Goal: Use online tool/utility: Utilize a website feature to perform a specific function

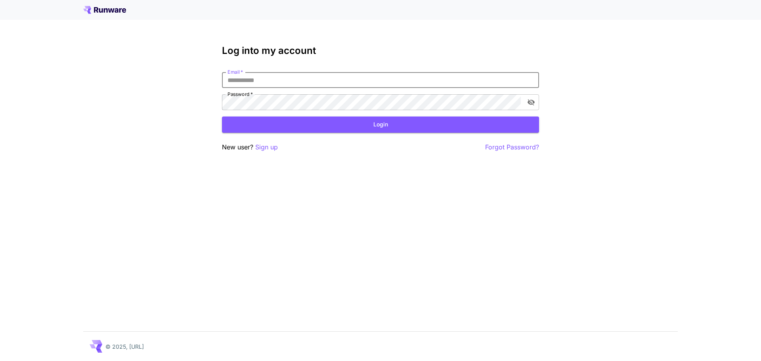
type input "**********"
click button "Login" at bounding box center [380, 125] width 317 height 16
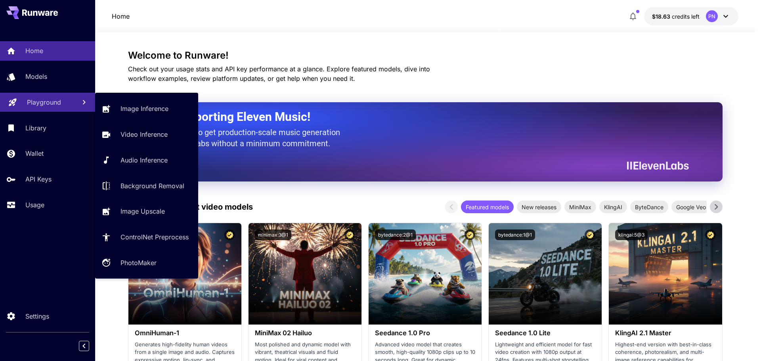
drag, startPoint x: 47, startPoint y: 103, endPoint x: 52, endPoint y: 103, distance: 4.4
click at [47, 103] on p "Playground" at bounding box center [44, 103] width 34 height 10
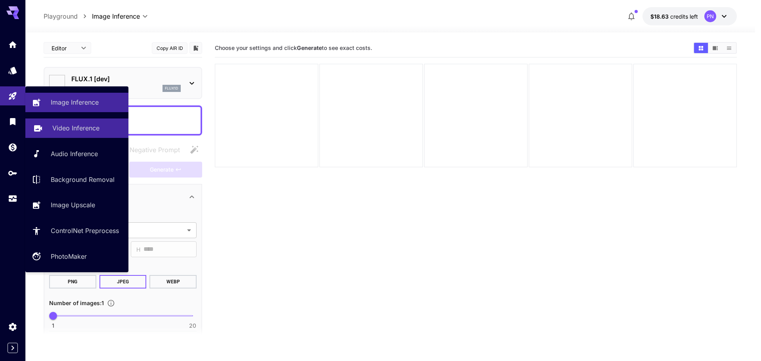
type input "**********"
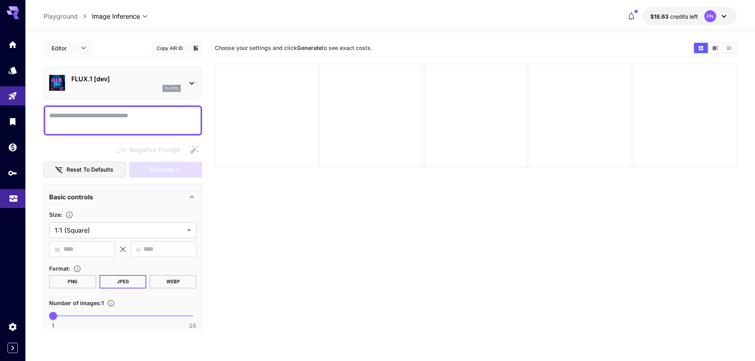
click at [14, 190] on link at bounding box center [12, 198] width 25 height 19
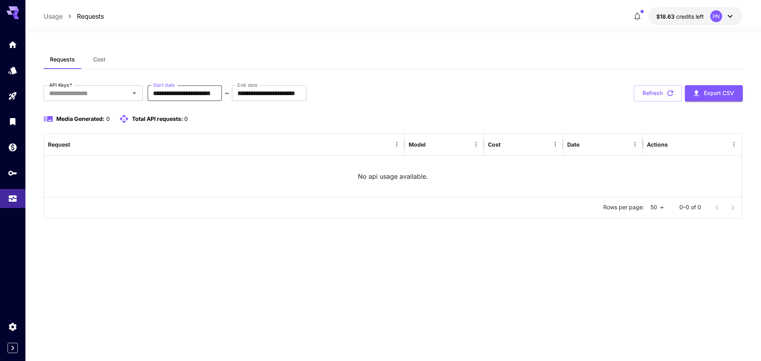
click at [209, 96] on input "**********" at bounding box center [184, 93] width 75 height 16
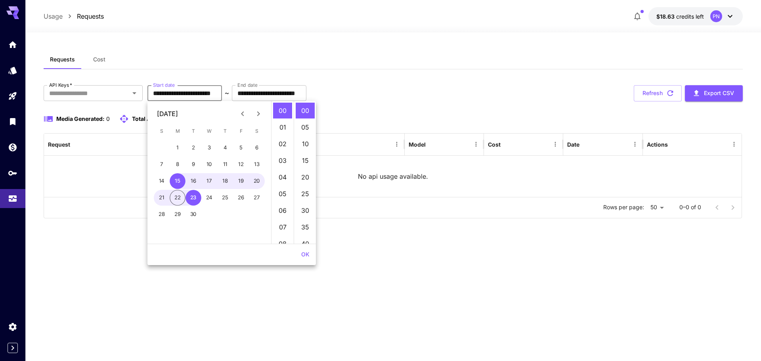
click at [245, 115] on icon "Previous month" at bounding box center [243, 114] width 10 height 10
click at [243, 149] on button "1" at bounding box center [241, 148] width 16 height 16
type input "**********"
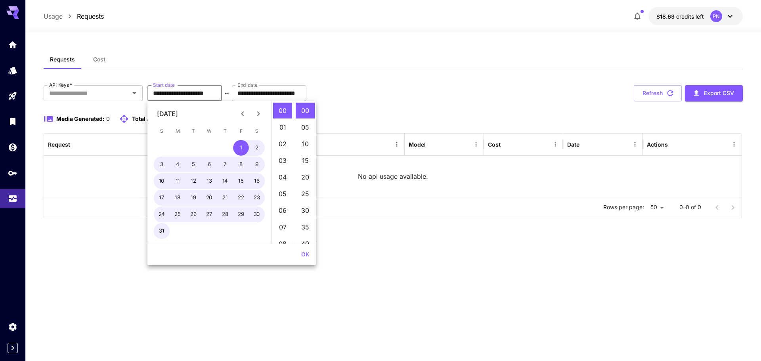
click at [304, 253] on button "OK" at bounding box center [305, 254] width 15 height 15
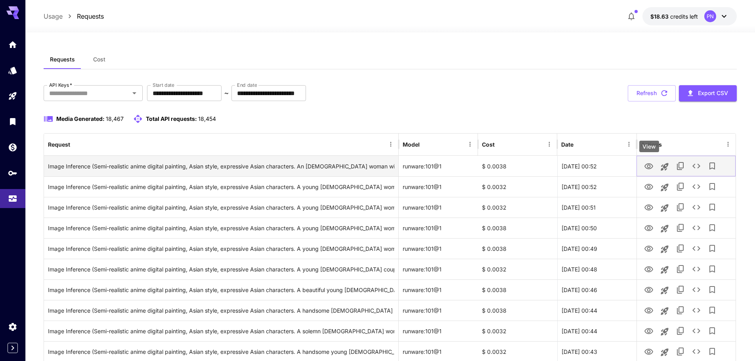
click at [650, 166] on icon "View" at bounding box center [649, 166] width 9 height 6
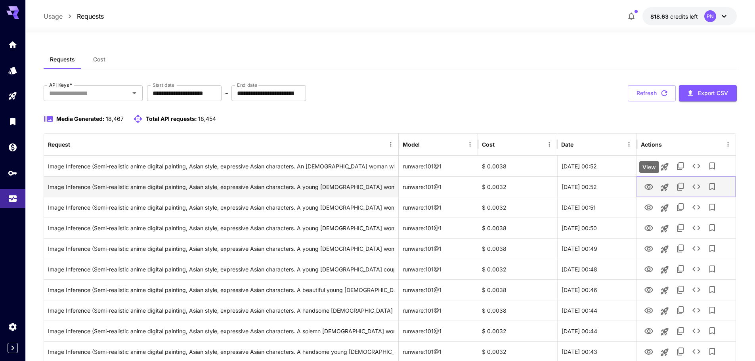
click at [652, 187] on icon "View" at bounding box center [649, 187] width 9 height 6
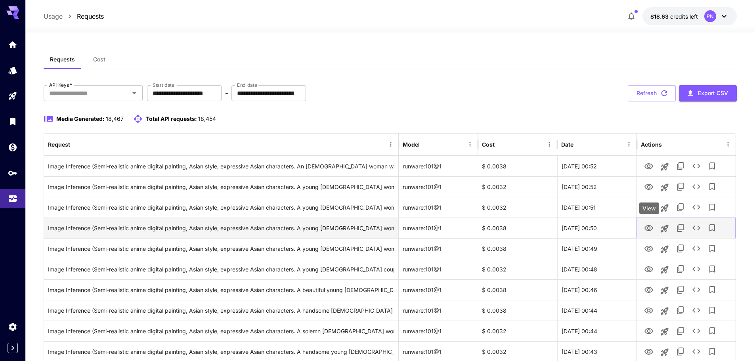
click at [647, 226] on icon "View" at bounding box center [649, 228] width 9 height 6
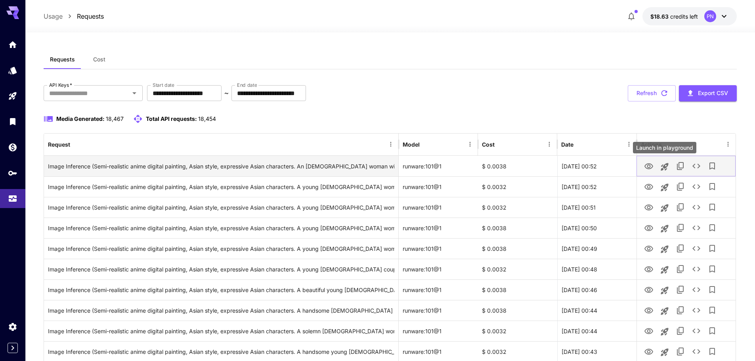
click at [666, 168] on icon "Launch in playground" at bounding box center [665, 167] width 10 height 10
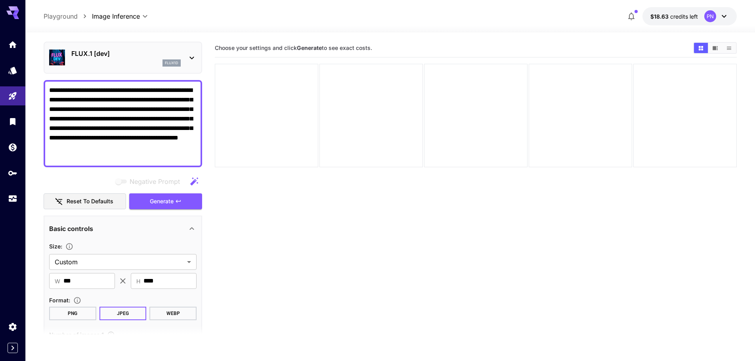
scroll to position [40, 0]
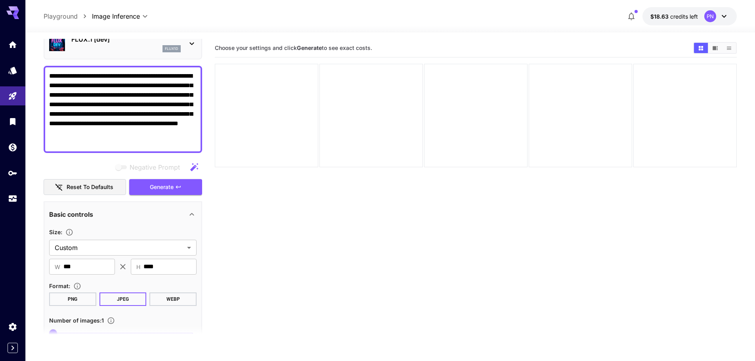
drag, startPoint x: 129, startPoint y: 84, endPoint x: 61, endPoint y: 85, distance: 68.6
click at [42, 74] on section "**********" at bounding box center [390, 228] width 730 height 391
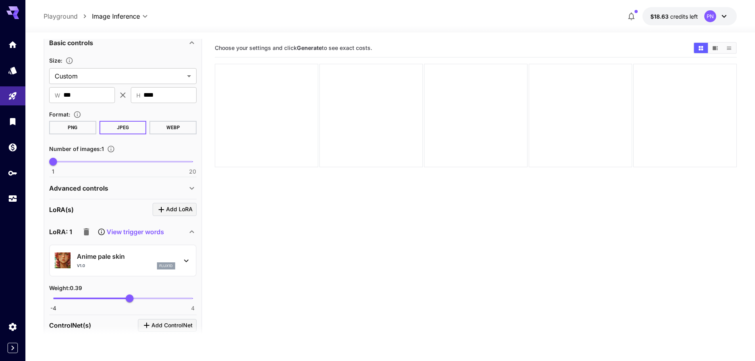
scroll to position [198, 0]
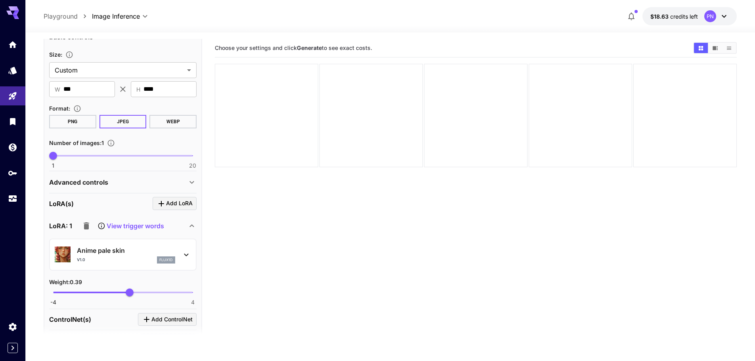
type textarea "**********"
click icon "button"
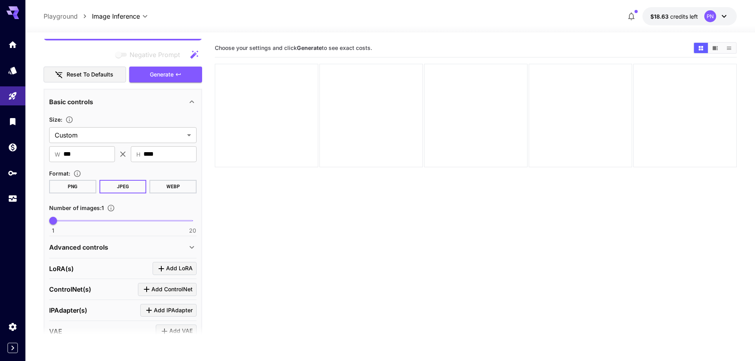
scroll to position [119, 0]
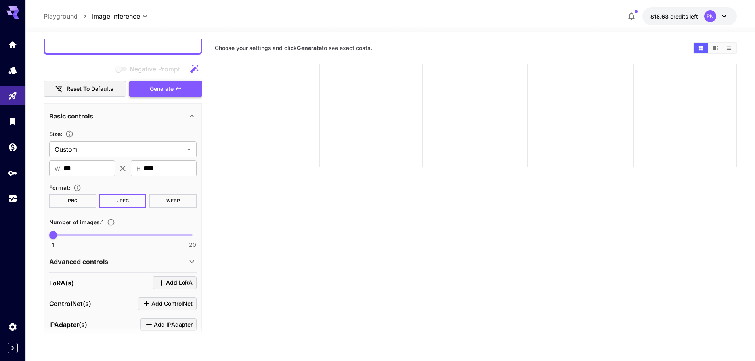
click span "Generate"
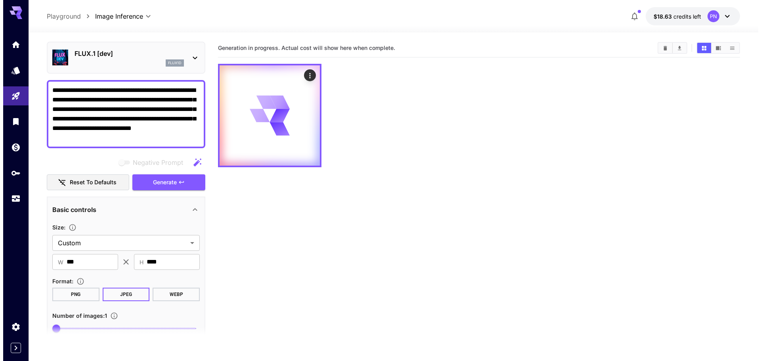
scroll to position [40, 0]
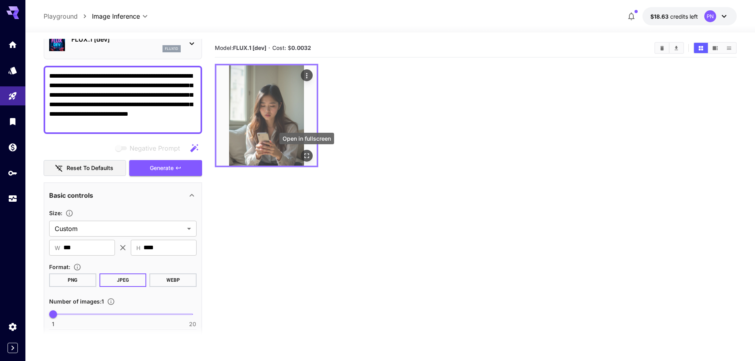
click icon "Open in fullscreen"
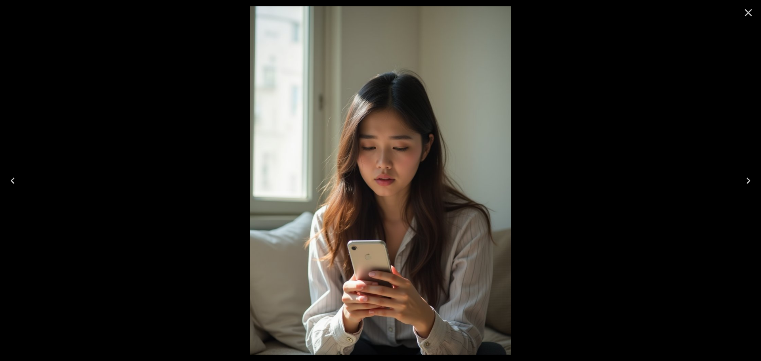
click img
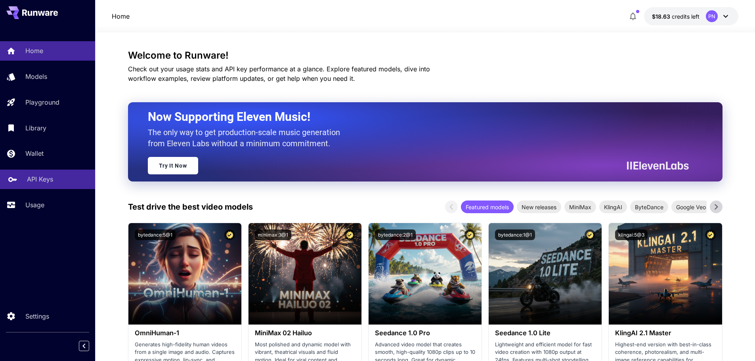
click at [52, 176] on p "API Keys" at bounding box center [40, 179] width 26 height 10
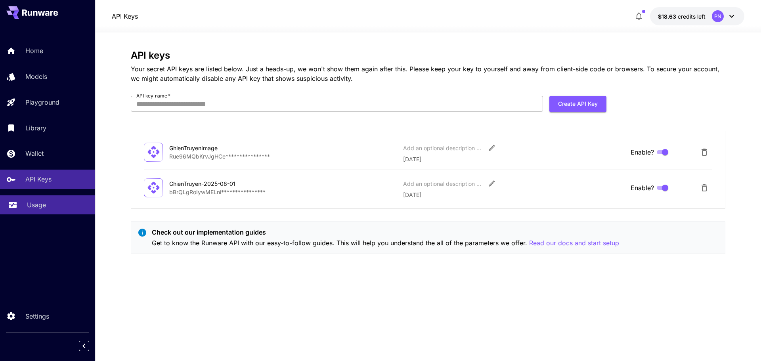
click at [44, 207] on p "Usage" at bounding box center [36, 205] width 19 height 10
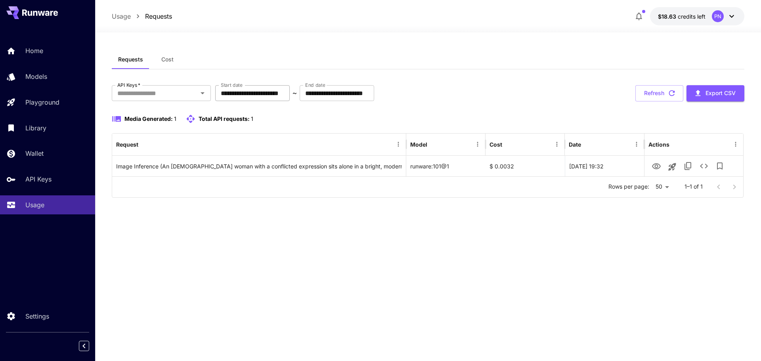
click at [256, 98] on input "**********" at bounding box center [252, 93] width 75 height 16
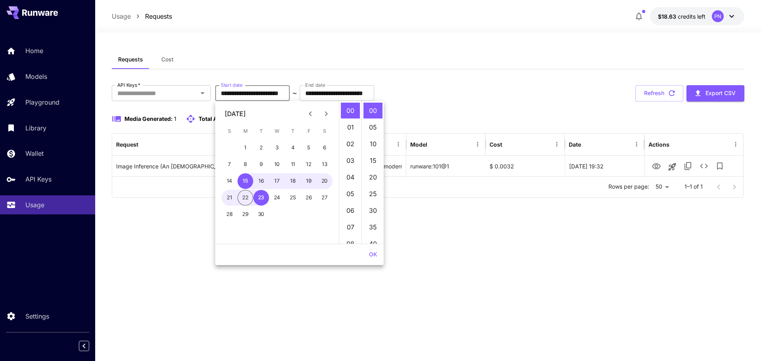
click at [310, 114] on icon "Previous month" at bounding box center [311, 114] width 10 height 10
click at [310, 149] on button "1" at bounding box center [309, 148] width 16 height 16
type input "**********"
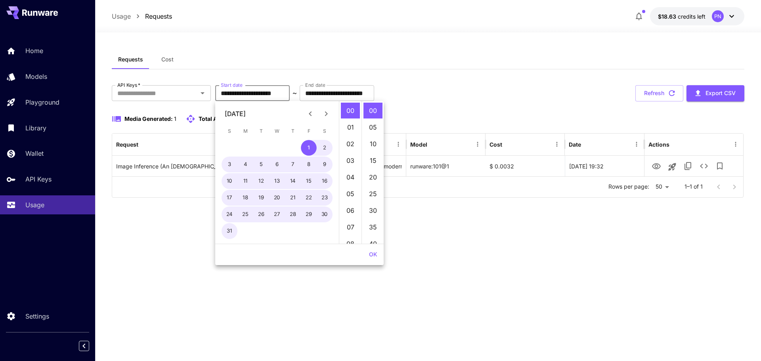
click at [371, 254] on button "OK" at bounding box center [373, 254] width 15 height 15
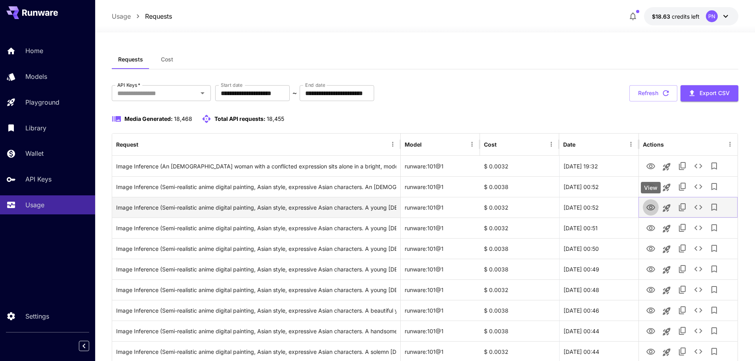
click at [649, 209] on icon "View" at bounding box center [651, 208] width 10 height 10
click at [665, 208] on icon "Launch in playground" at bounding box center [667, 208] width 10 height 10
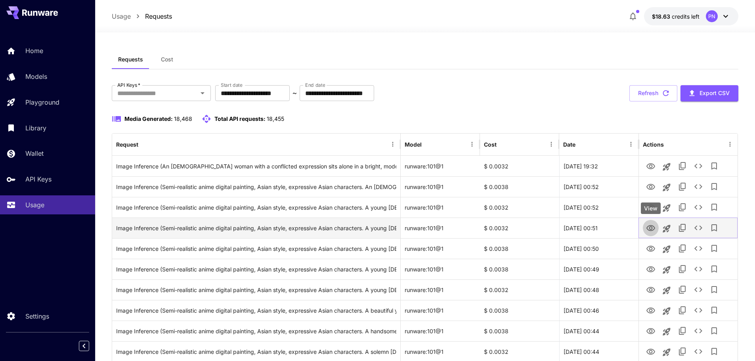
drag, startPoint x: 650, startPoint y: 225, endPoint x: 651, endPoint y: 231, distance: 6.0
click at [650, 225] on icon "View" at bounding box center [651, 228] width 9 height 6
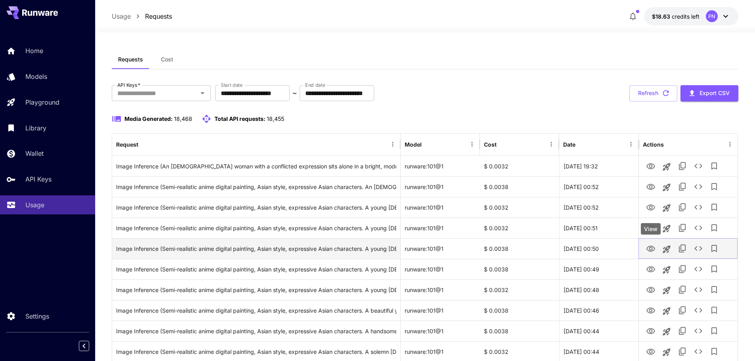
click at [649, 251] on icon "View" at bounding box center [651, 249] width 9 height 6
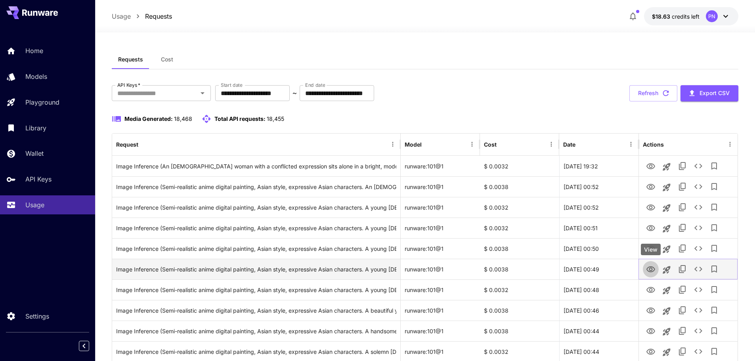
drag, startPoint x: 651, startPoint y: 266, endPoint x: 652, endPoint y: 275, distance: 9.6
click at [651, 266] on icon "View" at bounding box center [651, 270] width 10 height 10
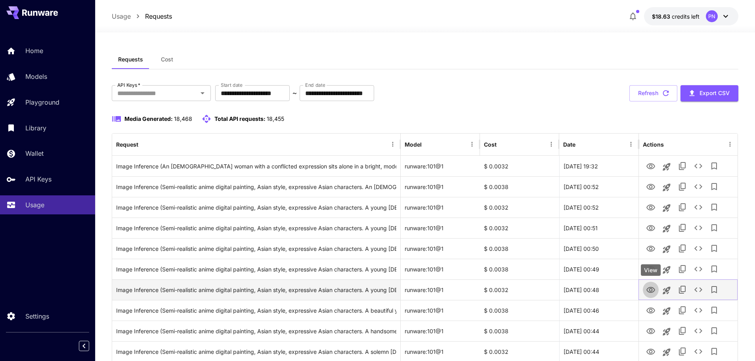
drag, startPoint x: 652, startPoint y: 291, endPoint x: 652, endPoint y: 299, distance: 7.9
click at [652, 291] on icon "View" at bounding box center [651, 290] width 9 height 6
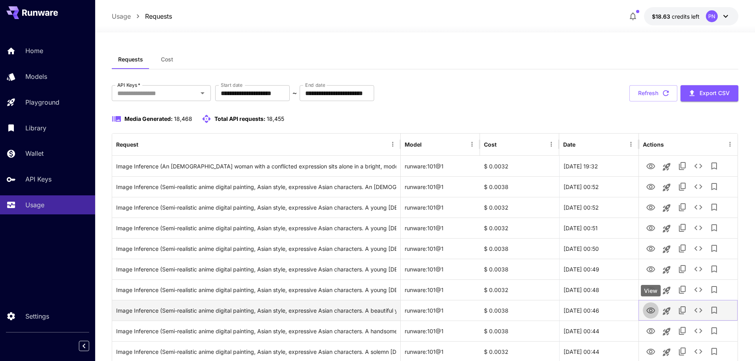
click at [652, 310] on icon "View" at bounding box center [651, 311] width 10 height 10
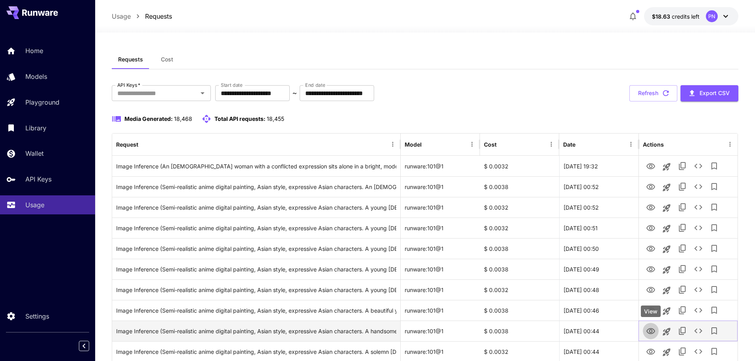
click at [650, 330] on icon "View" at bounding box center [651, 331] width 9 height 6
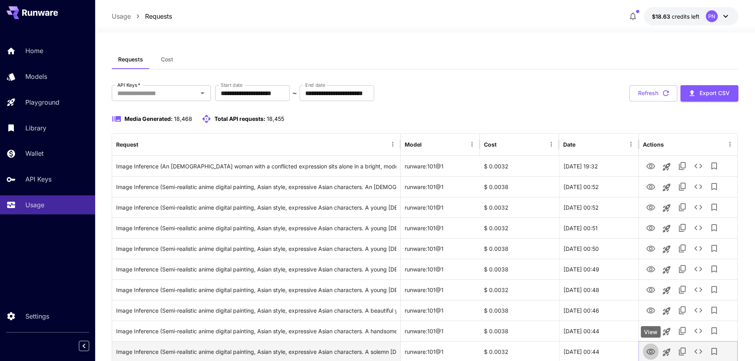
click at [651, 347] on icon "View" at bounding box center [651, 352] width 10 height 10
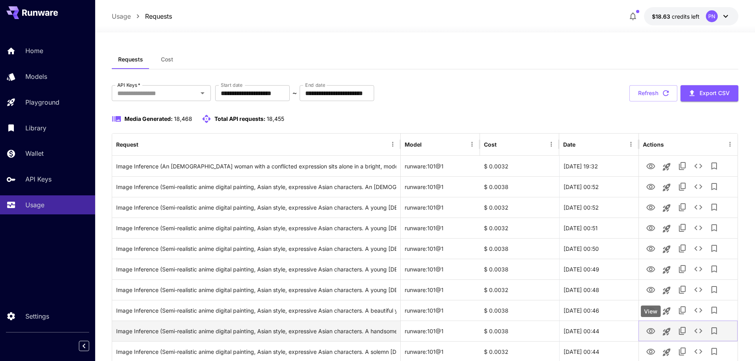
click at [655, 330] on icon "View" at bounding box center [651, 332] width 10 height 10
click at [668, 329] on icon "Launch in playground" at bounding box center [667, 332] width 8 height 8
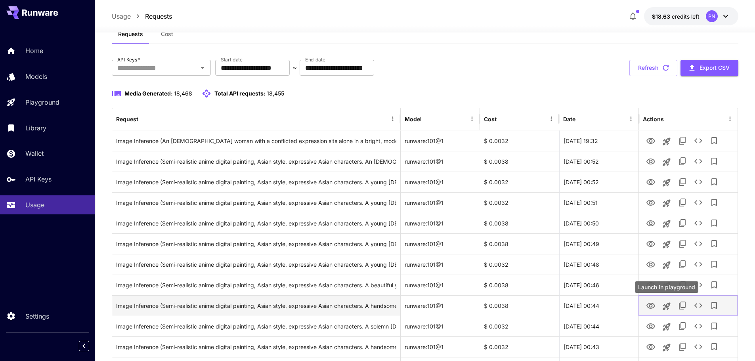
scroll to position [40, 0]
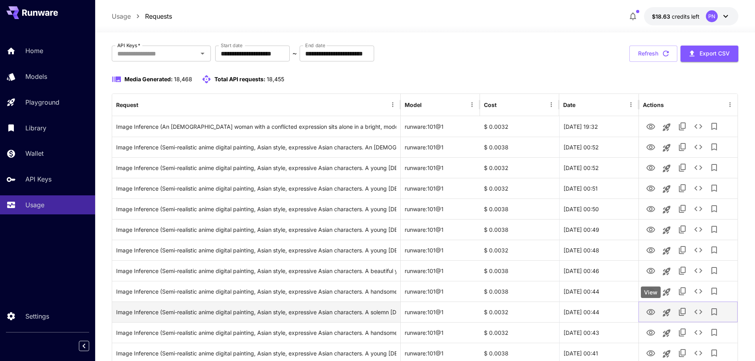
click at [650, 310] on icon "View" at bounding box center [651, 313] width 10 height 10
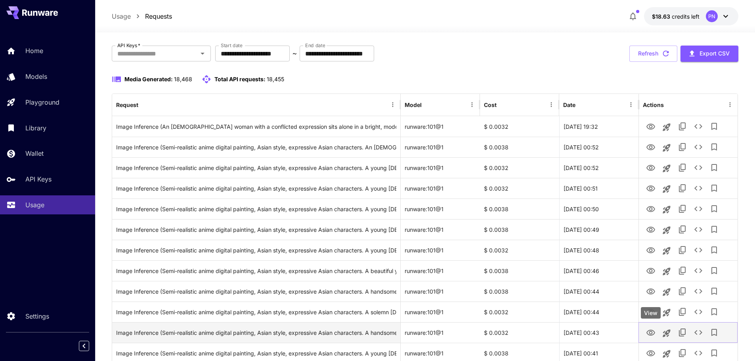
click at [654, 332] on icon "View" at bounding box center [651, 333] width 9 height 6
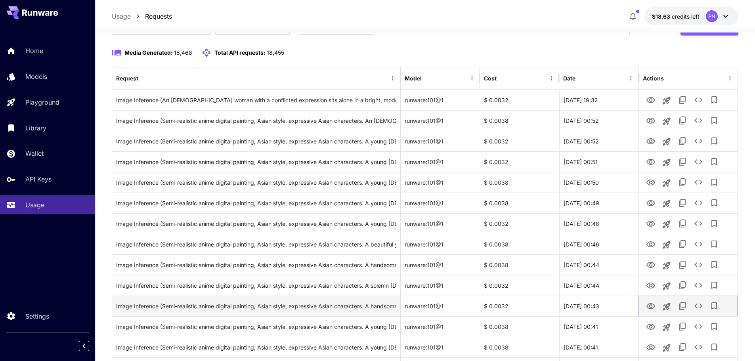
scroll to position [79, 0]
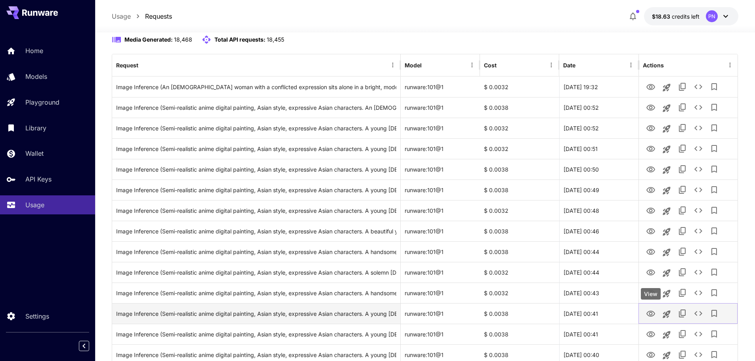
click at [656, 316] on button "View" at bounding box center [651, 313] width 16 height 16
click at [650, 316] on icon "View" at bounding box center [651, 314] width 9 height 6
click at [670, 315] on icon "Launch in playground" at bounding box center [667, 315] width 10 height 10
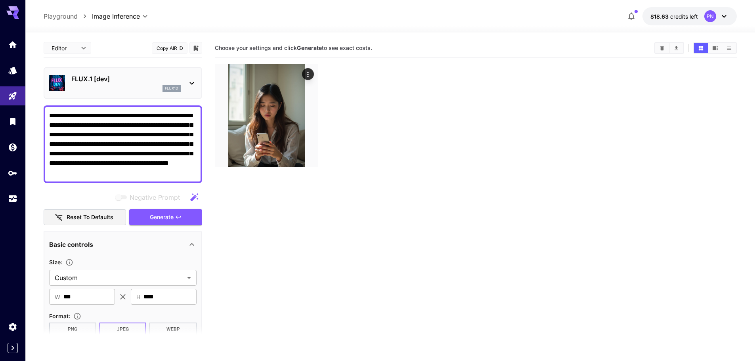
drag, startPoint x: 126, startPoint y: 127, endPoint x: 47, endPoint y: 107, distance: 81.6
click at [47, 107] on div "**********" at bounding box center [123, 144] width 159 height 78
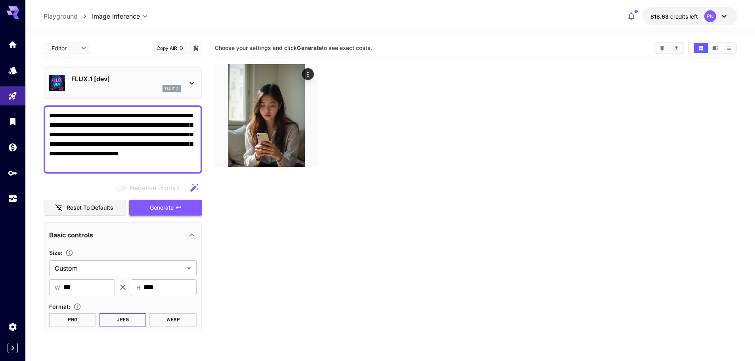
type textarea "**********"
click at [147, 212] on button "Generate" at bounding box center [165, 208] width 73 height 16
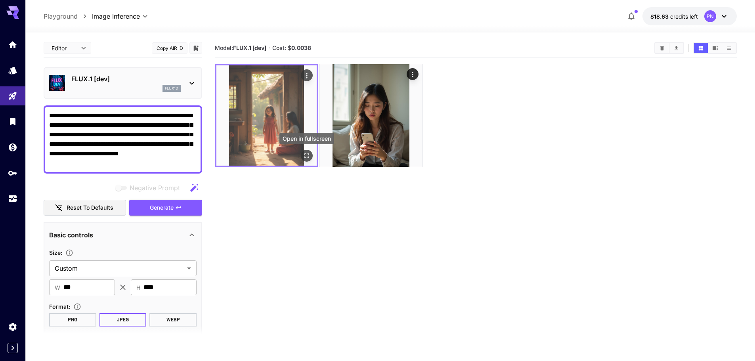
click at [305, 153] on icon "Open in fullscreen" at bounding box center [306, 155] width 5 height 5
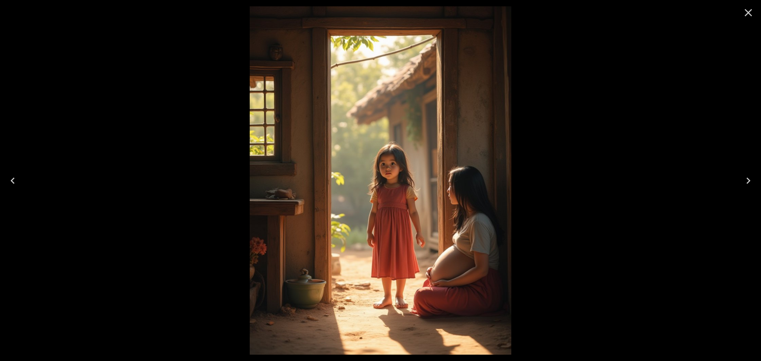
click at [750, 10] on icon "Close" at bounding box center [748, 12] width 13 height 13
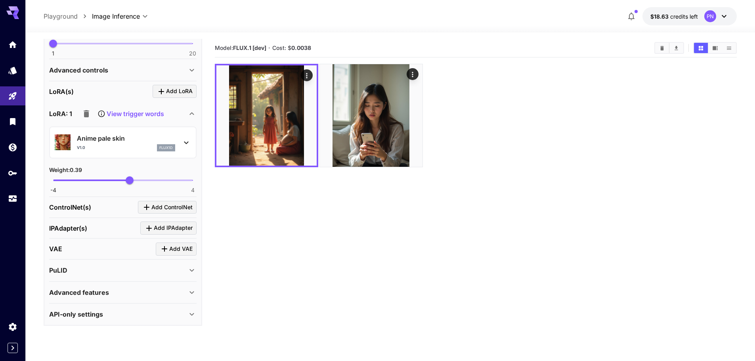
scroll to position [271, 0]
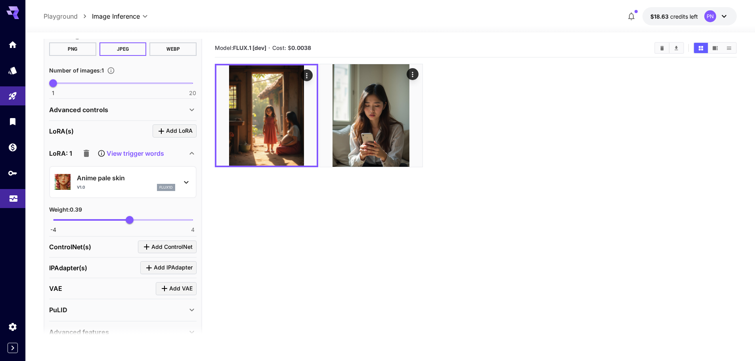
click at [8, 195] on link at bounding box center [12, 198] width 25 height 19
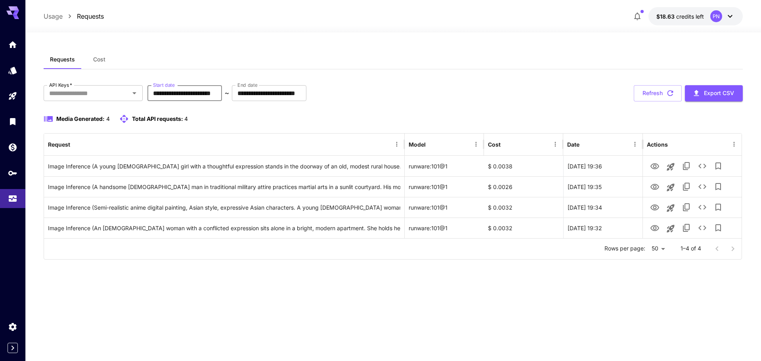
click at [195, 86] on input "**********" at bounding box center [184, 93] width 75 height 16
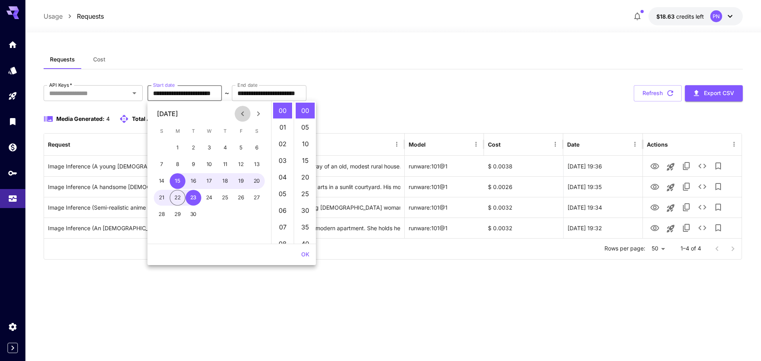
click at [237, 117] on button "Previous month" at bounding box center [243, 114] width 16 height 16
click at [242, 146] on button "1" at bounding box center [241, 148] width 16 height 16
type input "**********"
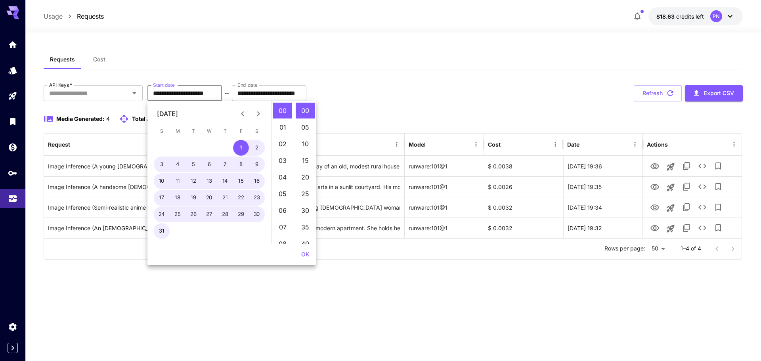
click at [307, 255] on button "OK" at bounding box center [305, 254] width 15 height 15
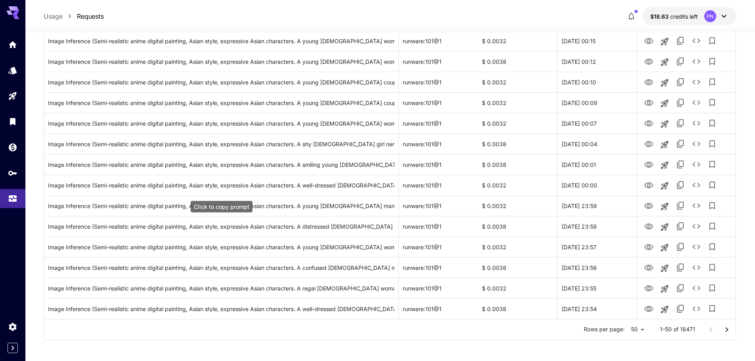
scroll to position [870, 0]
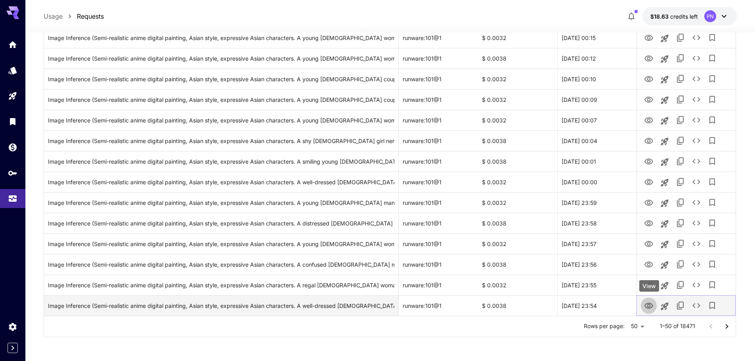
click at [649, 307] on icon "View" at bounding box center [649, 306] width 9 height 6
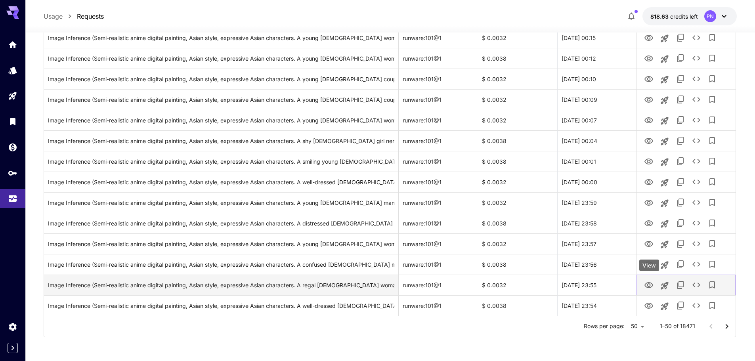
click at [644, 285] on button "View" at bounding box center [649, 285] width 16 height 16
click at [650, 288] on icon "View" at bounding box center [649, 285] width 9 height 6
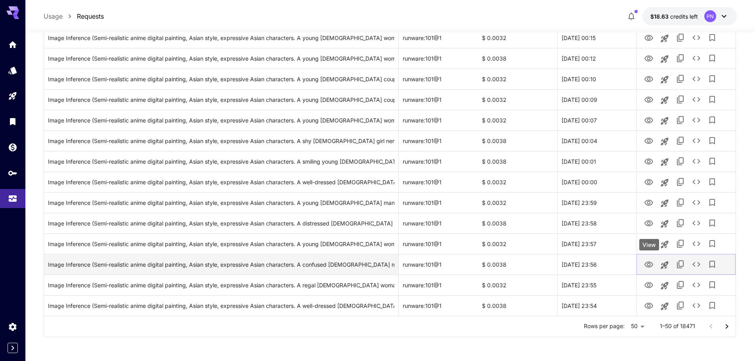
click at [647, 267] on icon "View" at bounding box center [649, 265] width 10 height 10
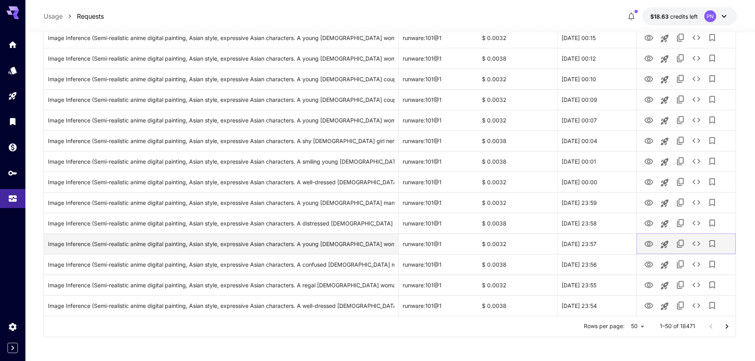
click at [649, 242] on icon "View" at bounding box center [649, 244] width 9 height 6
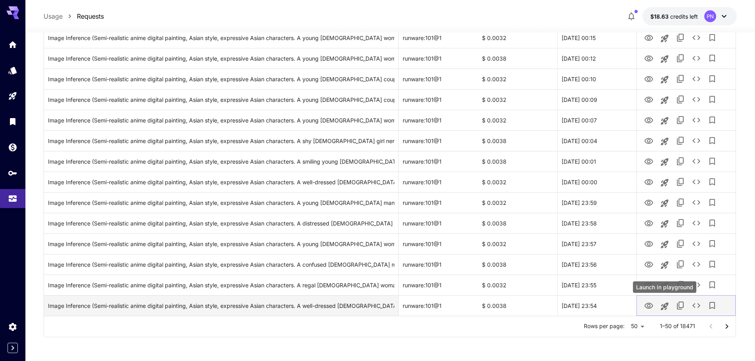
click at [663, 306] on icon "Launch in playground" at bounding box center [665, 306] width 8 height 8
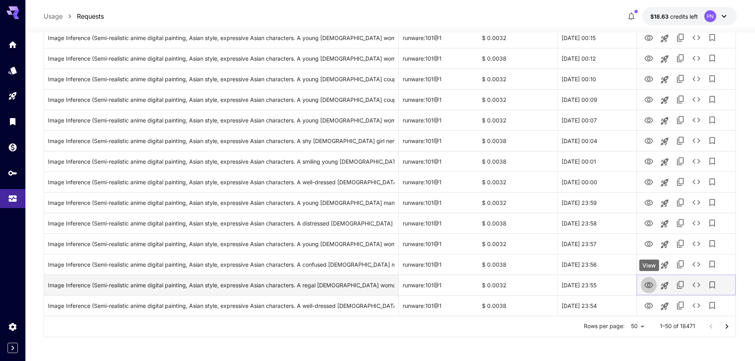
click at [650, 286] on icon "View" at bounding box center [649, 285] width 9 height 6
click at [666, 286] on icon "Launch in playground" at bounding box center [665, 286] width 8 height 8
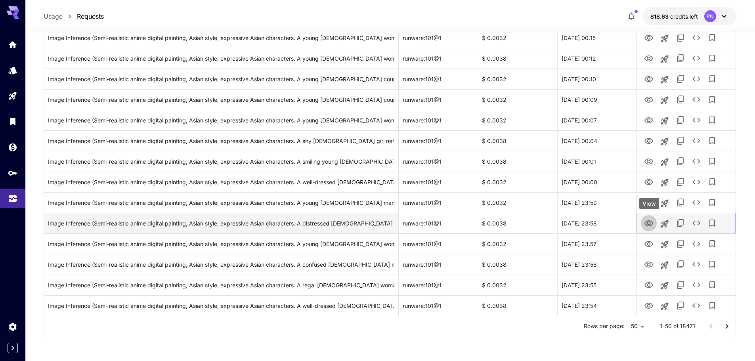
click at [644, 224] on button "View" at bounding box center [649, 223] width 16 height 16
click at [649, 223] on icon "View" at bounding box center [649, 224] width 10 height 10
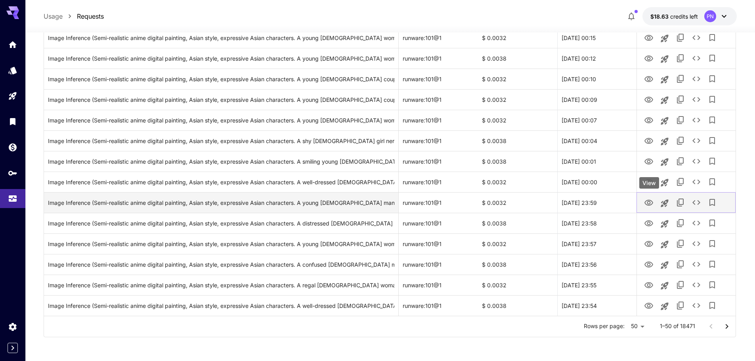
click at [646, 202] on icon "View" at bounding box center [649, 203] width 9 height 6
click at [289, 201] on div "Image Inference (Semi-realistic anime digital painting, Asian style, expressive…" at bounding box center [221, 203] width 346 height 20
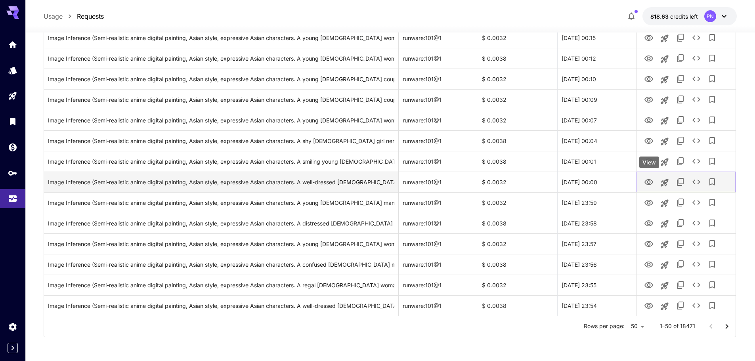
click at [649, 184] on icon "View" at bounding box center [649, 182] width 9 height 6
click at [277, 179] on div "Image Inference (Semi-realistic anime digital painting, Asian style, expressive…" at bounding box center [221, 182] width 346 height 20
click at [651, 184] on icon "View" at bounding box center [649, 182] width 9 height 6
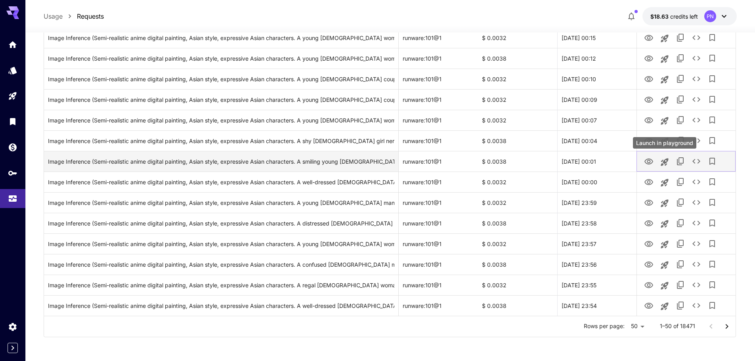
click at [666, 165] on icon "Launch in playground" at bounding box center [665, 162] width 8 height 8
click at [650, 163] on icon "View" at bounding box center [649, 162] width 10 height 10
click at [360, 164] on div "Image Inference (Semi-realistic anime digital painting, Asian style, expressive…" at bounding box center [221, 161] width 346 height 20
click at [650, 161] on icon "View" at bounding box center [649, 162] width 9 height 6
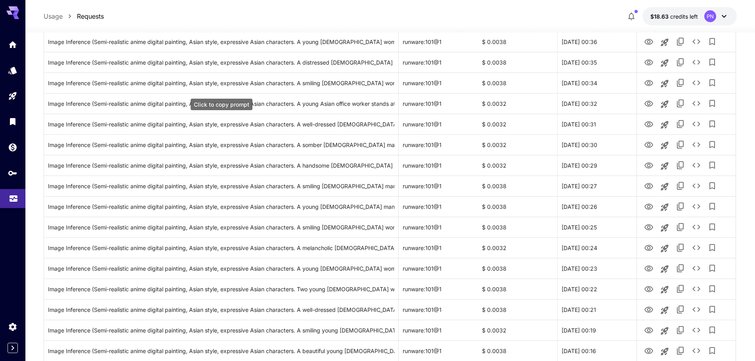
scroll to position [514, 0]
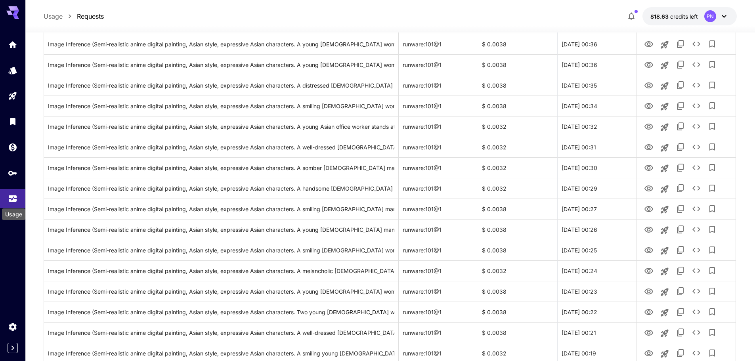
drag, startPoint x: 17, startPoint y: 199, endPoint x: 43, endPoint y: 199, distance: 26.2
click at [17, 199] on icon "Usage" at bounding box center [13, 198] width 8 height 4
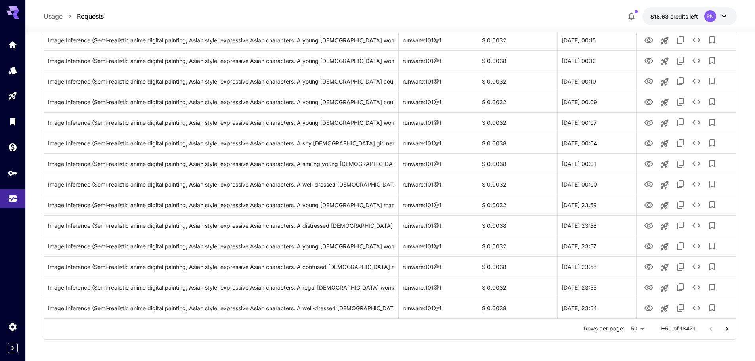
scroll to position [870, 0]
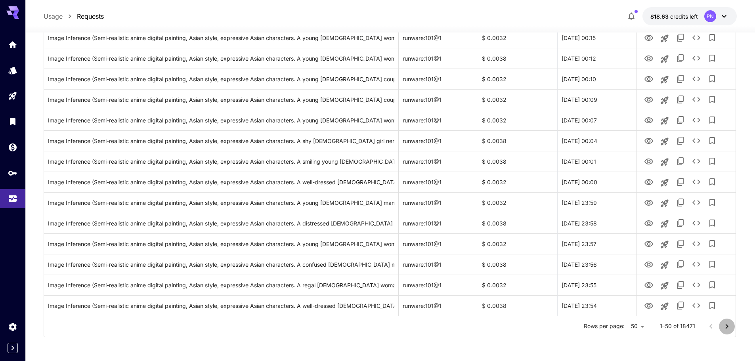
click at [725, 329] on icon "Go to next page" at bounding box center [727, 327] width 10 height 10
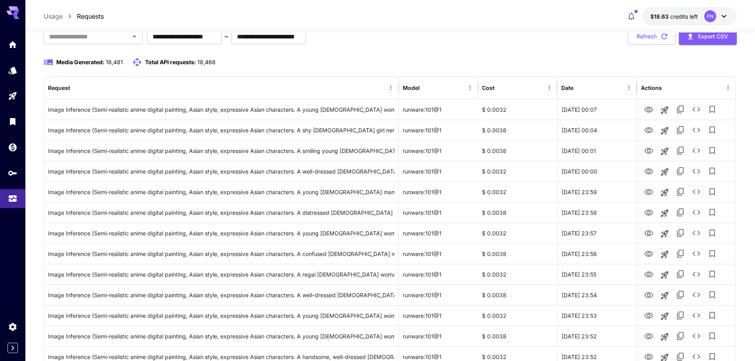
scroll to position [40, 0]
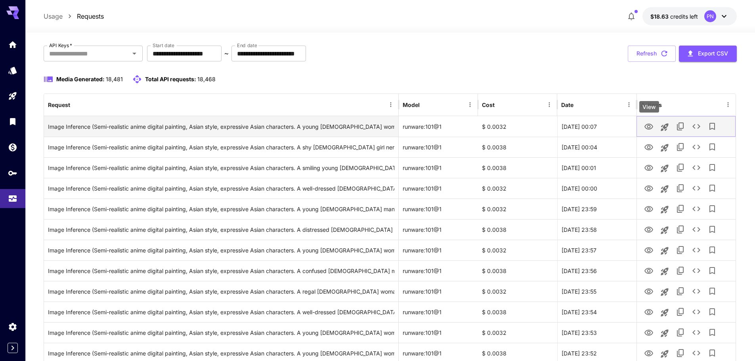
click at [651, 130] on icon "View" at bounding box center [649, 127] width 10 height 10
click at [249, 127] on div "Image Inference (Semi-realistic anime digital painting, Asian style, expressive…" at bounding box center [221, 127] width 346 height 20
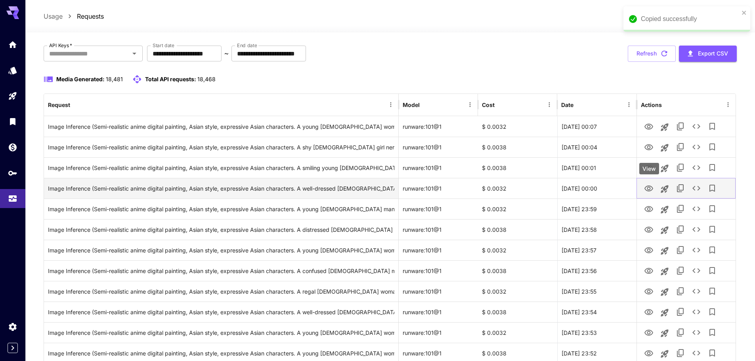
click at [650, 190] on icon "View" at bounding box center [649, 189] width 10 height 10
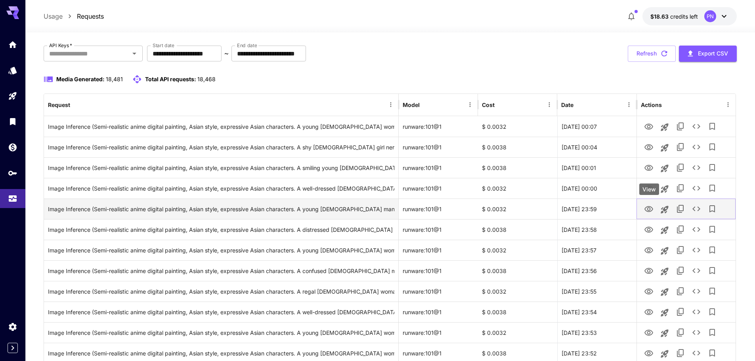
click at [647, 210] on icon "View" at bounding box center [649, 210] width 10 height 10
click at [353, 209] on div "Image Inference (Semi-realistic anime digital painting, Asian style, expressive…" at bounding box center [221, 209] width 346 height 20
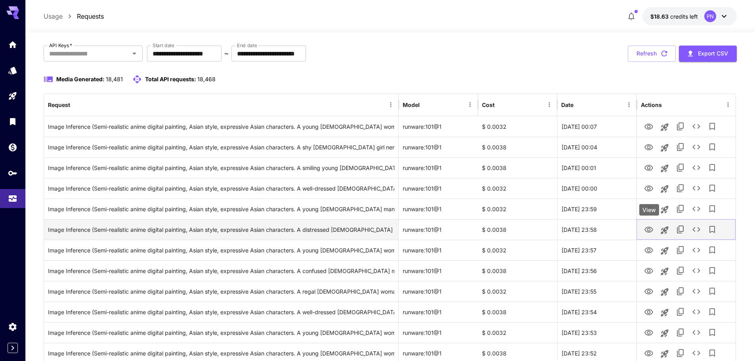
click at [652, 232] on icon "View" at bounding box center [649, 230] width 10 height 10
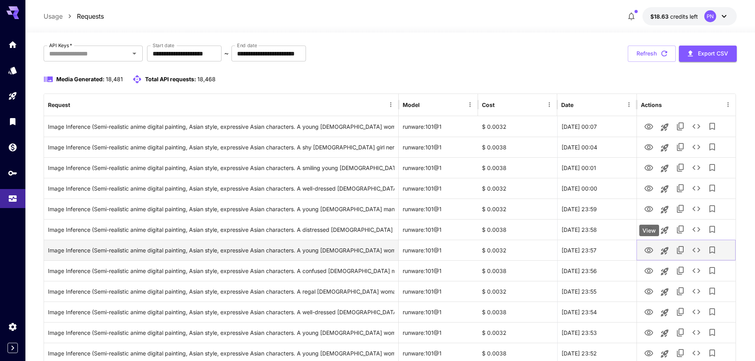
click at [649, 253] on icon "View" at bounding box center [649, 250] width 9 height 6
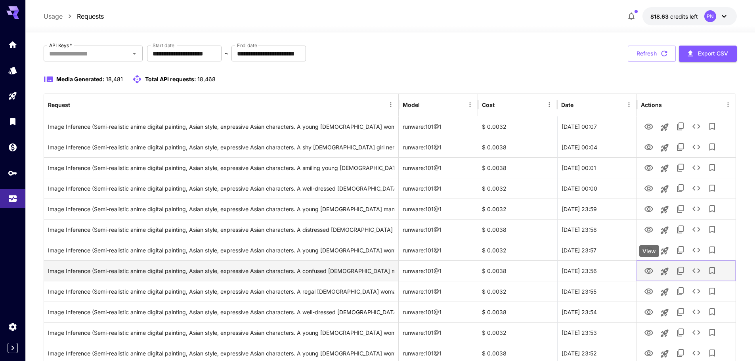
click at [643, 272] on button "View" at bounding box center [649, 270] width 16 height 16
click at [304, 269] on div "Image Inference (Semi-realistic anime digital painting, Asian style, expressive…" at bounding box center [221, 271] width 346 height 20
click at [182, 271] on div "Image Inference (Semi-realistic anime digital painting, Asian style, expressive…" at bounding box center [221, 271] width 346 height 20
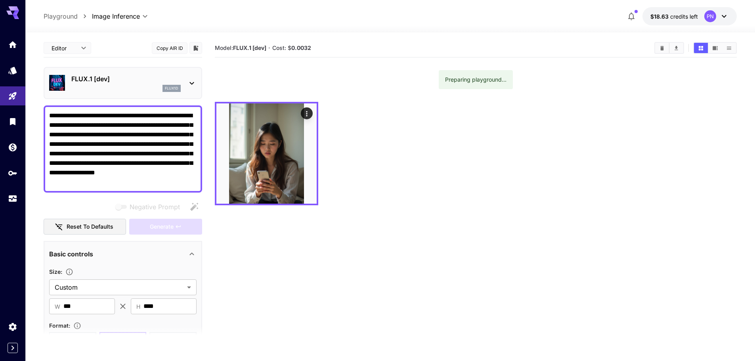
drag, startPoint x: 131, startPoint y: 123, endPoint x: 44, endPoint y: 113, distance: 88.2
click at [42, 113] on section "**********" at bounding box center [390, 228] width 730 height 391
type textarea "**********"
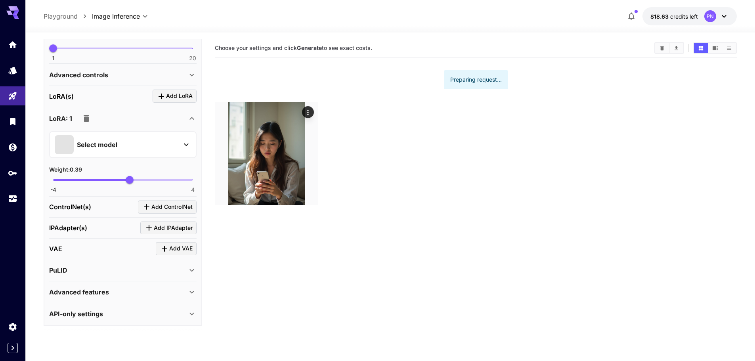
scroll to position [63, 0]
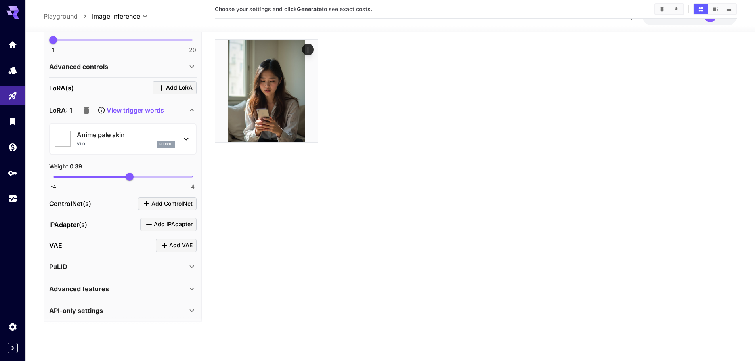
scroll to position [306, 0]
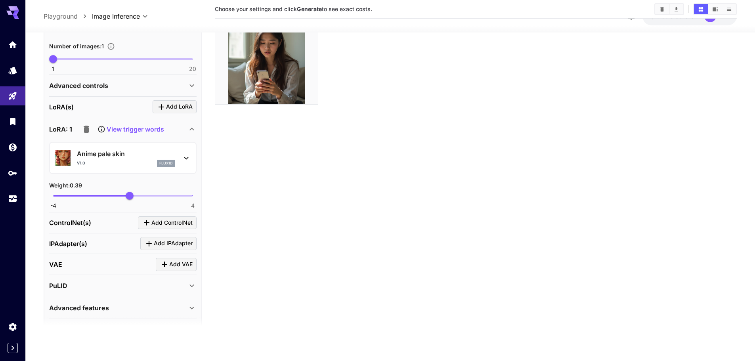
click at [88, 128] on icon "button" at bounding box center [87, 128] width 6 height 7
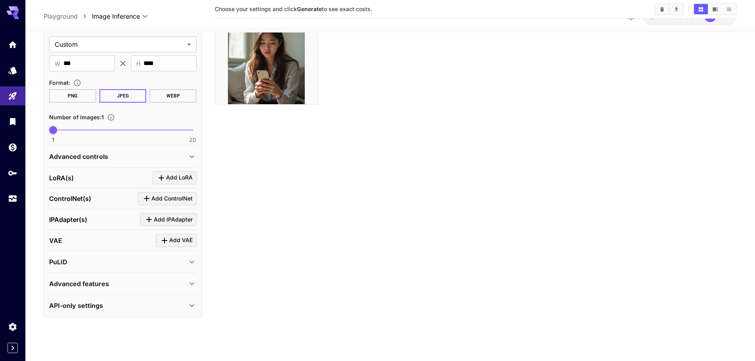
scroll to position [235, 0]
click at [99, 159] on p "Advanced controls" at bounding box center [78, 156] width 59 height 10
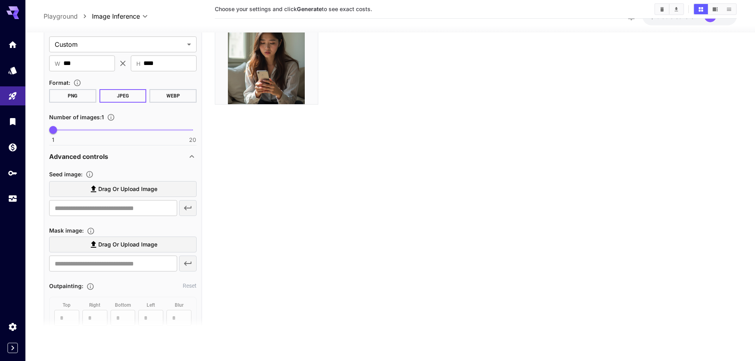
click at [99, 159] on p "Advanced controls" at bounding box center [78, 156] width 59 height 10
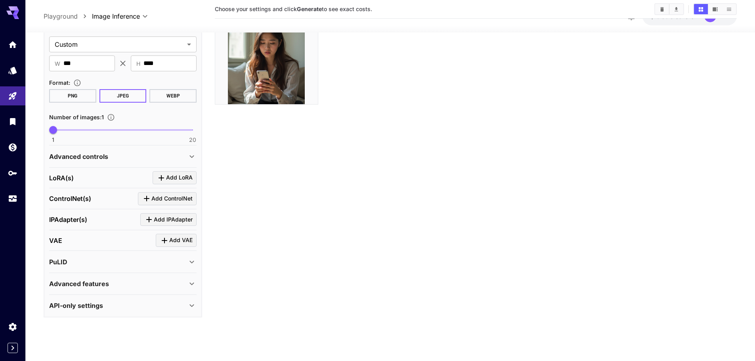
click at [134, 161] on div "Advanced controls" at bounding box center [118, 156] width 138 height 10
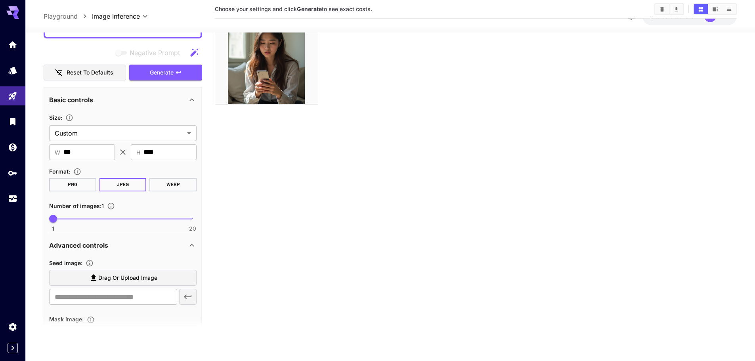
scroll to position [76, 0]
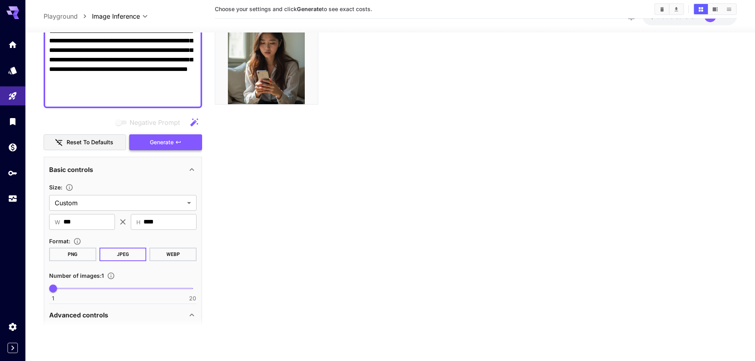
click at [151, 148] on button "Generate" at bounding box center [165, 142] width 73 height 16
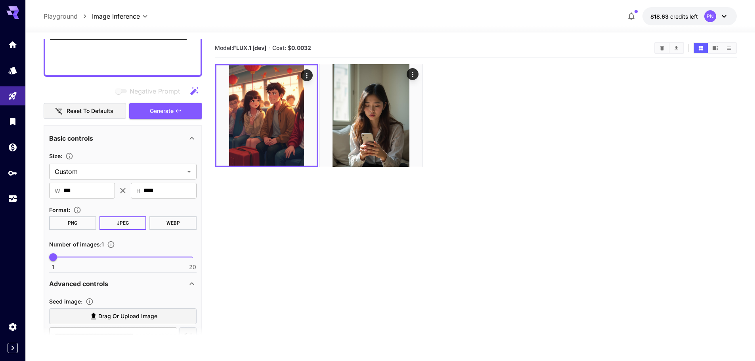
scroll to position [0, 0]
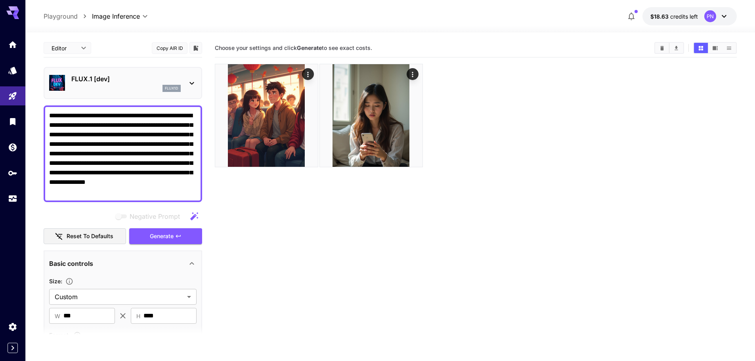
drag, startPoint x: 127, startPoint y: 122, endPoint x: 42, endPoint y: 114, distance: 84.8
click at [38, 114] on section "**********" at bounding box center [390, 228] width 730 height 391
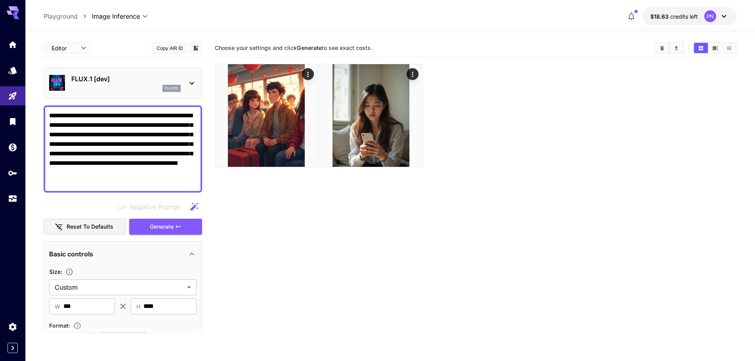
type textarea "**********"
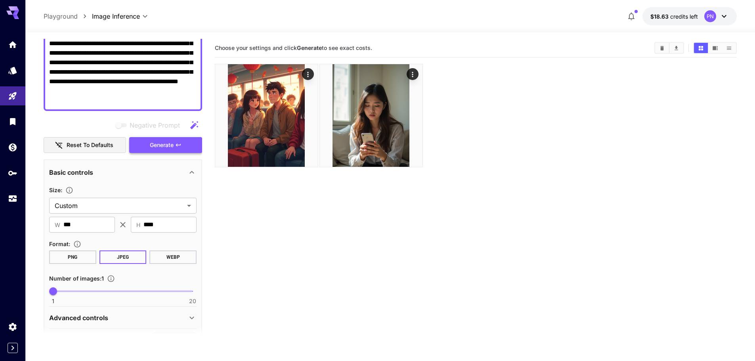
scroll to position [159, 0]
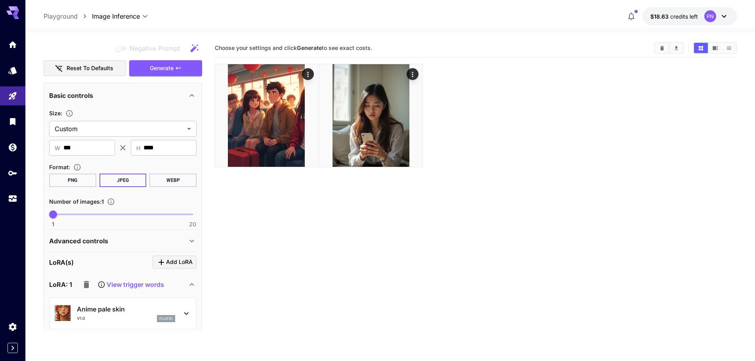
click at [85, 287] on icon "button" at bounding box center [87, 284] width 6 height 7
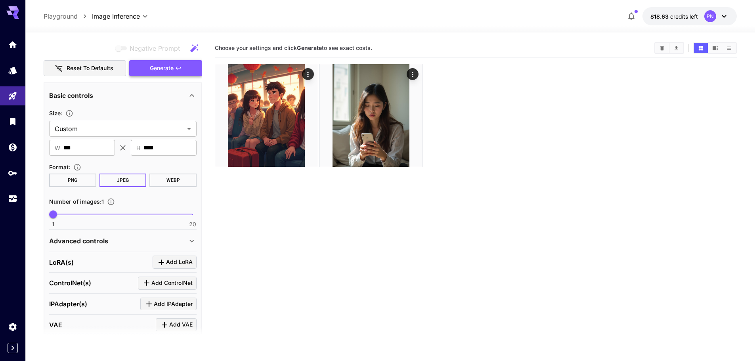
click at [177, 72] on button "Generate" at bounding box center [165, 68] width 73 height 16
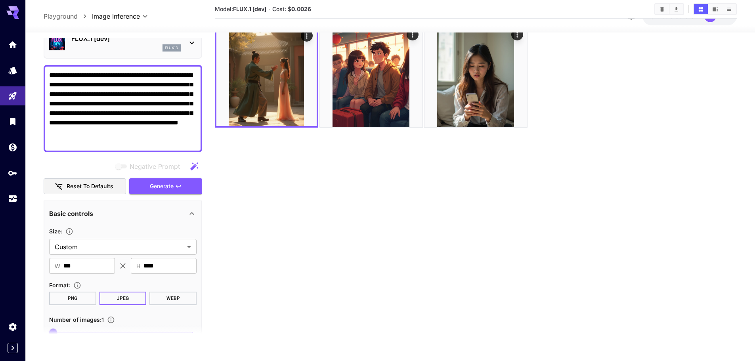
scroll to position [0, 0]
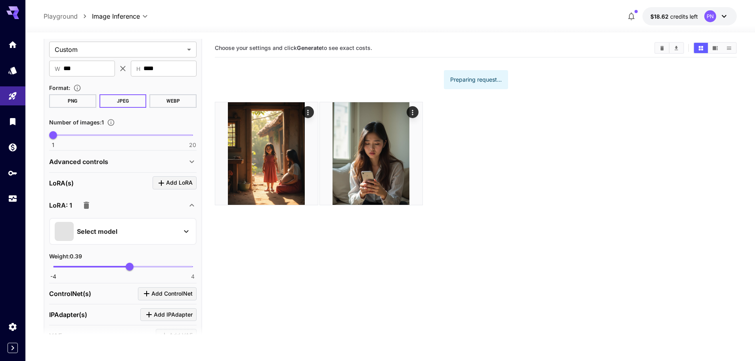
scroll to position [325, 0]
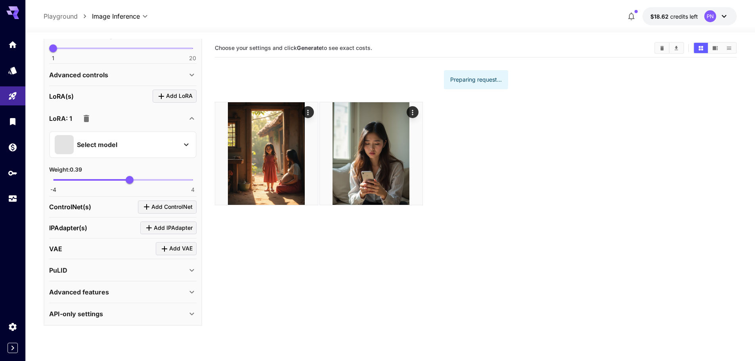
type input "**********"
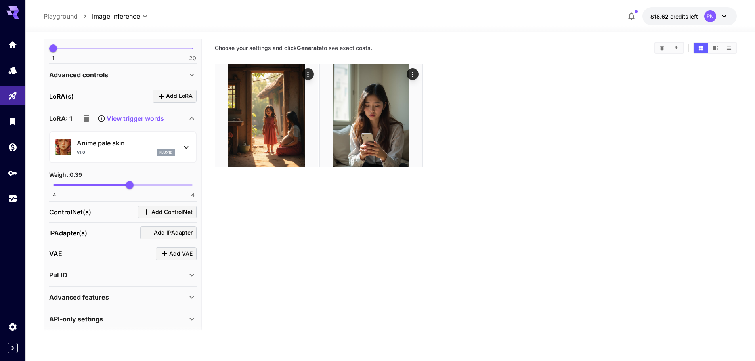
click at [152, 170] on div "Weight : 0.39" at bounding box center [122, 175] width 147 height 10
click at [138, 170] on div "Weight : 0.39" at bounding box center [122, 175] width 147 height 10
click at [129, 185] on span "0.39" at bounding box center [130, 185] width 8 height 8
type input "*"
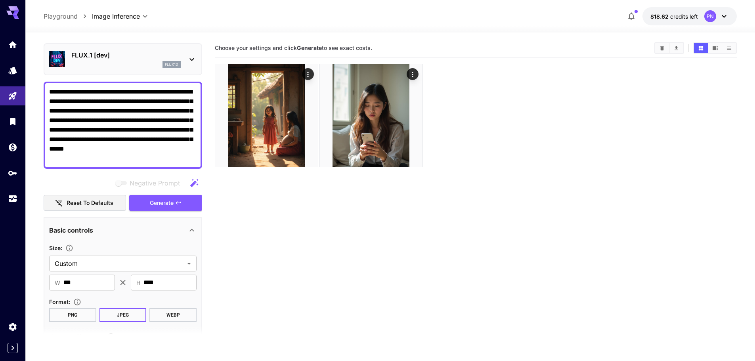
scroll to position [0, 0]
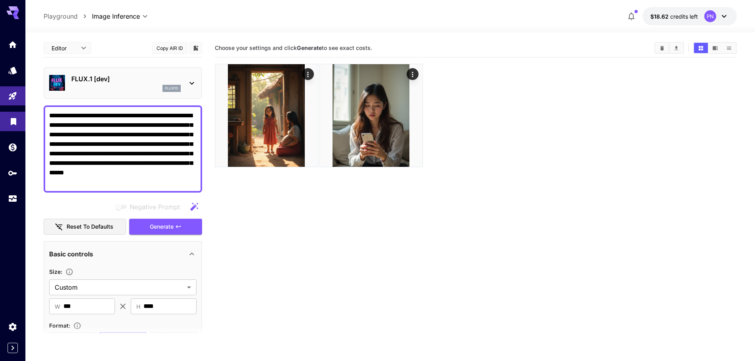
drag, startPoint x: 128, startPoint y: 128, endPoint x: 0, endPoint y: 113, distance: 128.4
click at [0, 113] on div "**********" at bounding box center [377, 212] width 755 height 424
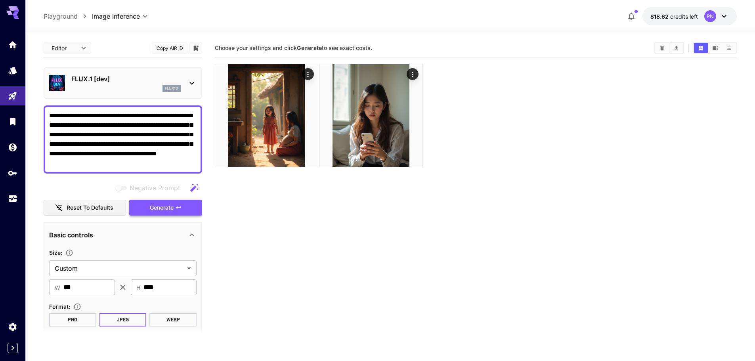
type textarea "**********"
drag, startPoint x: 191, startPoint y: 210, endPoint x: 195, endPoint y: 212, distance: 4.8
click at [191, 210] on button "Generate" at bounding box center [165, 208] width 73 height 16
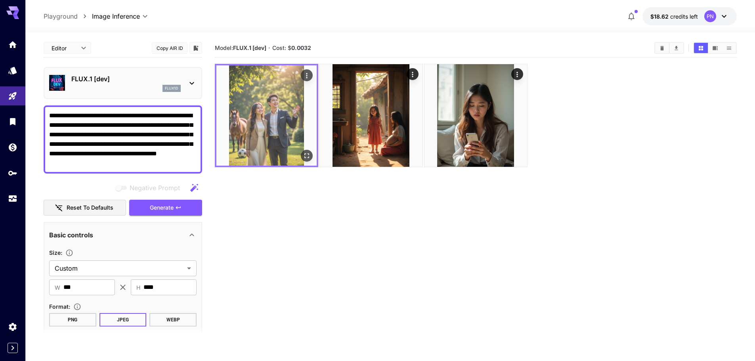
click at [307, 152] on icon "Open in fullscreen" at bounding box center [307, 156] width 8 height 8
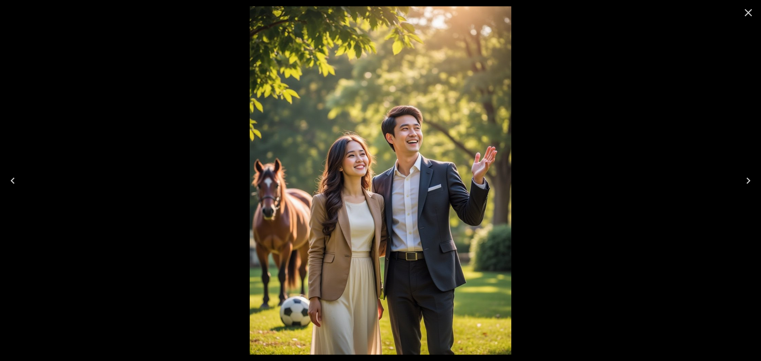
click at [748, 15] on icon "Close" at bounding box center [748, 12] width 13 height 13
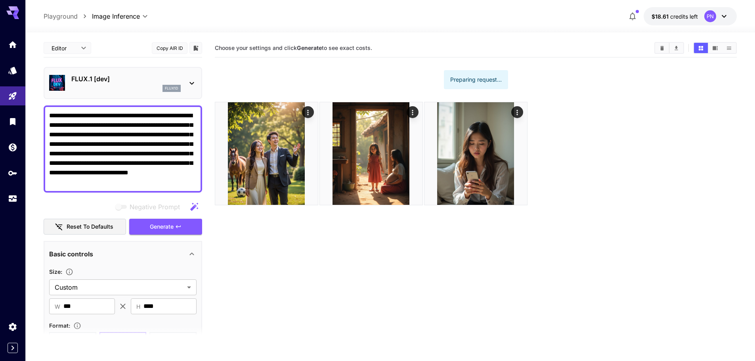
drag, startPoint x: 134, startPoint y: 123, endPoint x: 127, endPoint y: 125, distance: 6.8
click at [117, 121] on textarea "**********" at bounding box center [122, 149] width 147 height 76
click at [128, 125] on textarea "**********" at bounding box center [122, 149] width 147 height 76
click at [131, 125] on textarea "**********" at bounding box center [122, 149] width 147 height 76
drag, startPoint x: 128, startPoint y: 124, endPoint x: 50, endPoint y: 113, distance: 79.7
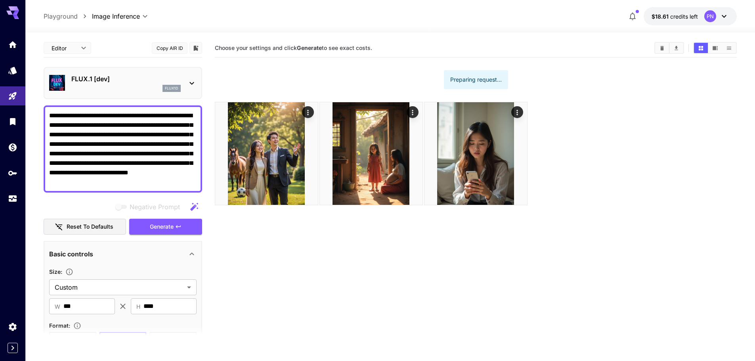
click at [50, 113] on textarea "**********" at bounding box center [122, 149] width 147 height 76
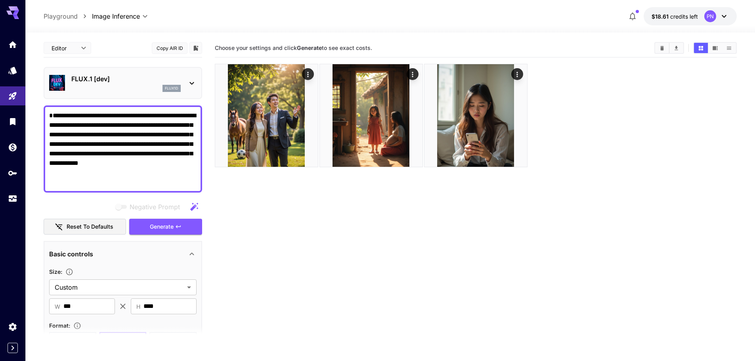
drag, startPoint x: 129, startPoint y: 123, endPoint x: 39, endPoint y: 117, distance: 90.6
click at [39, 117] on section "**********" at bounding box center [390, 228] width 730 height 391
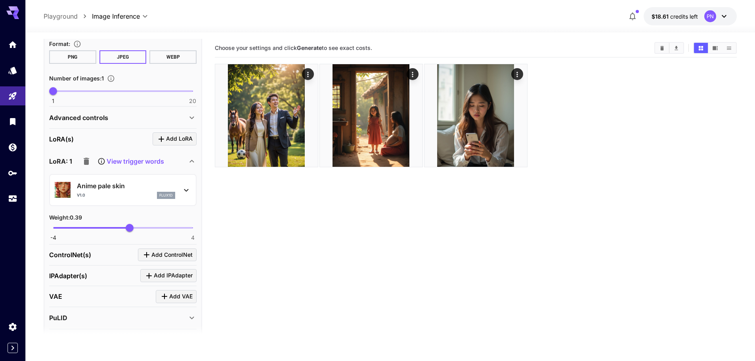
scroll to position [320, 0]
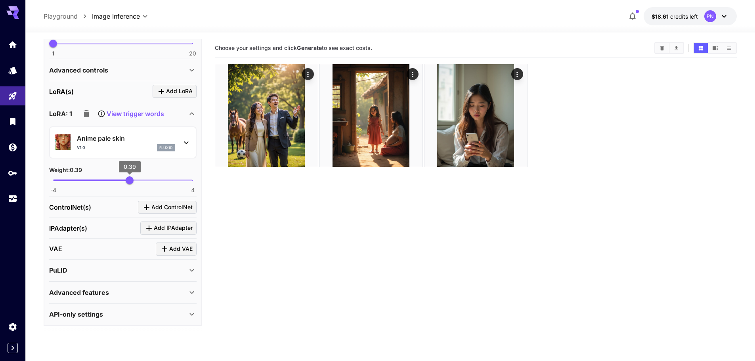
type textarea "**********"
drag, startPoint x: 131, startPoint y: 182, endPoint x: 143, endPoint y: 182, distance: 12.7
click at [143, 182] on span "1.18" at bounding box center [144, 180] width 8 height 8
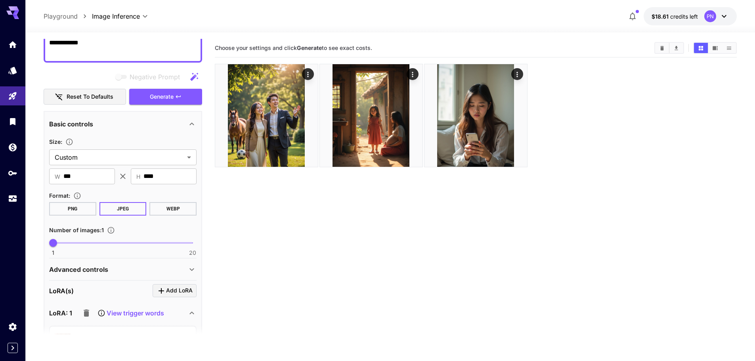
scroll to position [82, 0]
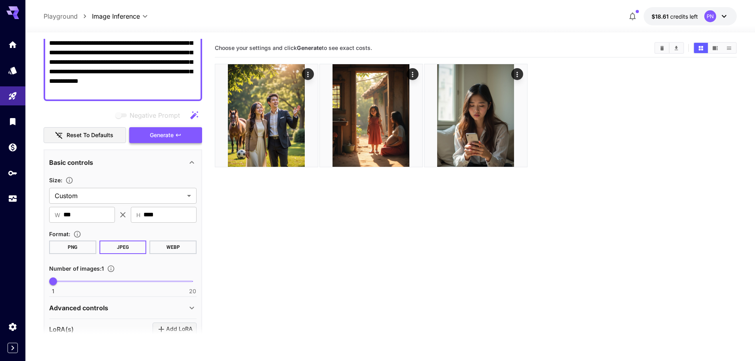
click at [149, 132] on button "Generate" at bounding box center [165, 135] width 73 height 16
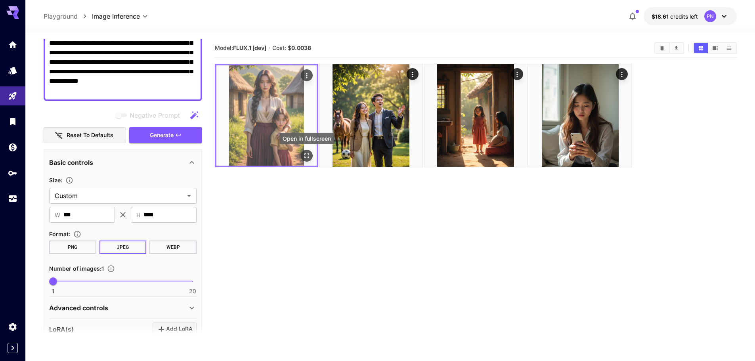
click at [306, 155] on icon "Open in fullscreen" at bounding box center [307, 156] width 8 height 8
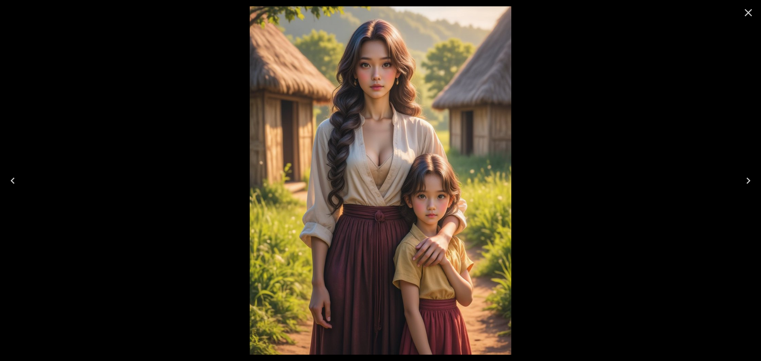
click at [741, 12] on button "Close" at bounding box center [748, 12] width 19 height 19
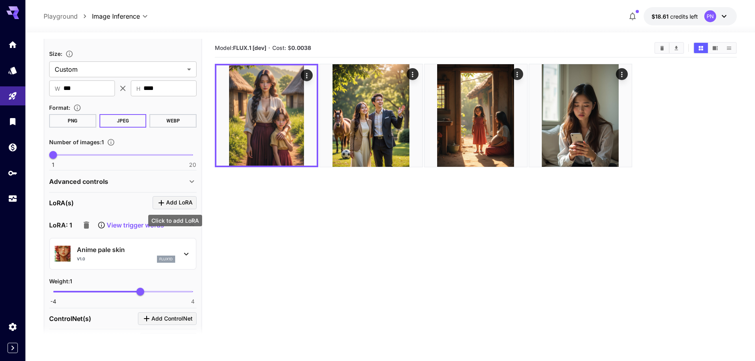
scroll to position [320, 0]
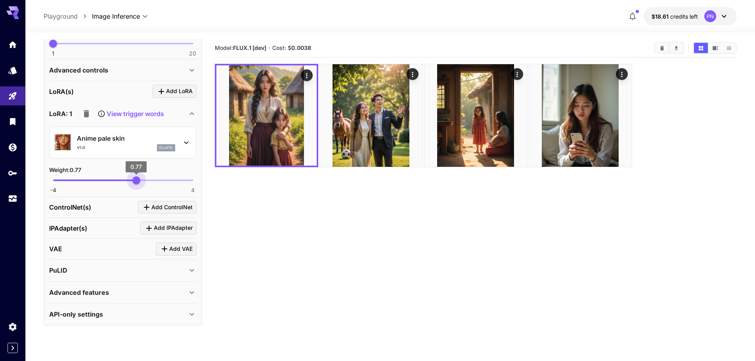
click at [136, 181] on span "0.77" at bounding box center [136, 180] width 8 height 8
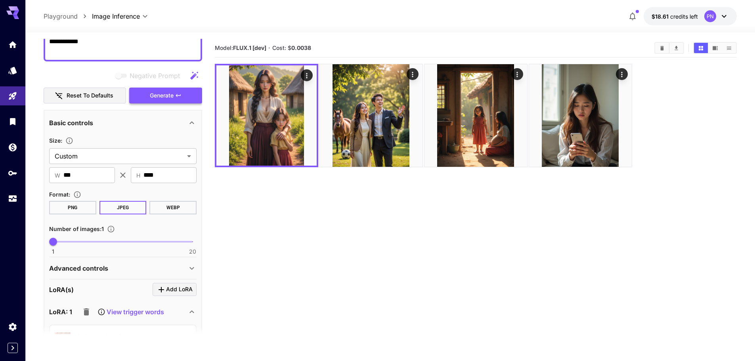
click at [180, 102] on button "Generate" at bounding box center [165, 96] width 73 height 16
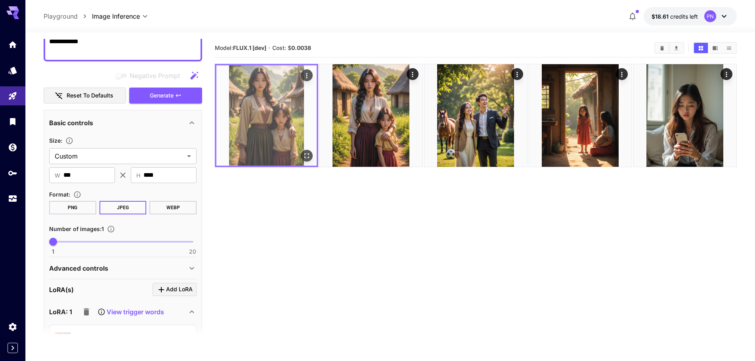
drag, startPoint x: 303, startPoint y: 152, endPoint x: 298, endPoint y: 152, distance: 4.8
click at [301, 152] on div "Open in fullscreen" at bounding box center [307, 156] width 12 height 12
click at [304, 155] on icon "Open in fullscreen" at bounding box center [307, 156] width 8 height 8
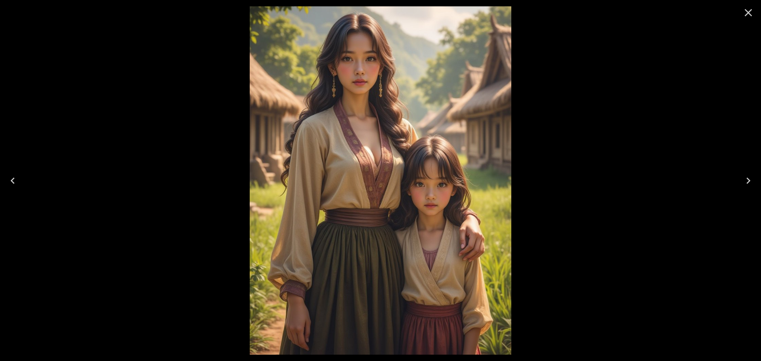
click at [742, 17] on icon "Close" at bounding box center [748, 12] width 13 height 13
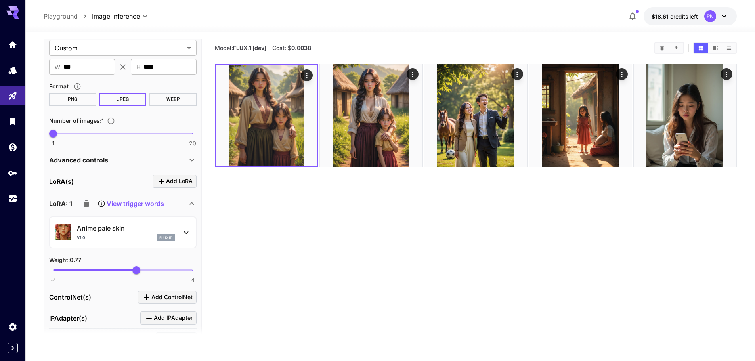
scroll to position [241, 0]
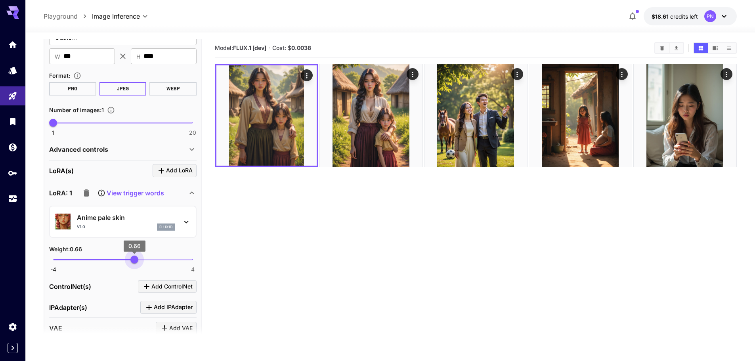
type input "****"
click at [135, 259] on span "0.68" at bounding box center [135, 260] width 8 height 8
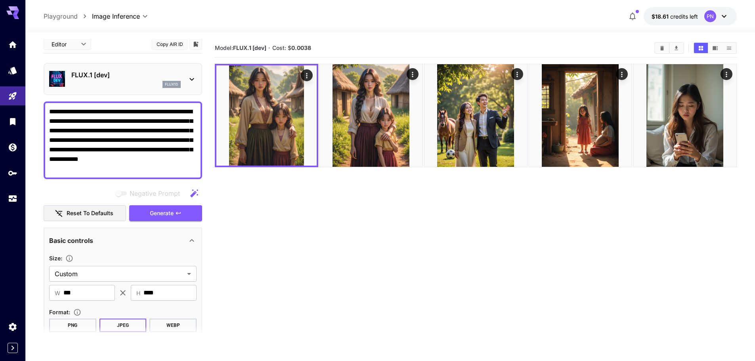
scroll to position [0, 0]
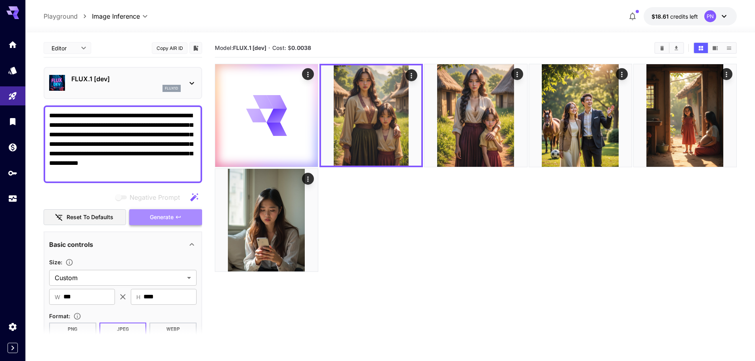
drag, startPoint x: 141, startPoint y: 216, endPoint x: 139, endPoint y: 221, distance: 5.5
click at [141, 216] on button "Generate" at bounding box center [165, 217] width 73 height 16
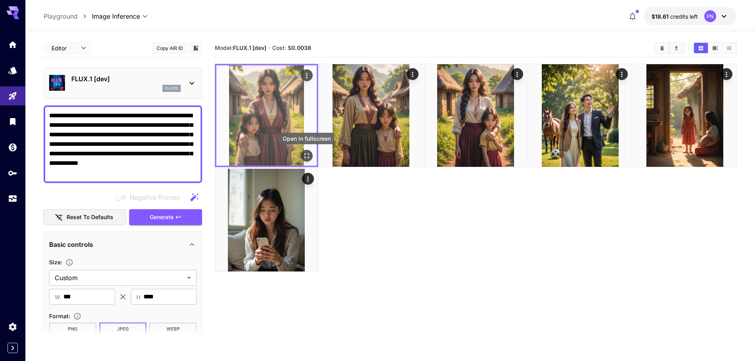
click at [308, 153] on icon "Open in fullscreen" at bounding box center [307, 156] width 8 height 8
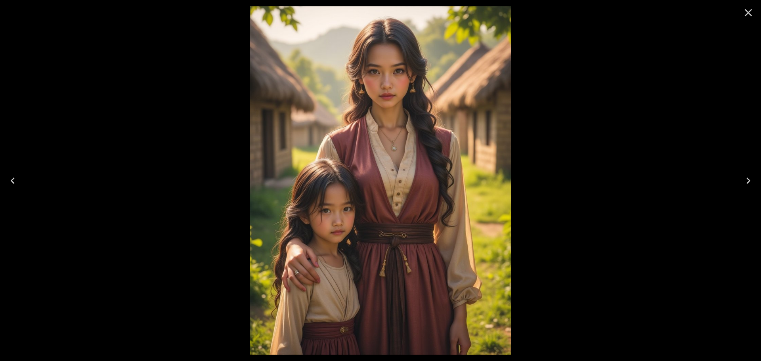
click at [746, 12] on icon "Close" at bounding box center [748, 12] width 13 height 13
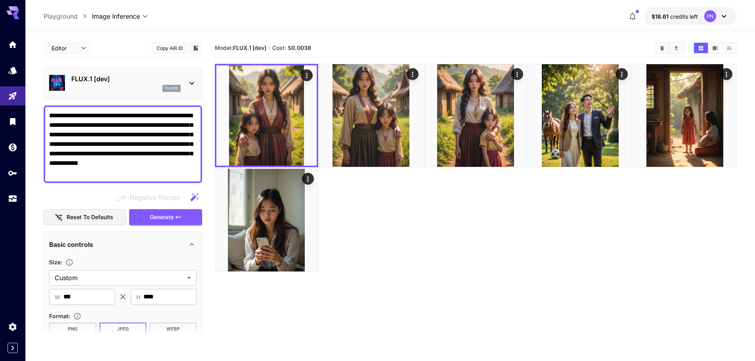
click at [143, 152] on textarea "**********" at bounding box center [122, 144] width 147 height 67
paste textarea "**********"
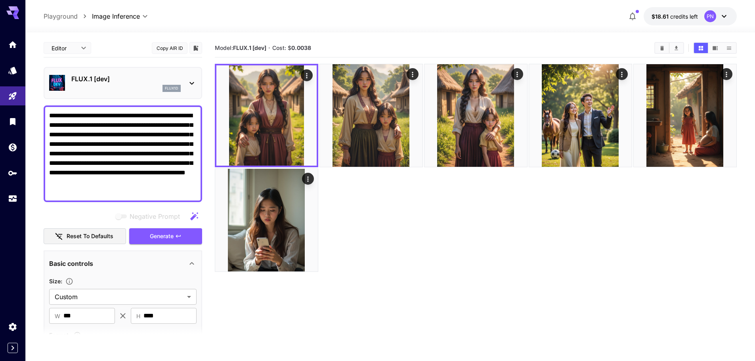
drag, startPoint x: 129, startPoint y: 122, endPoint x: 31, endPoint y: 107, distance: 98.7
click at [31, 107] on section "**********" at bounding box center [390, 228] width 730 height 391
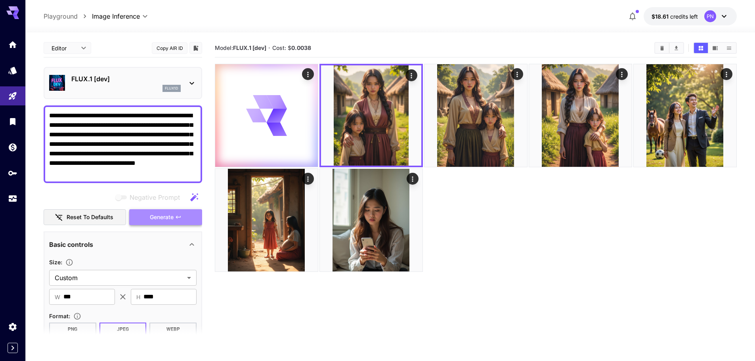
click at [183, 222] on button "Generate" at bounding box center [165, 217] width 73 height 16
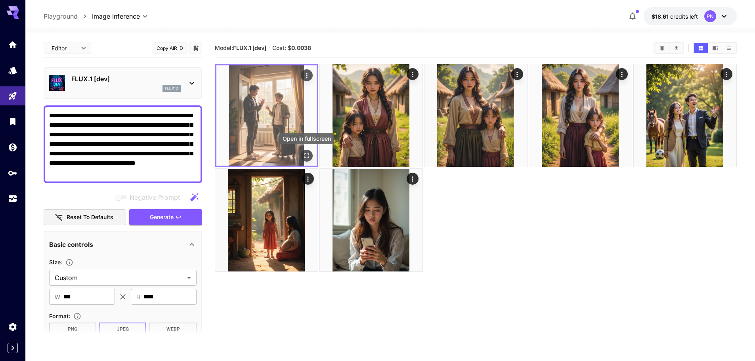
click at [304, 153] on icon "Open in fullscreen" at bounding box center [307, 156] width 8 height 8
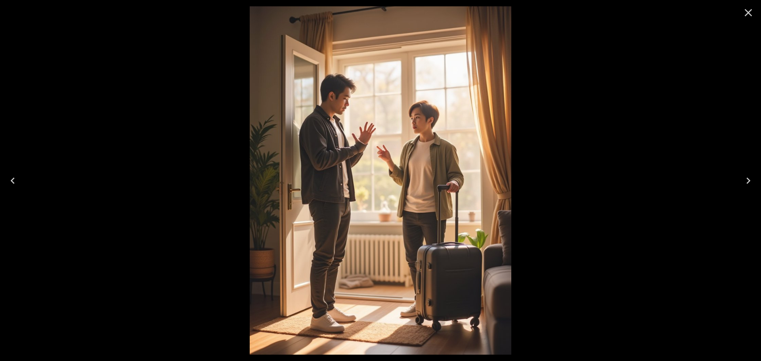
click at [755, 15] on button "Close" at bounding box center [748, 12] width 19 height 19
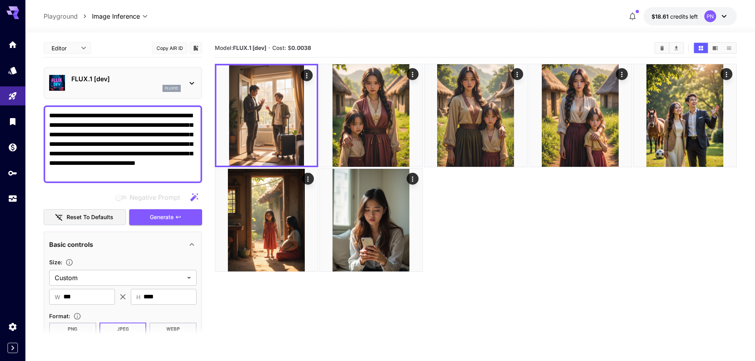
click at [189, 138] on textarea "**********" at bounding box center [122, 144] width 147 height 67
paste textarea "**********"
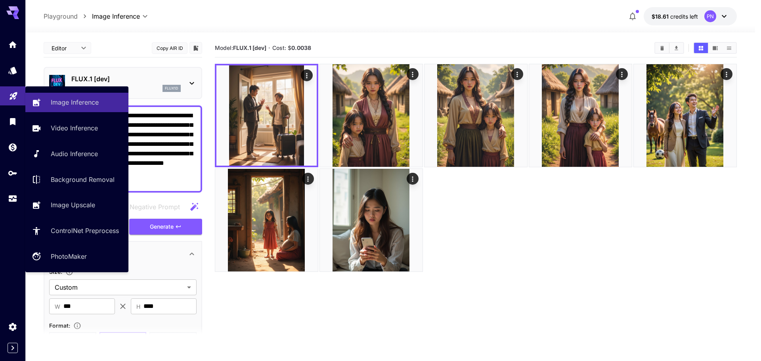
drag, startPoint x: 130, startPoint y: 126, endPoint x: 0, endPoint y: 89, distance: 134.8
click at [0, 89] on div "**********" at bounding box center [377, 212] width 755 height 424
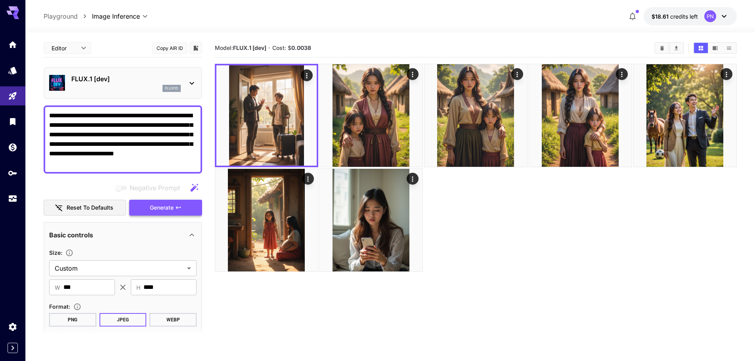
type textarea "**********"
click at [185, 214] on button "Generate" at bounding box center [165, 208] width 73 height 16
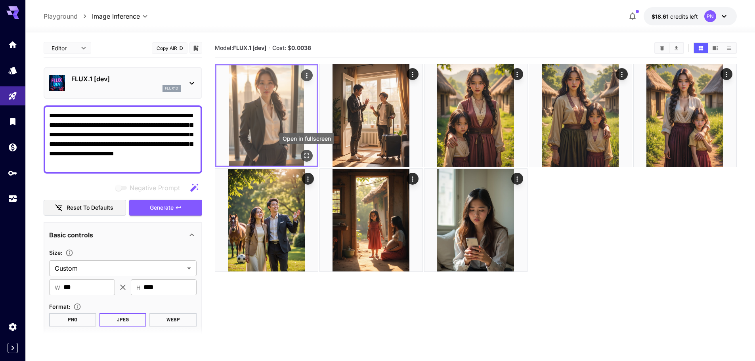
click at [307, 156] on icon "Open in fullscreen" at bounding box center [307, 156] width 8 height 8
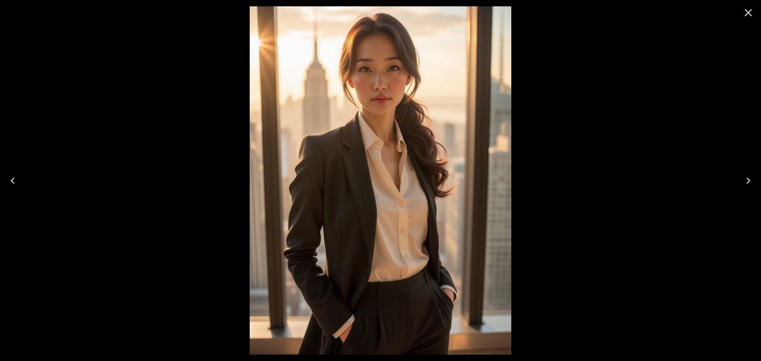
click at [749, 14] on icon "Close" at bounding box center [748, 12] width 13 height 13
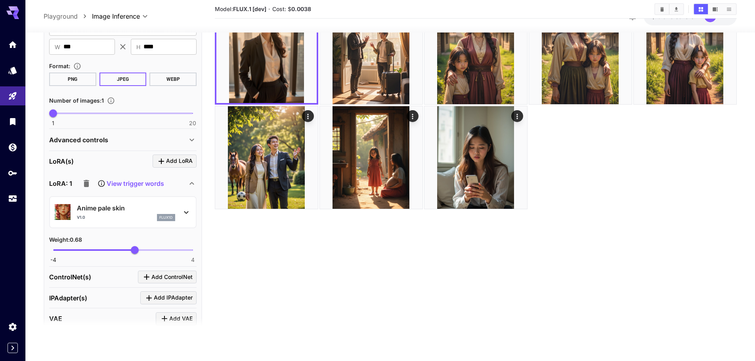
scroll to position [238, 0]
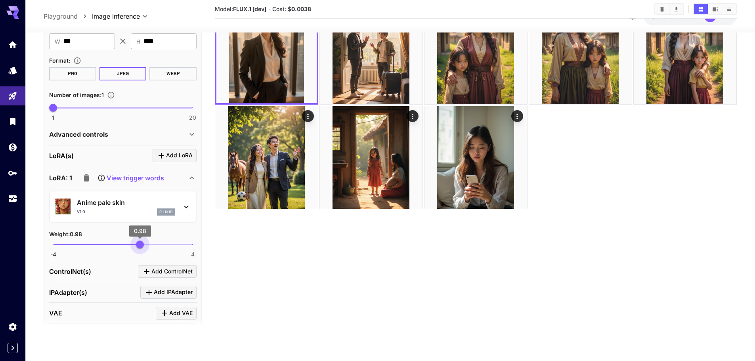
type input "*"
click at [140, 248] on span "1" at bounding box center [140, 244] width 8 height 8
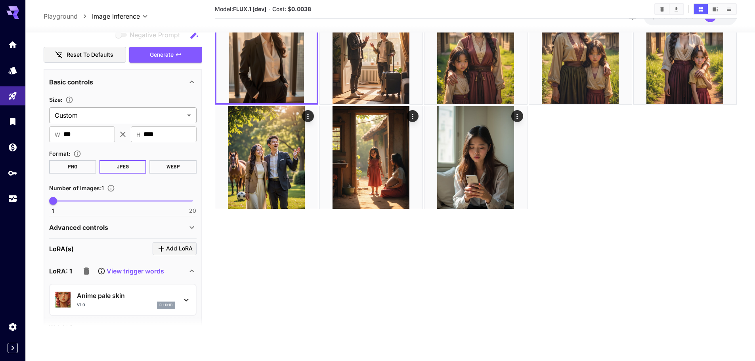
scroll to position [40, 0]
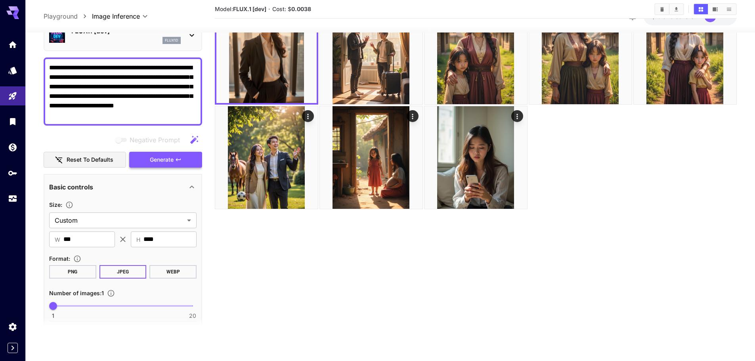
drag, startPoint x: 185, startPoint y: 164, endPoint x: 194, endPoint y: 164, distance: 9.1
click at [185, 163] on button "Generate" at bounding box center [165, 159] width 73 height 16
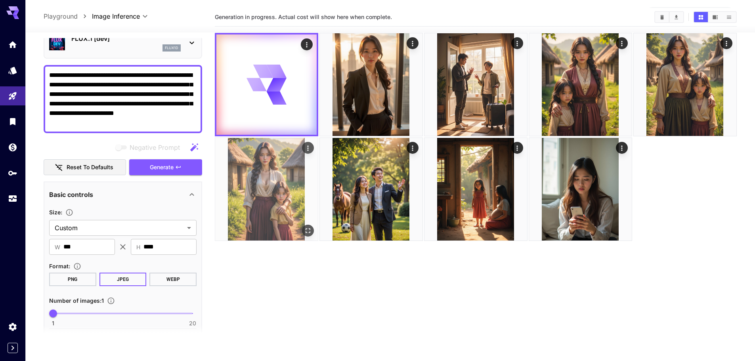
scroll to position [0, 0]
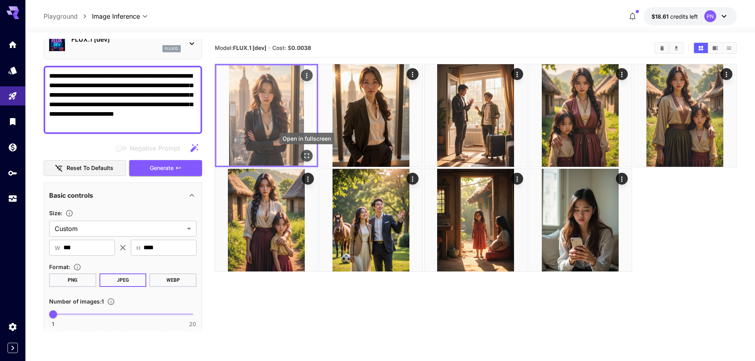
click at [307, 157] on icon "Open in fullscreen" at bounding box center [307, 156] width 8 height 8
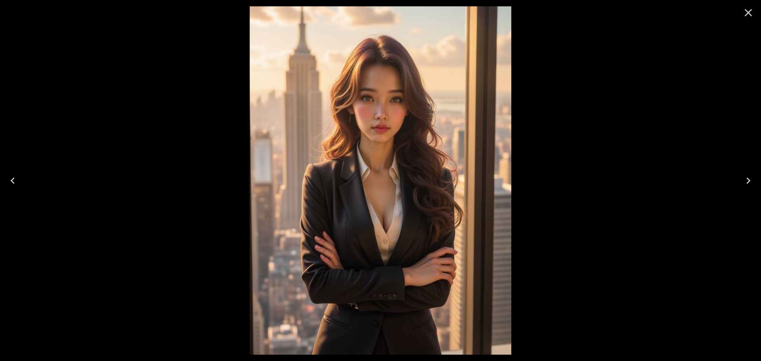
click at [743, 13] on icon "Close" at bounding box center [748, 12] width 13 height 13
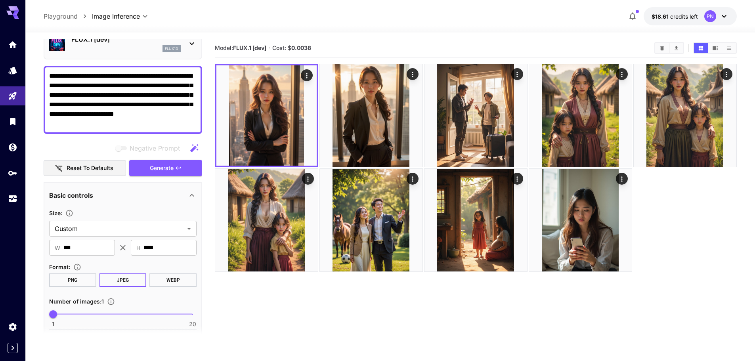
click at [174, 94] on textarea "**********" at bounding box center [122, 99] width 147 height 57
paste textarea "**********"
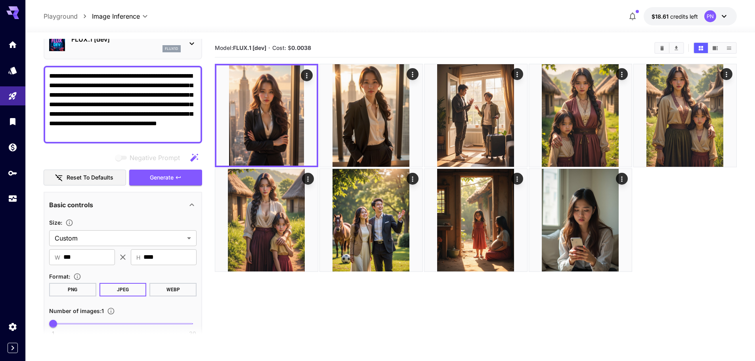
drag, startPoint x: 129, startPoint y: 89, endPoint x: 42, endPoint y: 78, distance: 87.5
click at [42, 78] on section "**********" at bounding box center [390, 228] width 730 height 391
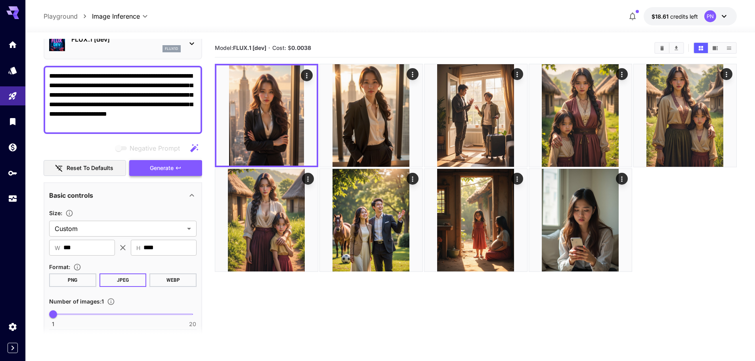
type textarea "**********"
click at [153, 174] on button "Generate" at bounding box center [165, 168] width 73 height 16
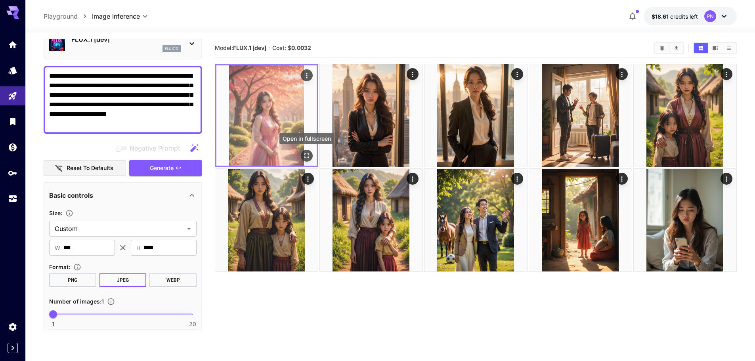
click at [308, 158] on icon "Open in fullscreen" at bounding box center [307, 156] width 8 height 8
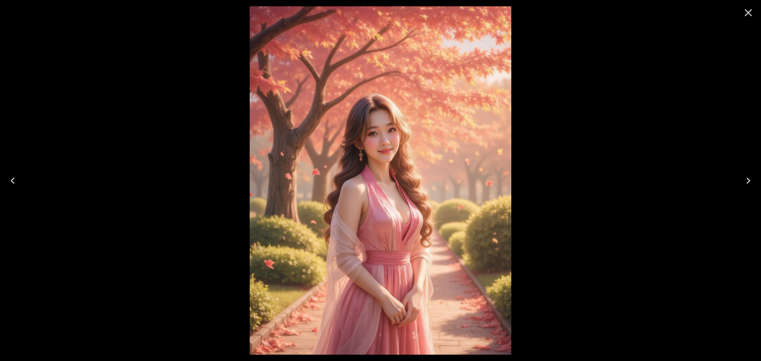
click at [750, 11] on icon "Close" at bounding box center [749, 13] width 8 height 8
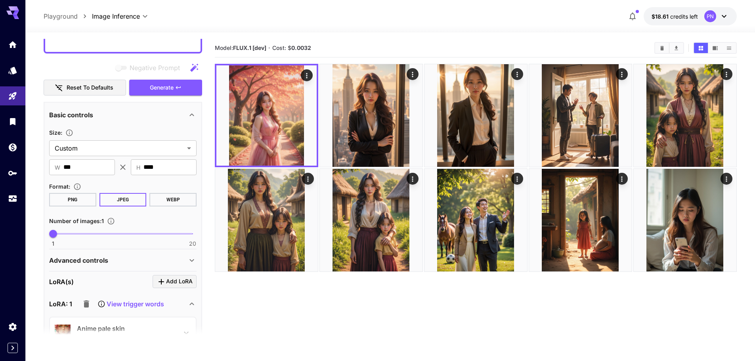
scroll to position [238, 0]
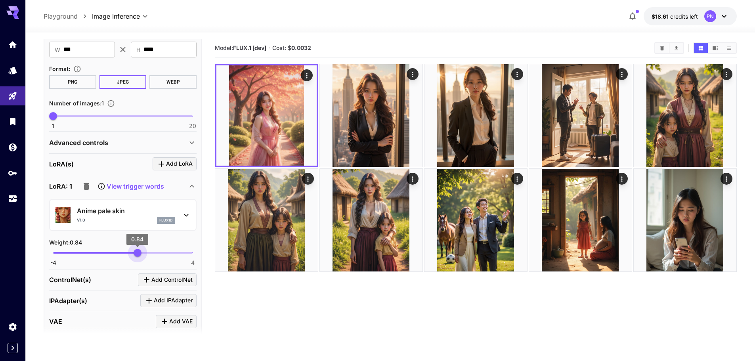
click at [138, 254] on span "0.84" at bounding box center [138, 253] width 8 height 8
type input "***"
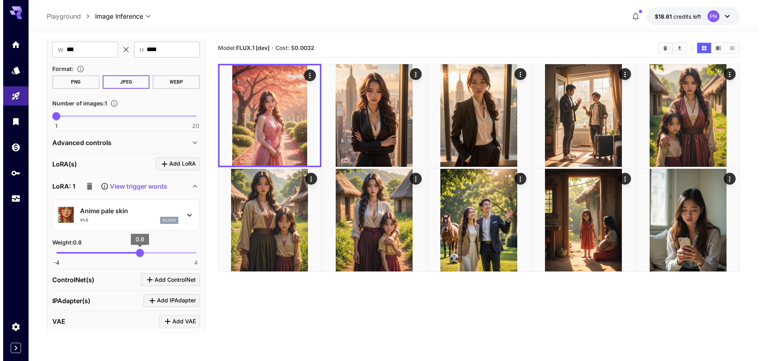
scroll to position [119, 0]
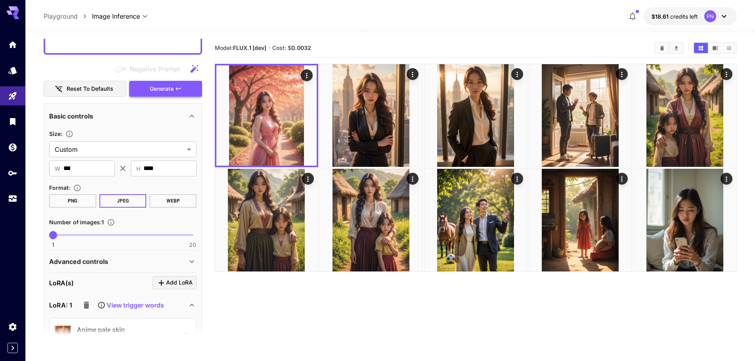
click at [183, 91] on button "Generate" at bounding box center [165, 89] width 73 height 16
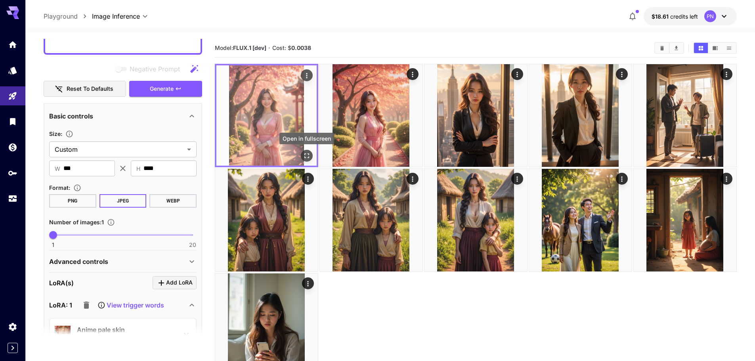
click at [306, 155] on icon "Open in fullscreen" at bounding box center [307, 156] width 8 height 8
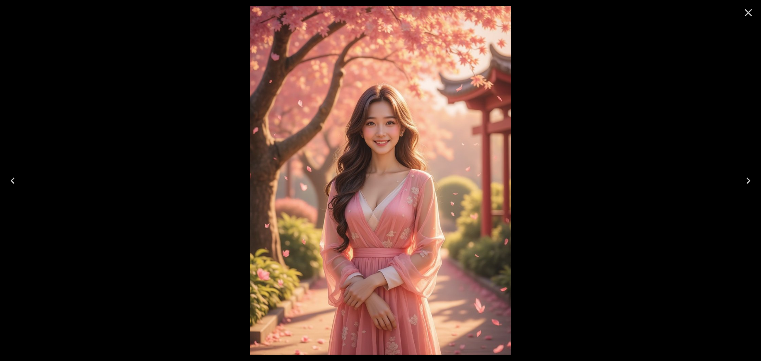
click at [468, 96] on img at bounding box center [380, 180] width 261 height 348
click at [741, 13] on button "Close" at bounding box center [748, 12] width 19 height 19
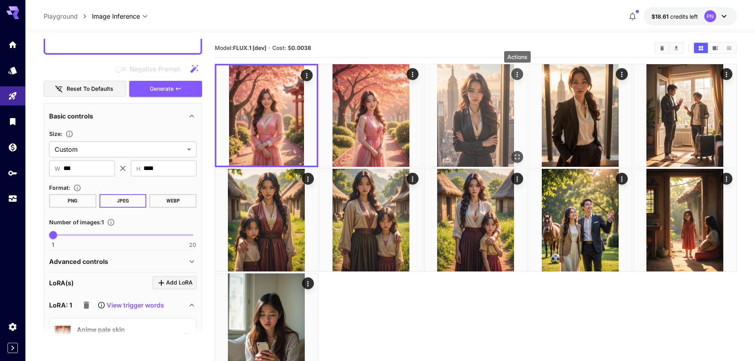
click at [515, 76] on icon "Actions" at bounding box center [517, 75] width 8 height 8
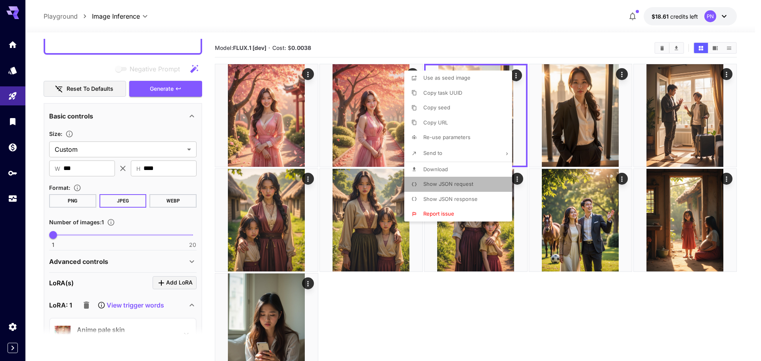
click at [472, 184] on span "Show JSON request" at bounding box center [448, 184] width 50 height 6
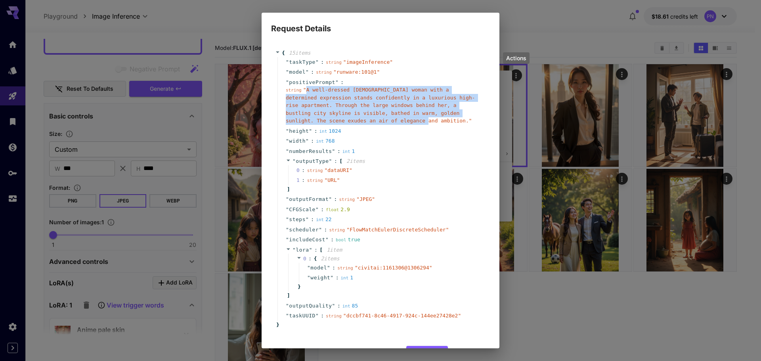
copy span "A well-dressed [DEMOGRAPHIC_DATA] woman with a determined expression stands con…"
drag, startPoint x: 347, startPoint y: 123, endPoint x: 306, endPoint y: 90, distance: 52.7
click at [306, 90] on span "" A well-dressed [DEMOGRAPHIC_DATA] woman with a determined expression stands c…" at bounding box center [380, 105] width 189 height 37
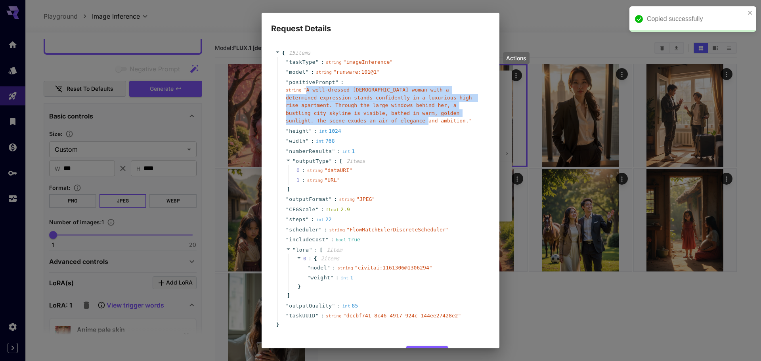
click at [561, 30] on div "Request Details { 15 item s " taskType " : string " imageInference " " model " …" at bounding box center [380, 180] width 761 height 361
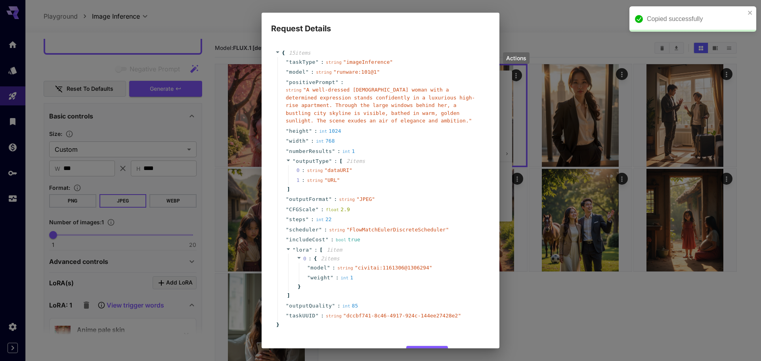
click at [566, 311] on div "Request Details { 15 item s " taskType " : string " imageInference " " model " …" at bounding box center [380, 180] width 761 height 361
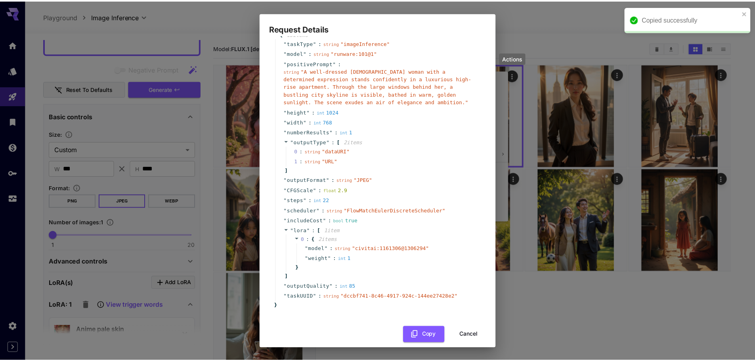
scroll to position [28, 0]
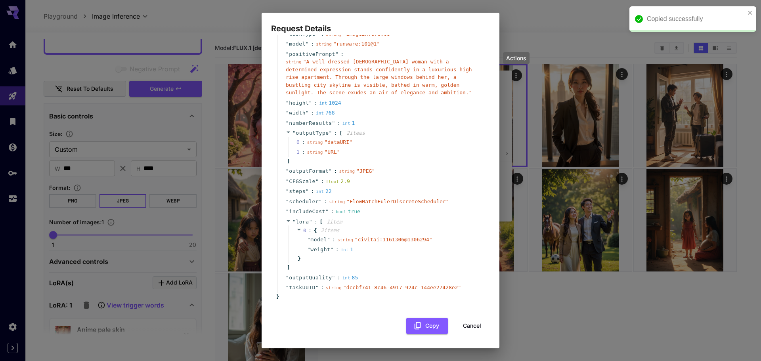
click at [456, 326] on button "Cancel" at bounding box center [472, 326] width 36 height 16
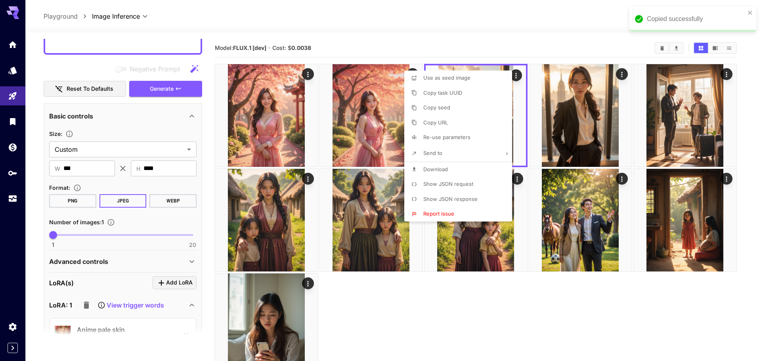
click at [131, 51] on div at bounding box center [380, 180] width 761 height 361
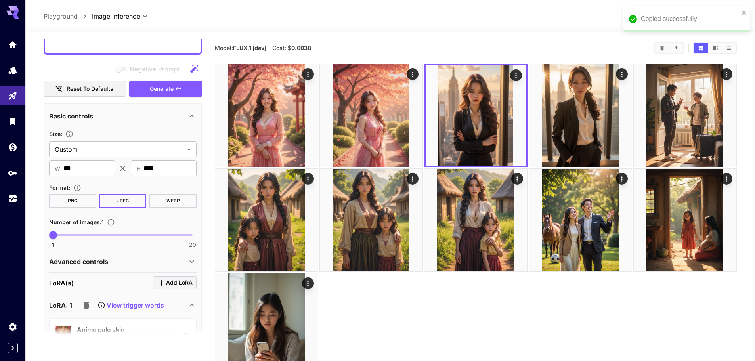
click at [134, 46] on textarea "**********" at bounding box center [122, 20] width 147 height 57
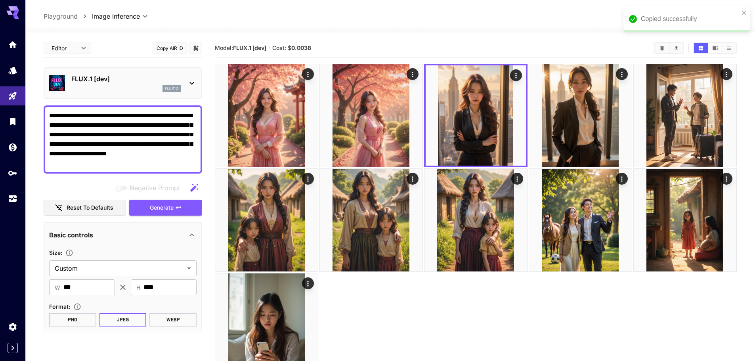
paste textarea "***"
type textarea "**********"
click at [164, 205] on span "Generate" at bounding box center [162, 208] width 24 height 10
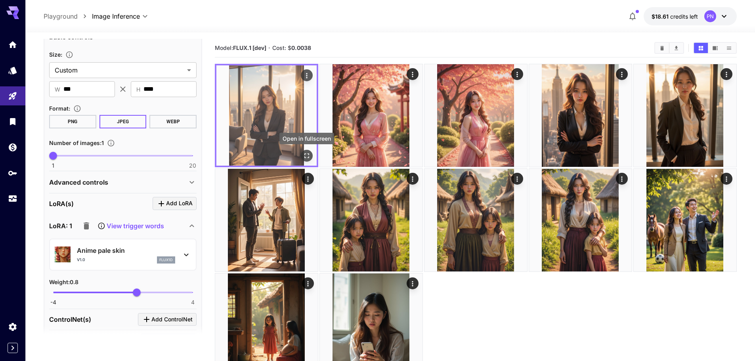
click at [306, 157] on icon "Open in fullscreen" at bounding box center [307, 156] width 8 height 8
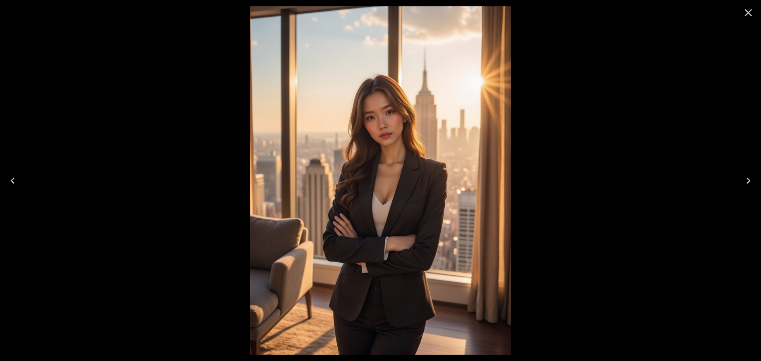
click at [362, 153] on img at bounding box center [380, 180] width 261 height 348
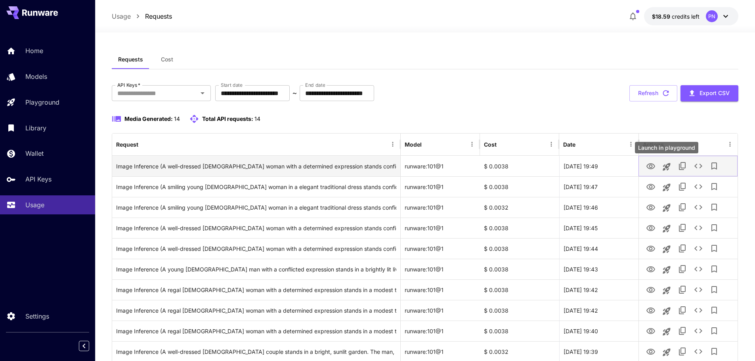
click at [670, 168] on icon "Launch in playground" at bounding box center [667, 167] width 10 height 10
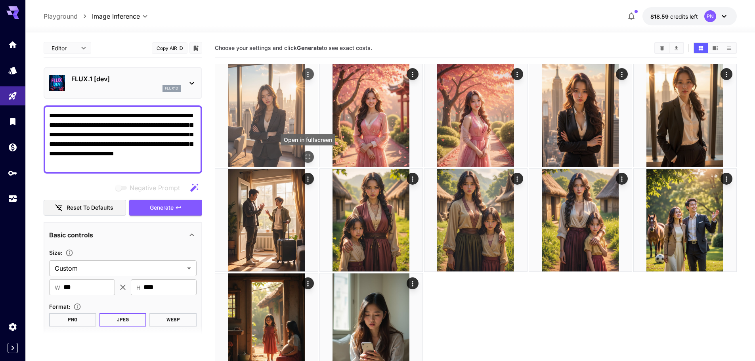
click at [307, 155] on icon "Open in fullscreen" at bounding box center [308, 157] width 5 height 5
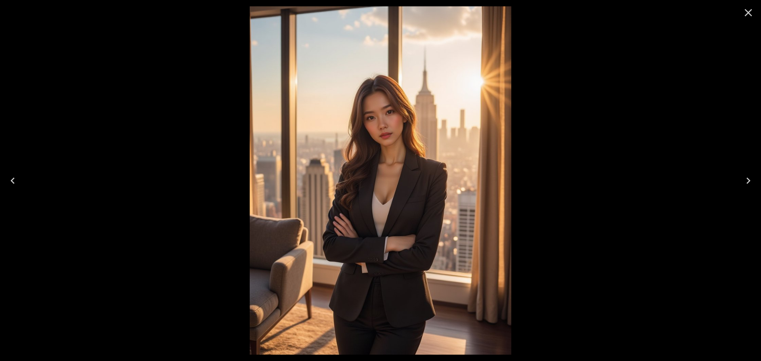
click at [745, 11] on icon "Close" at bounding box center [748, 12] width 13 height 13
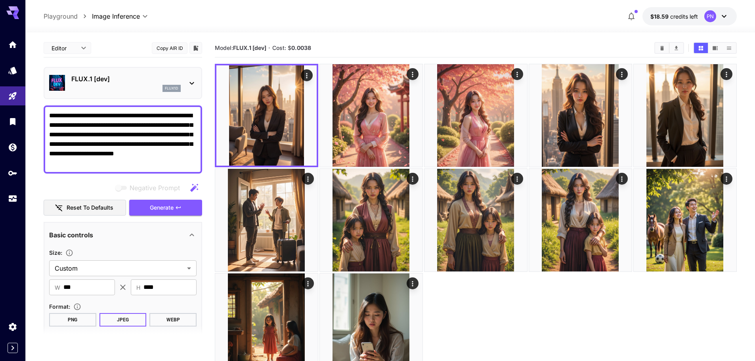
click at [174, 125] on textarea "**********" at bounding box center [122, 139] width 147 height 57
paste textarea "**********"
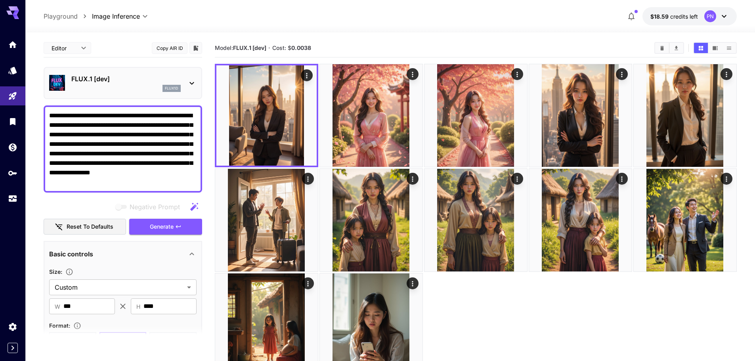
drag, startPoint x: 134, startPoint y: 123, endPoint x: 37, endPoint y: 103, distance: 98.8
click at [39, 103] on section "**********" at bounding box center [390, 228] width 730 height 391
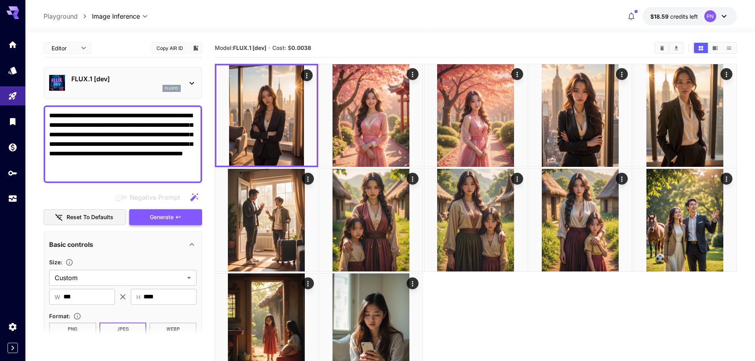
type textarea "**********"
click at [160, 215] on span "Generate" at bounding box center [162, 217] width 24 height 10
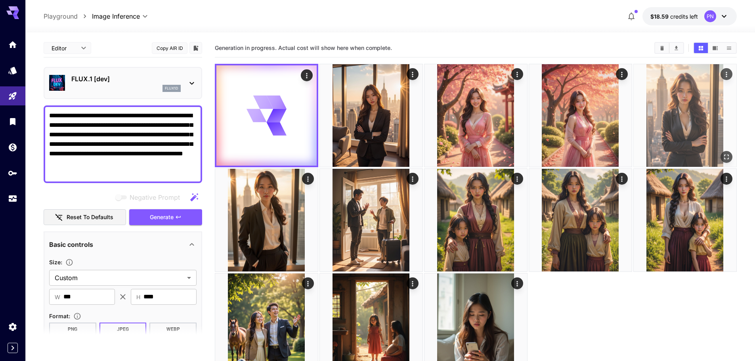
click at [729, 77] on icon "Actions" at bounding box center [727, 75] width 8 height 8
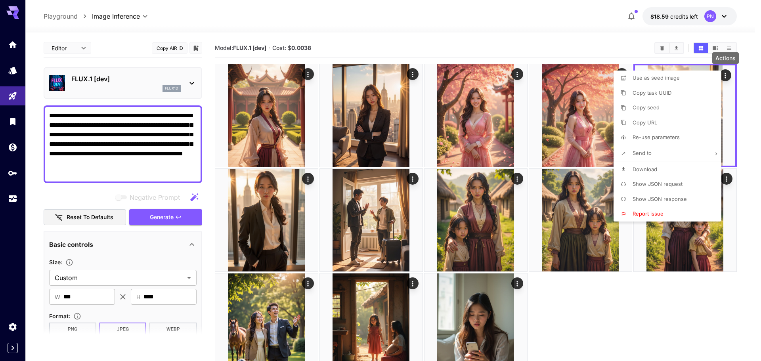
click at [674, 188] on li "Show JSON request" at bounding box center [670, 184] width 113 height 15
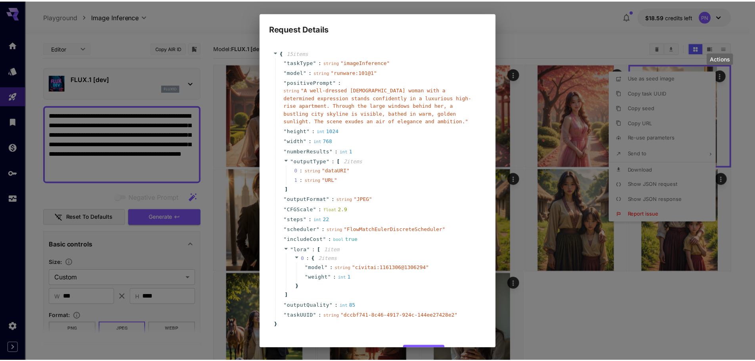
scroll to position [28, 0]
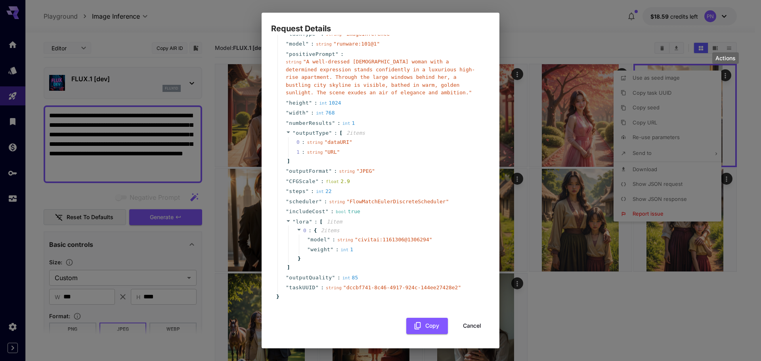
click at [461, 328] on button "Cancel" at bounding box center [472, 326] width 36 height 16
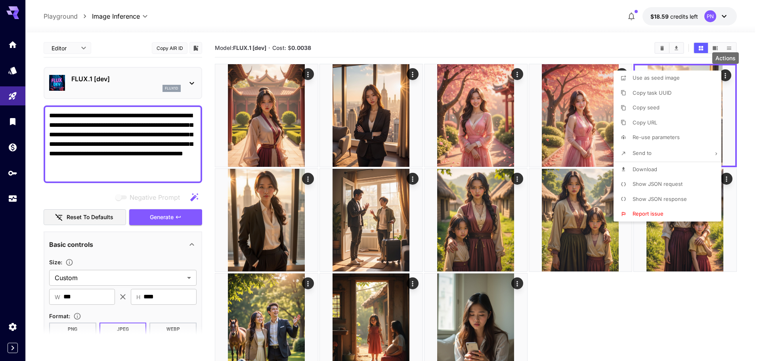
click at [591, 314] on div at bounding box center [380, 180] width 761 height 361
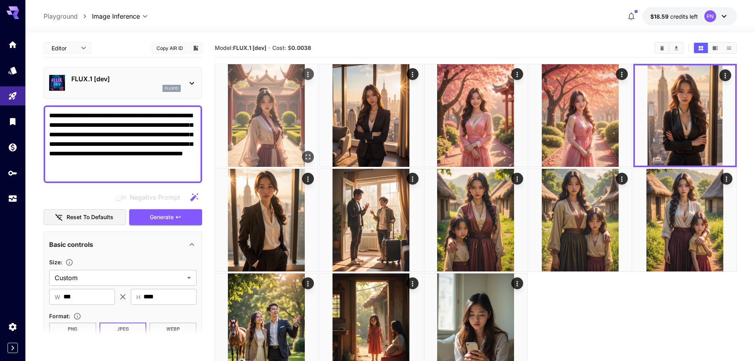
click at [284, 117] on img at bounding box center [266, 115] width 103 height 103
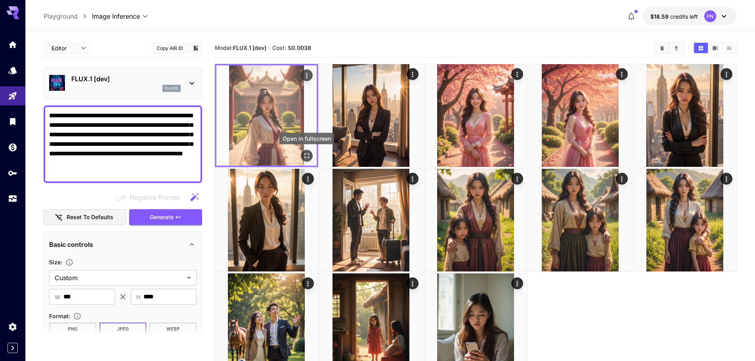
click at [311, 157] on button "Open in fullscreen" at bounding box center [307, 156] width 12 height 12
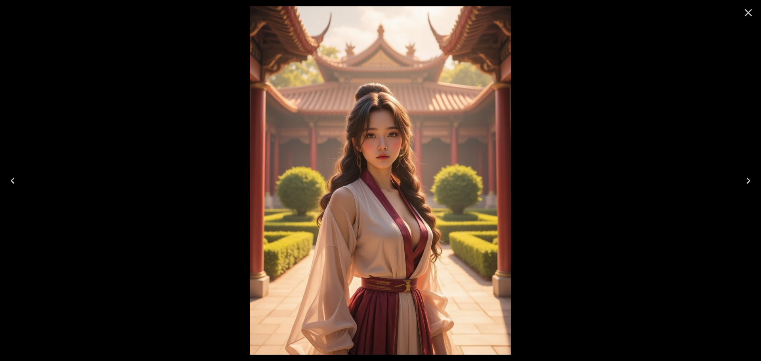
drag, startPoint x: 751, startPoint y: 15, endPoint x: 729, endPoint y: 25, distance: 23.6
click at [751, 15] on icon "Close" at bounding box center [749, 13] width 8 height 8
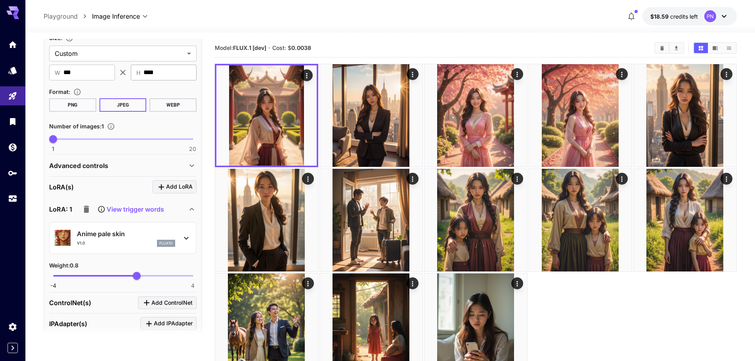
scroll to position [238, 0]
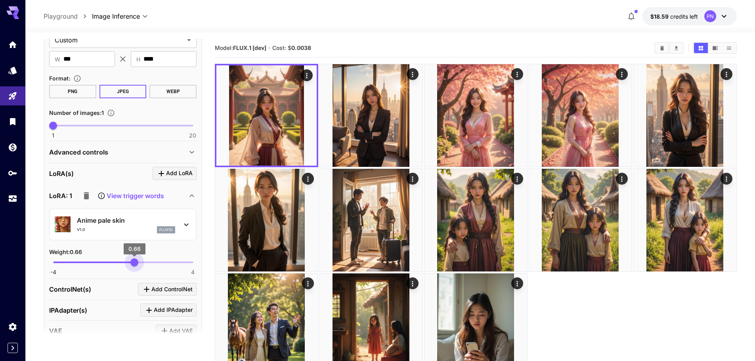
click at [134, 261] on span "0.66" at bounding box center [134, 262] width 8 height 8
type input "***"
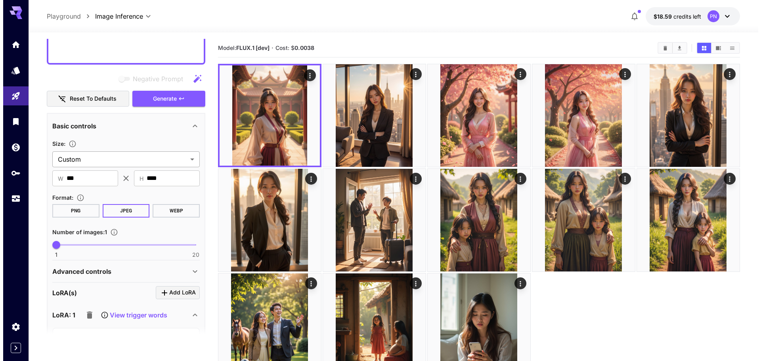
scroll to position [0, 0]
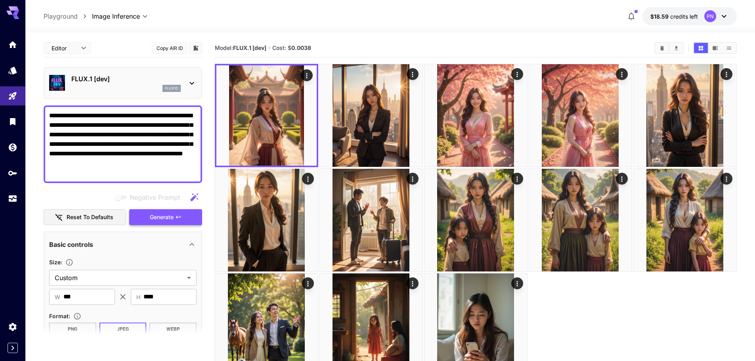
click at [166, 218] on span "Generate" at bounding box center [162, 217] width 24 height 10
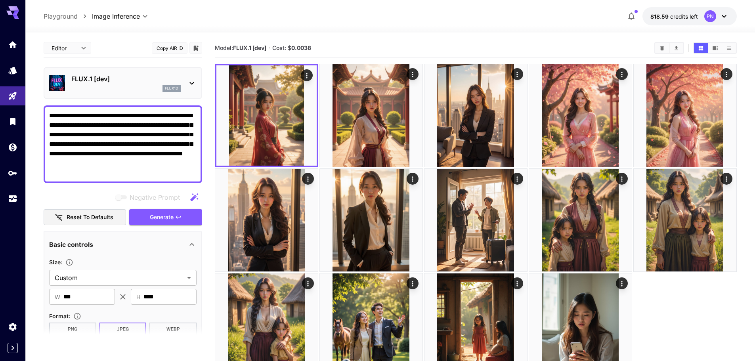
click at [146, 145] on textarea "**********" at bounding box center [122, 144] width 147 height 67
paste textarea
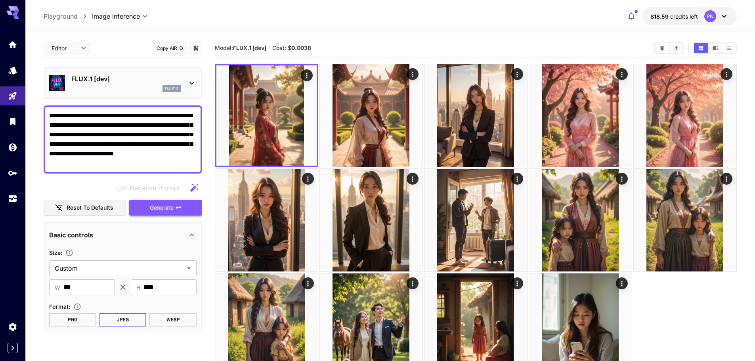
click at [182, 208] on icon "button" at bounding box center [178, 208] width 6 height 6
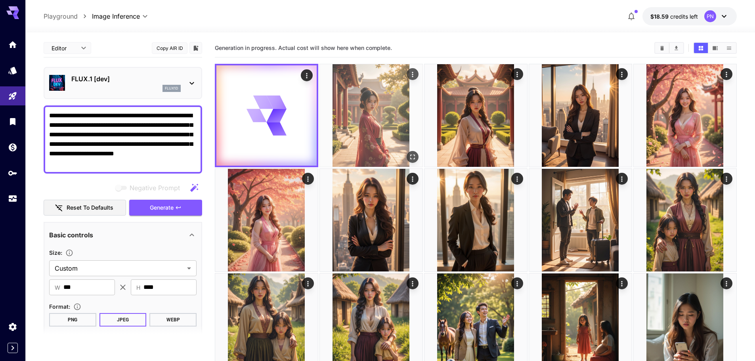
click at [415, 153] on icon "Open in fullscreen" at bounding box center [413, 157] width 8 height 8
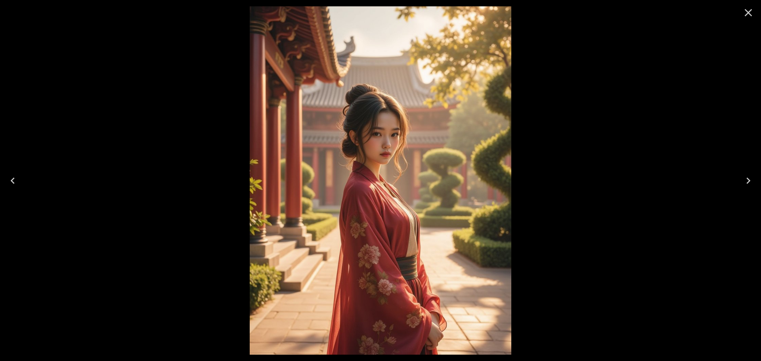
click at [748, 12] on icon "Close" at bounding box center [749, 13] width 8 height 8
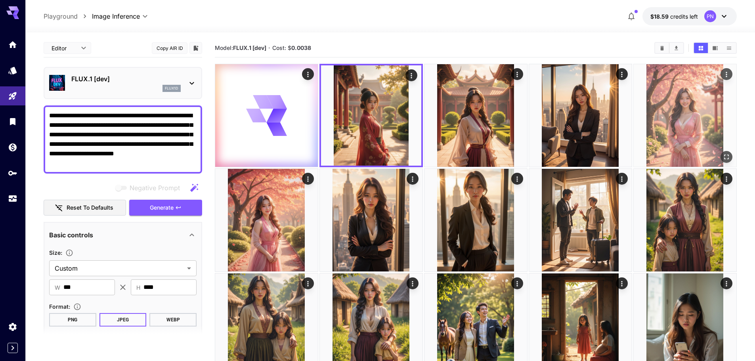
click at [686, 133] on img at bounding box center [685, 115] width 103 height 103
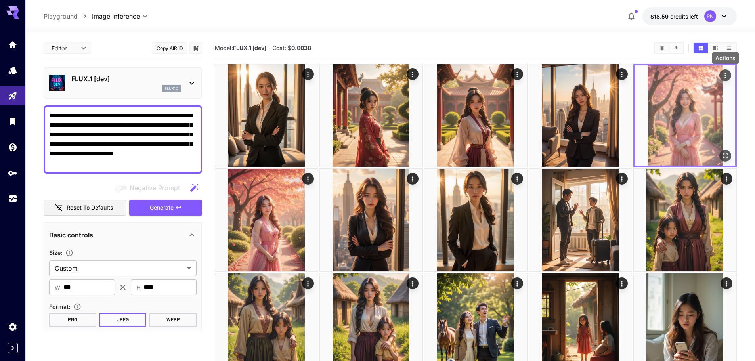
click at [724, 76] on icon "Actions" at bounding box center [725, 76] width 8 height 8
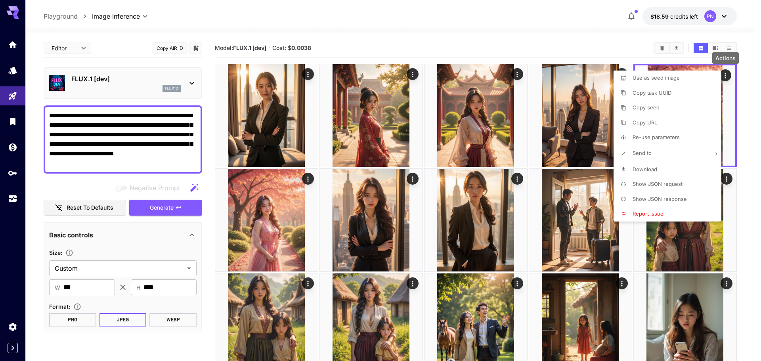
click at [673, 181] on span "Show JSON request" at bounding box center [658, 184] width 50 height 6
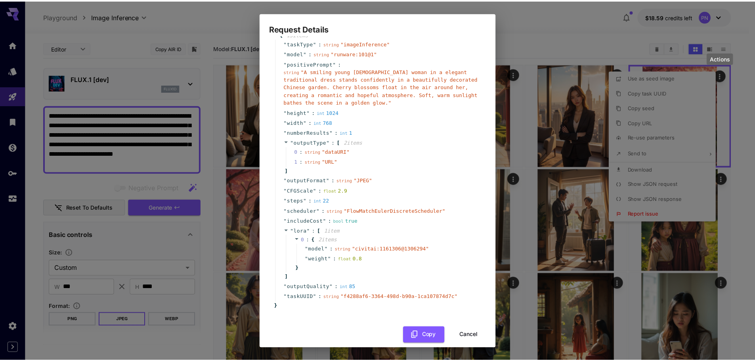
scroll to position [28, 0]
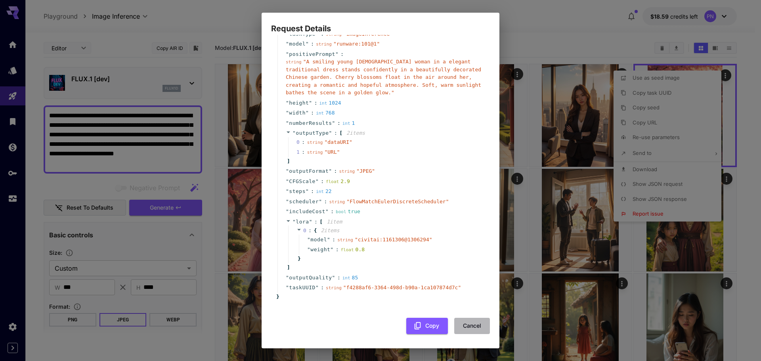
click at [466, 327] on button "Cancel" at bounding box center [472, 326] width 36 height 16
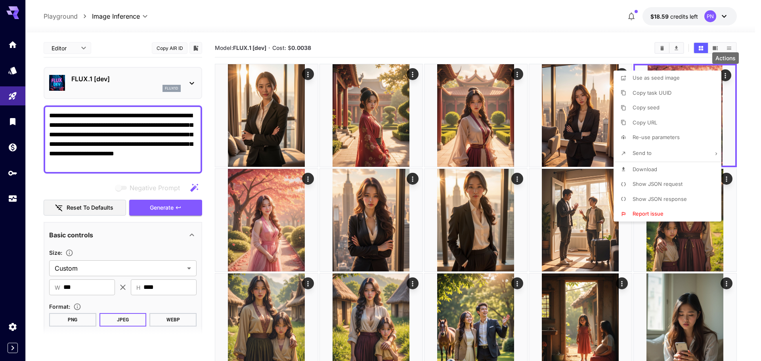
click at [748, 135] on div at bounding box center [380, 180] width 761 height 361
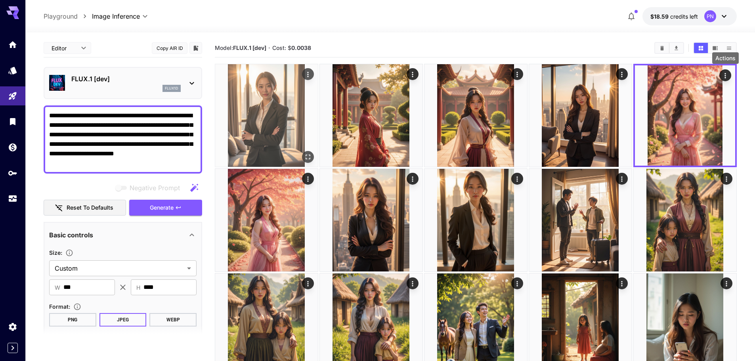
click at [302, 155] on div "Open in fullscreen" at bounding box center [308, 157] width 12 height 12
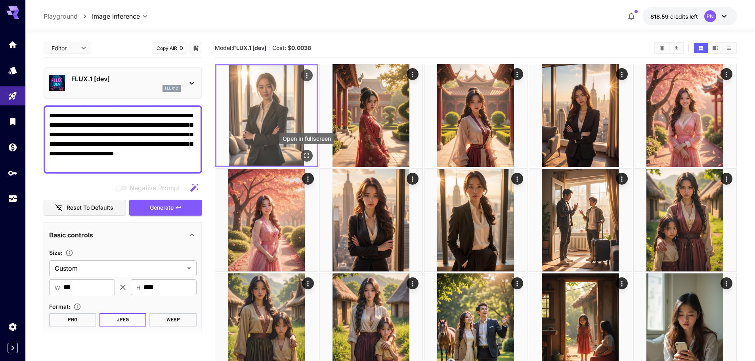
click at [308, 155] on icon "Open in fullscreen" at bounding box center [307, 156] width 8 height 8
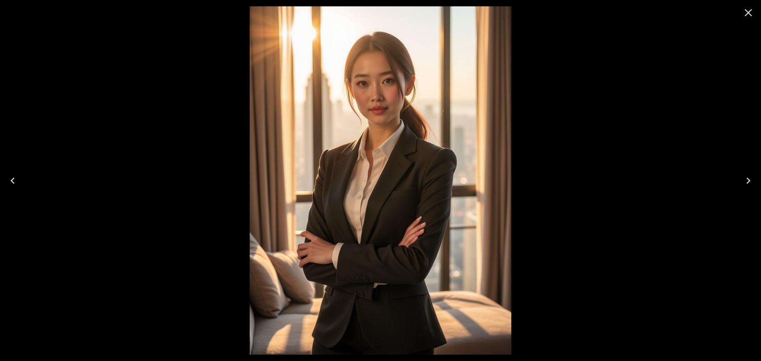
click at [745, 13] on icon "Close" at bounding box center [748, 12] width 13 height 13
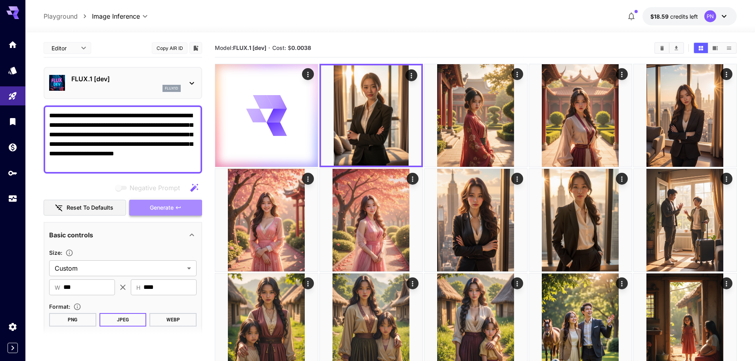
click at [150, 208] on span "Generate" at bounding box center [162, 208] width 24 height 10
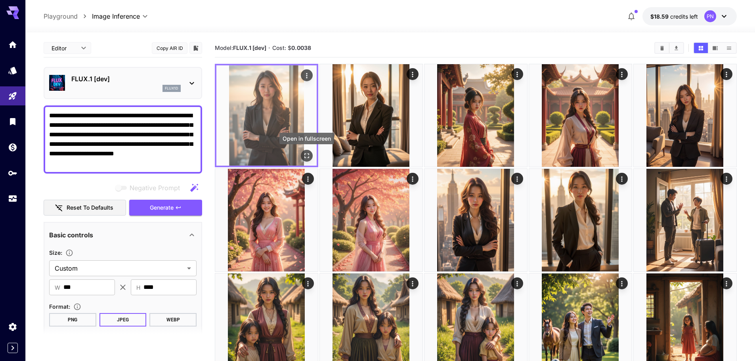
click at [306, 150] on button "Open in fullscreen" at bounding box center [307, 156] width 12 height 12
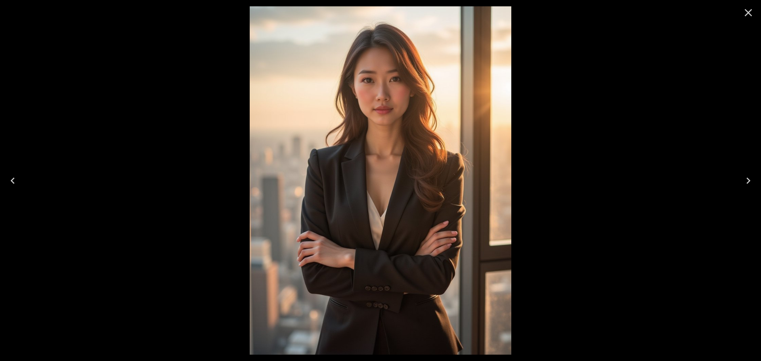
click at [750, 16] on icon "Close" at bounding box center [748, 12] width 13 height 13
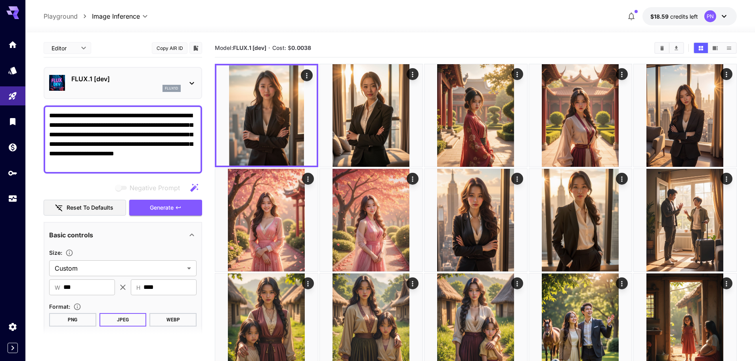
click at [165, 128] on textarea "**********" at bounding box center [122, 139] width 147 height 57
paste textarea "**********"
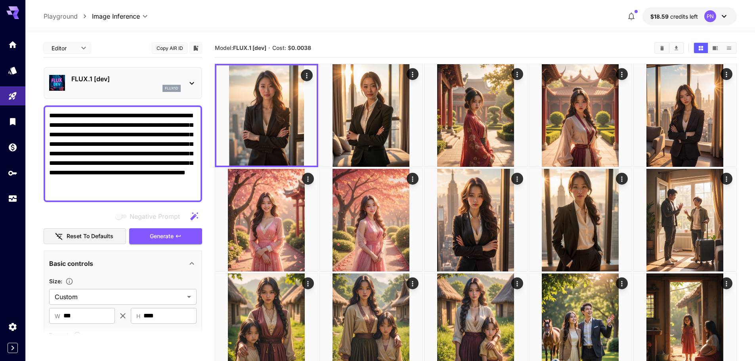
drag, startPoint x: 128, startPoint y: 124, endPoint x: 8, endPoint y: 106, distance: 121.5
click at [8, 106] on div "**********" at bounding box center [377, 252] width 755 height 505
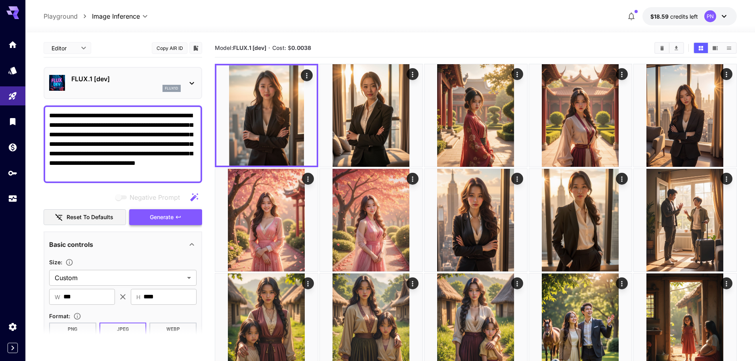
click at [148, 220] on button "Generate" at bounding box center [165, 217] width 73 height 16
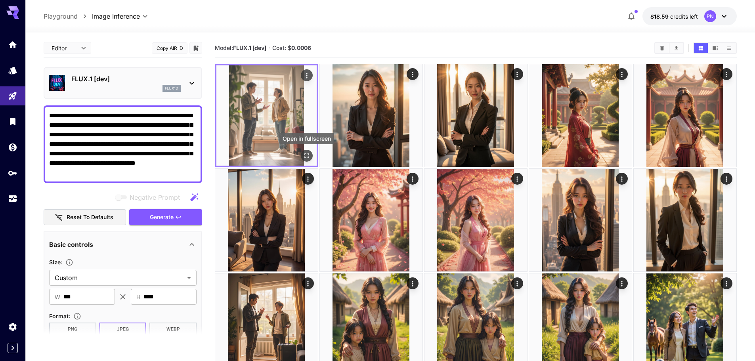
click at [307, 153] on icon "Open in fullscreen" at bounding box center [307, 156] width 8 height 8
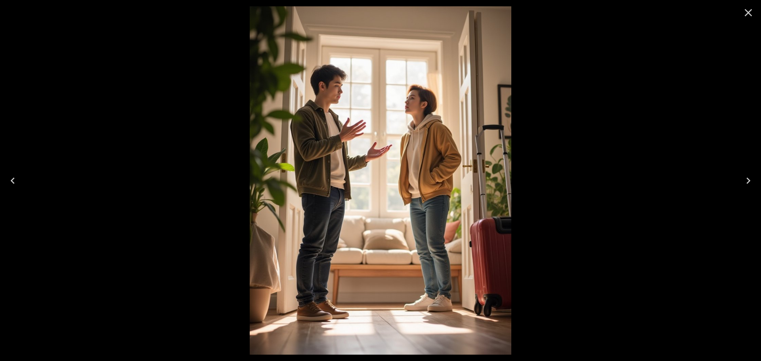
click at [746, 13] on icon "Close" at bounding box center [748, 12] width 13 height 13
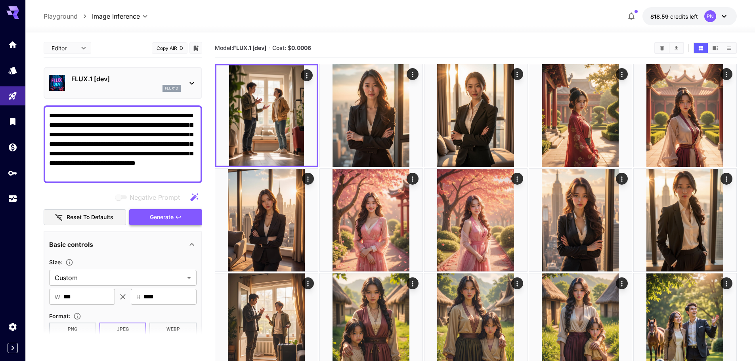
click at [171, 217] on span "Generate" at bounding box center [162, 217] width 24 height 10
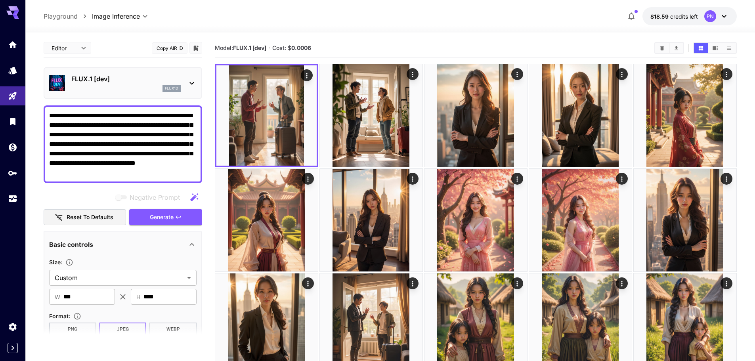
click at [161, 142] on textarea "**********" at bounding box center [122, 144] width 147 height 67
paste textarea "**********"
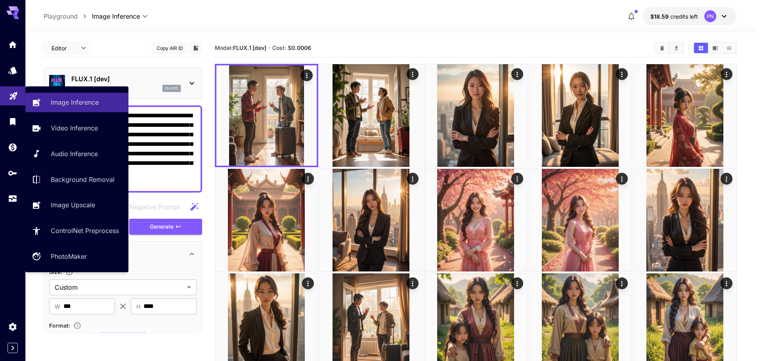
drag, startPoint x: 133, startPoint y: 126, endPoint x: 5, endPoint y: 94, distance: 131.9
click at [5, 94] on div "**********" at bounding box center [377, 252] width 755 height 505
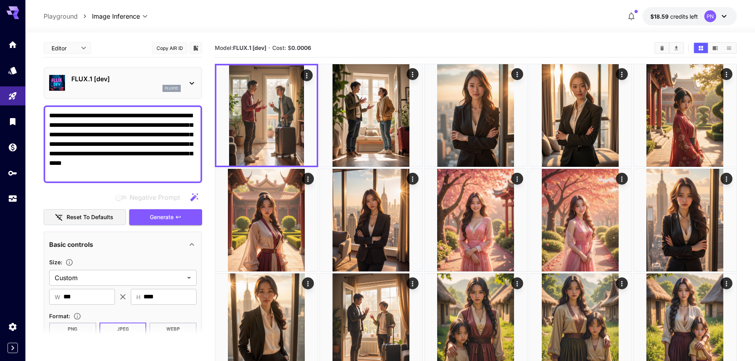
drag, startPoint x: 152, startPoint y: 219, endPoint x: 163, endPoint y: 226, distance: 12.6
click at [152, 218] on span "Generate" at bounding box center [162, 217] width 24 height 10
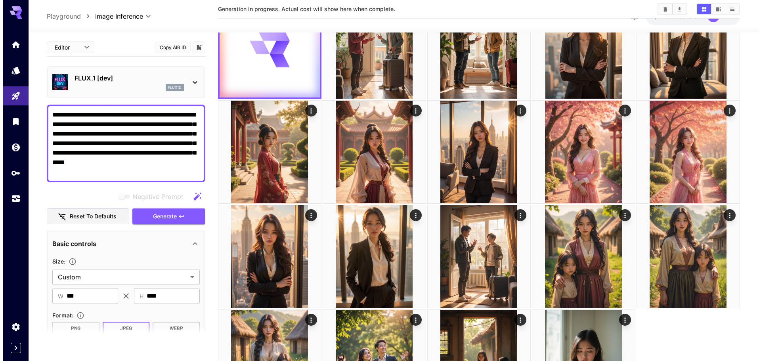
scroll to position [25, 0]
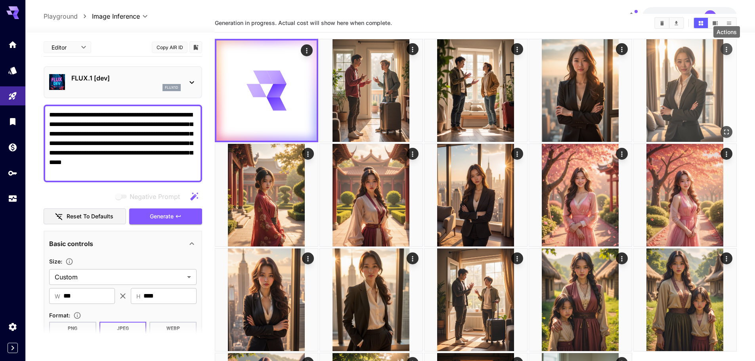
click at [730, 52] on icon "Actions" at bounding box center [727, 50] width 8 height 8
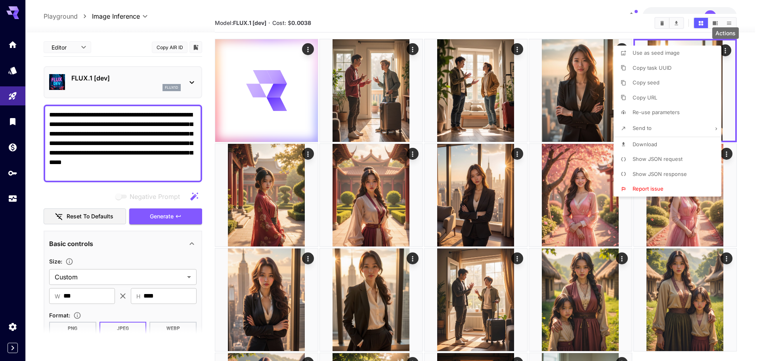
click at [684, 163] on li "Show JSON request" at bounding box center [670, 159] width 113 height 15
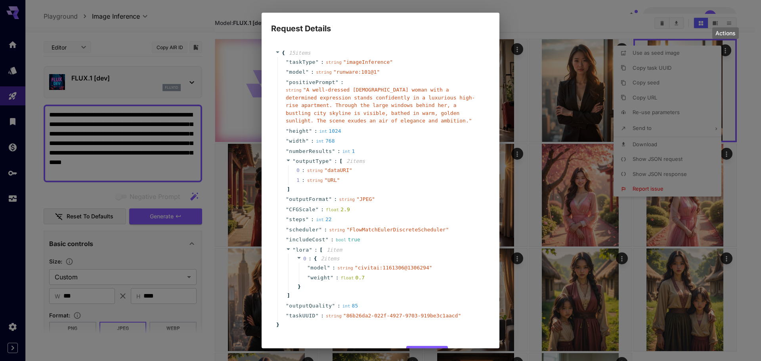
click at [591, 68] on div "Request Details { 15 item s " taskType " : string " imageInference " " model " …" at bounding box center [380, 180] width 761 height 361
click at [551, 197] on div "Request Details { 15 item s " taskType " : string " imageInference " " model " …" at bounding box center [380, 180] width 761 height 361
drag, startPoint x: 538, startPoint y: 278, endPoint x: 538, endPoint y: 283, distance: 4.4
click at [538, 279] on div "Request Details { 15 item s " taskType " : string " imageInference " " model " …" at bounding box center [380, 180] width 761 height 361
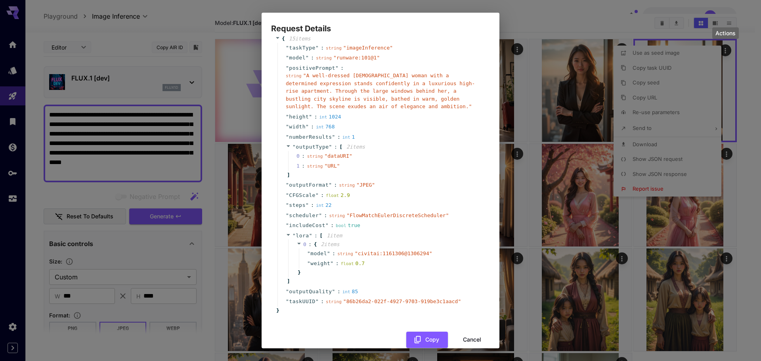
scroll to position [28, 0]
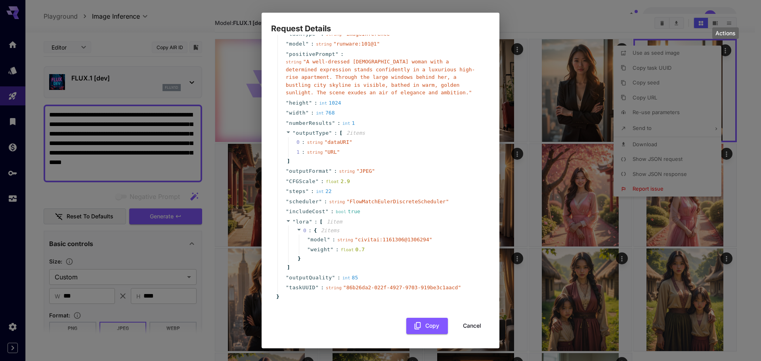
click at [475, 334] on button "Cancel" at bounding box center [472, 326] width 36 height 16
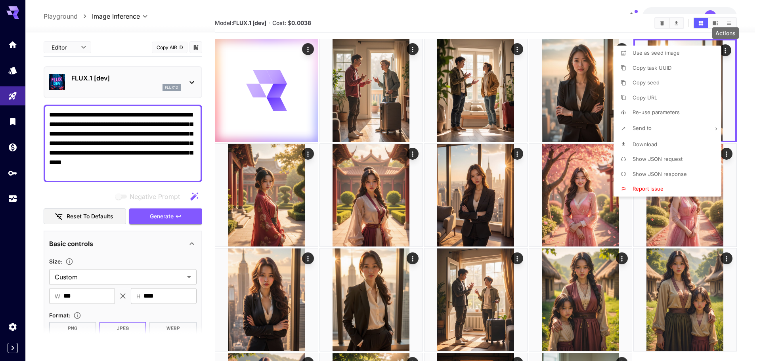
click at [747, 199] on div at bounding box center [380, 180] width 761 height 361
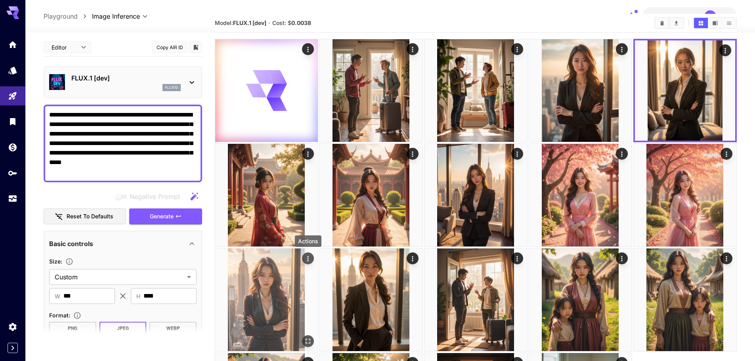
click at [307, 262] on icon "Actions" at bounding box center [308, 259] width 8 height 8
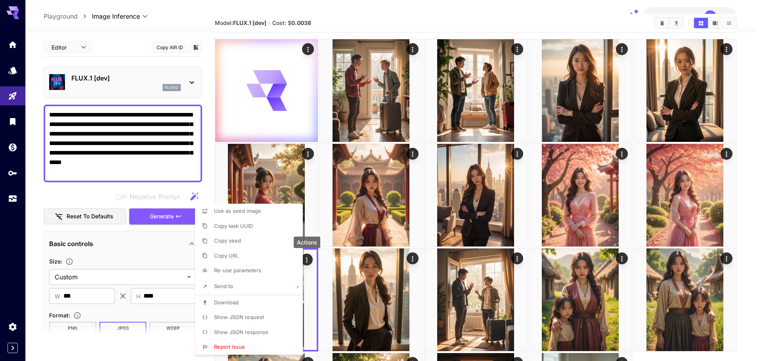
click at [243, 317] on span "Show JSON request" at bounding box center [239, 317] width 50 height 6
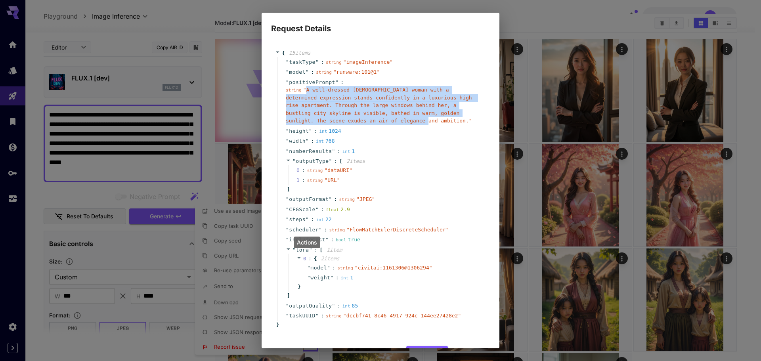
copy span "A well-dressed Asian woman with a determined expression stands confidently in a…"
drag, startPoint x: 304, startPoint y: 89, endPoint x: 347, endPoint y: 118, distance: 51.9
click at [347, 118] on span "" A well-dressed Asian woman with a determined expression stands confidently in…" at bounding box center [380, 105] width 189 height 37
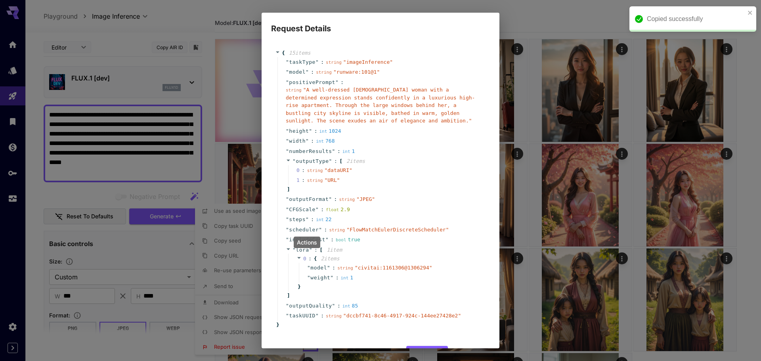
click at [744, 161] on div "Request Details { 15 item s " taskType " : string " imageInference " " model " …" at bounding box center [380, 180] width 761 height 361
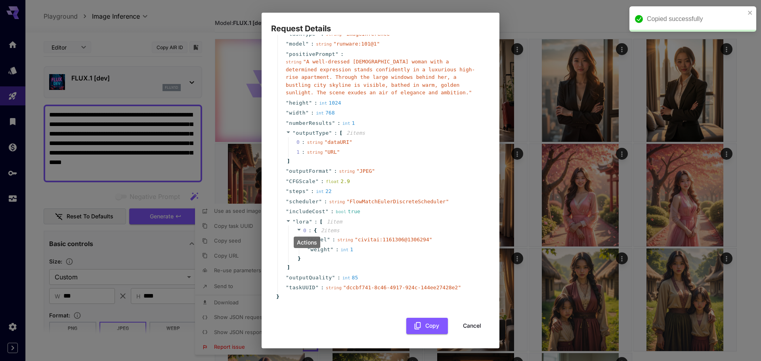
click at [471, 318] on div "{ 15 item s " taskType " : string " imageInference " " model " : string " runwa…" at bounding box center [380, 173] width 219 height 321
click at [471, 328] on button "Cancel" at bounding box center [472, 326] width 36 height 16
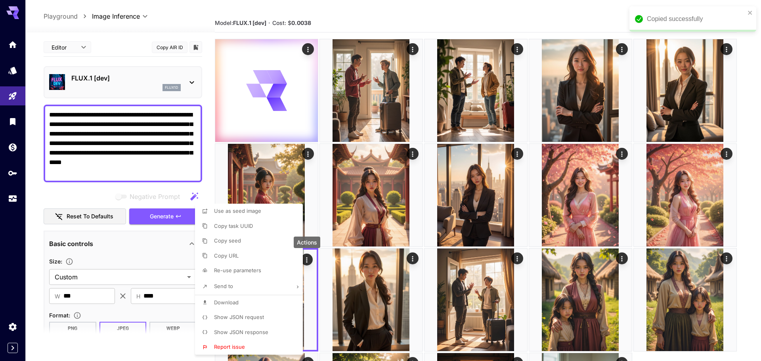
click at [621, 155] on div at bounding box center [380, 180] width 761 height 361
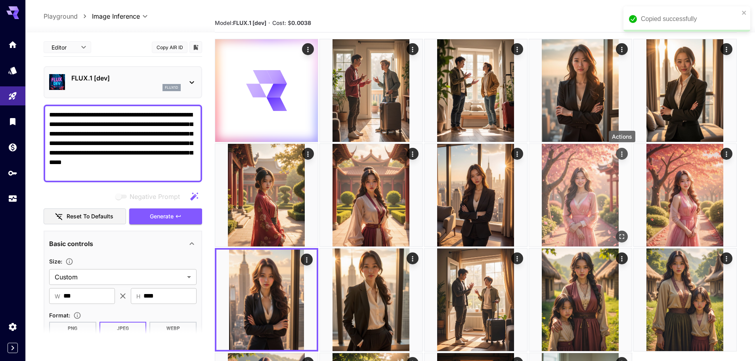
click at [622, 156] on icon "Actions" at bounding box center [621, 153] width 1 height 5
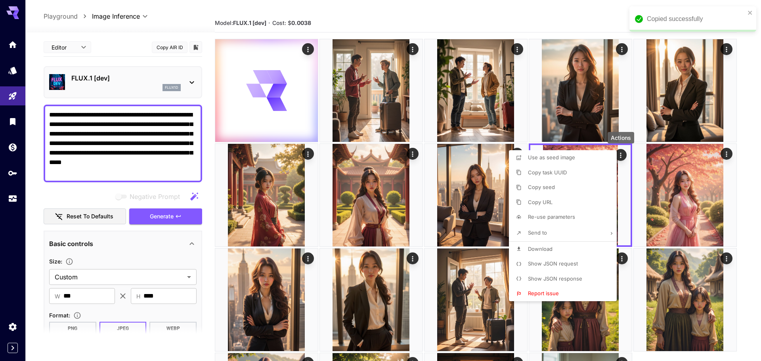
click at [571, 268] on li "Show JSON request" at bounding box center [565, 263] width 113 height 15
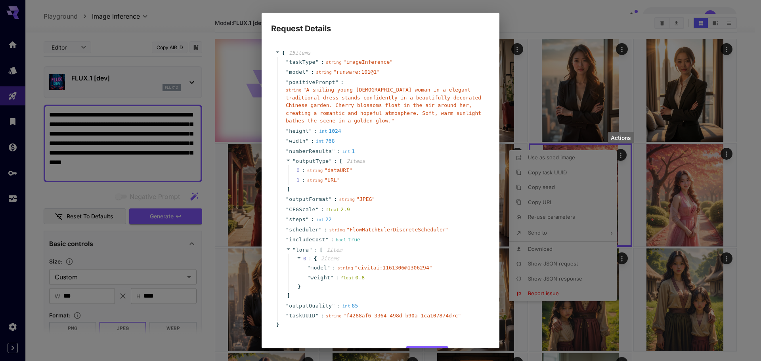
click at [740, 118] on div "Request Details { 15 item s " taskType " : string " imageInference " " model " …" at bounding box center [380, 180] width 761 height 361
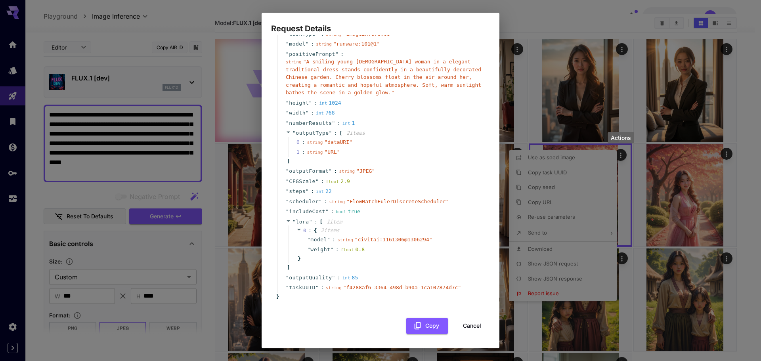
click at [461, 327] on button "Cancel" at bounding box center [472, 326] width 36 height 16
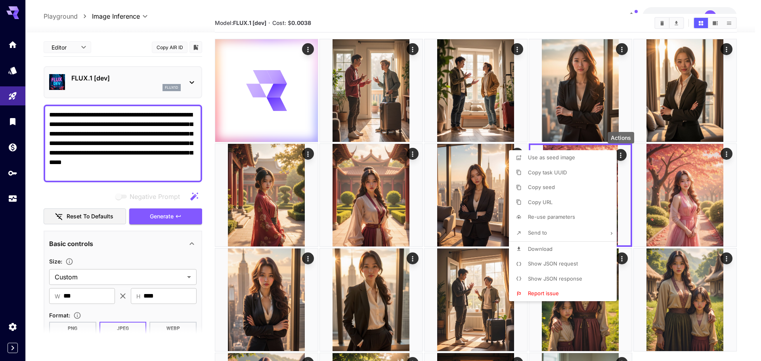
click at [750, 184] on div at bounding box center [380, 180] width 761 height 361
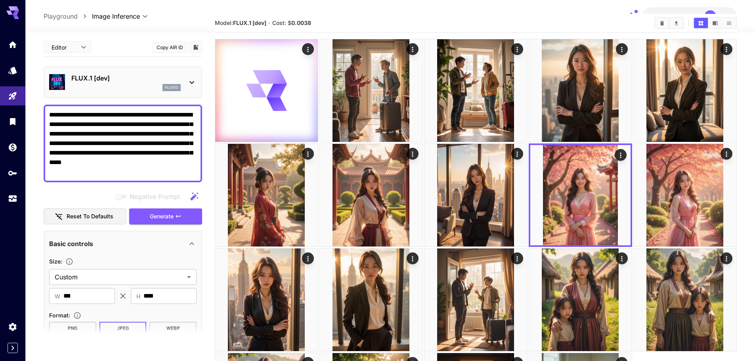
click at [147, 146] on textarea "**********" at bounding box center [122, 143] width 147 height 67
paste textarea
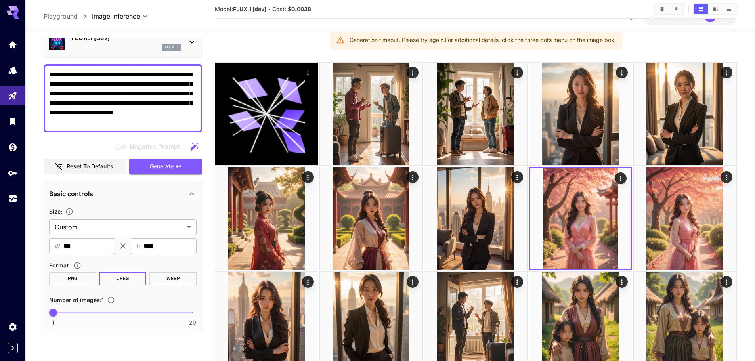
scroll to position [40, 0]
click at [128, 89] on textarea "**********" at bounding box center [122, 99] width 147 height 57
paste textarea
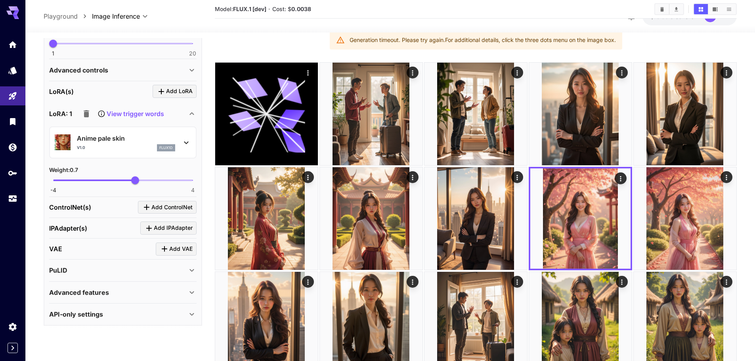
scroll to position [310, 0]
type textarea "**********"
click at [138, 179] on span "0.7" at bounding box center [135, 180] width 8 height 8
type input "****"
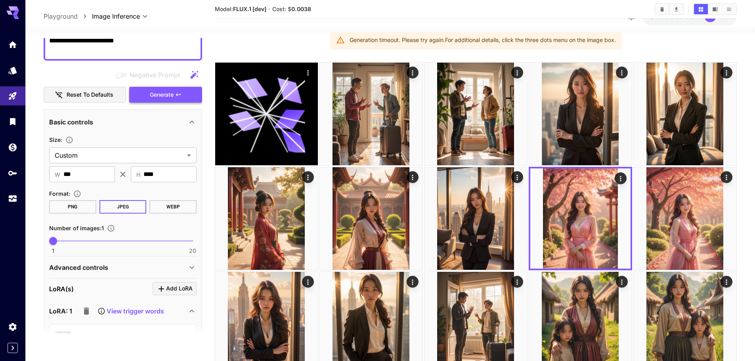
click at [178, 99] on button "Generate" at bounding box center [165, 95] width 73 height 16
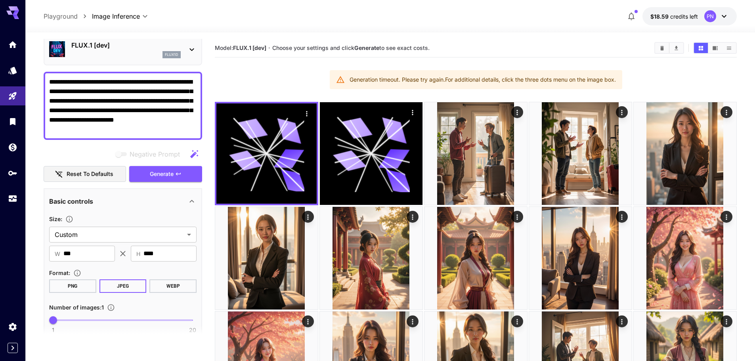
scroll to position [33, 0]
click at [150, 101] on textarea "**********" at bounding box center [122, 106] width 147 height 57
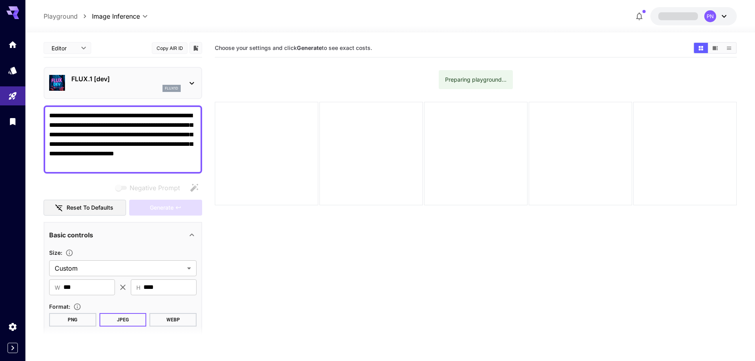
click at [142, 149] on textarea "**********" at bounding box center [122, 139] width 147 height 57
drag, startPoint x: 11, startPoint y: 11, endPoint x: 337, endPoint y: 238, distance: 396.7
click at [337, 267] on section "Choose your settings and click Generate to see exact costs. Preparing playgroun…" at bounding box center [476, 219] width 522 height 361
click at [15, 66] on icon "Models" at bounding box center [13, 68] width 8 height 8
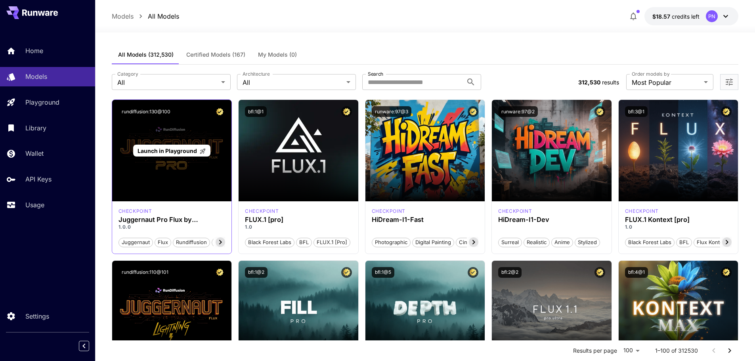
click at [179, 141] on div "Launch in Playground" at bounding box center [172, 150] width 120 height 101
click at [172, 151] on span "Launch in Playground" at bounding box center [167, 150] width 59 height 7
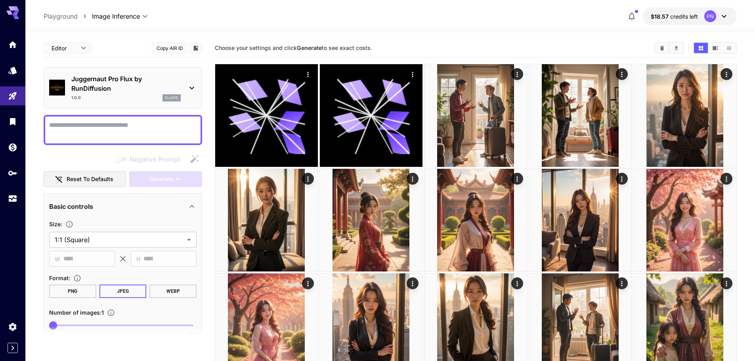
click at [193, 89] on icon at bounding box center [192, 88] width 10 height 10
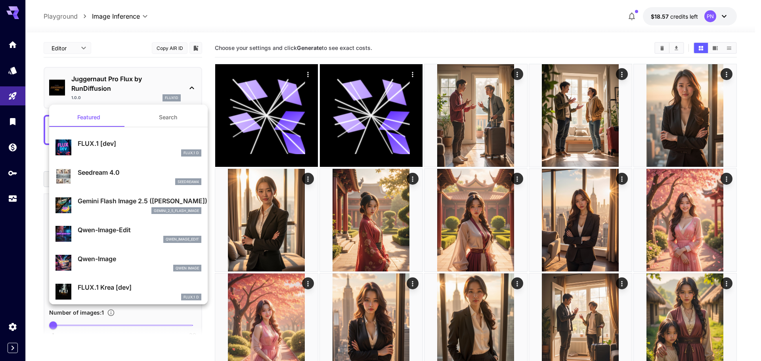
click at [16, 15] on div at bounding box center [380, 180] width 761 height 361
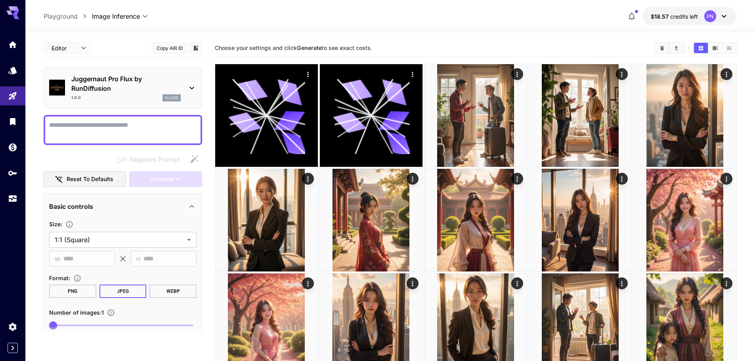
drag, startPoint x: 12, startPoint y: 15, endPoint x: 15, endPoint y: 10, distance: 5.5
click at [15, 10] on icon at bounding box center [12, 10] width 13 height 8
click at [14, 14] on icon at bounding box center [16, 13] width 6 height 4
click at [181, 92] on p "Juggernaut Pro Flux by RunDiffusion" at bounding box center [125, 83] width 109 height 19
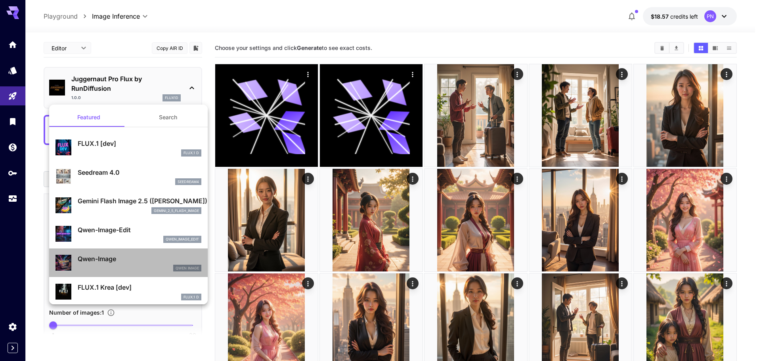
drag, startPoint x: 138, startPoint y: 252, endPoint x: 137, endPoint y: 262, distance: 9.6
click at [137, 252] on div "Qwen-Image Qwen Image" at bounding box center [128, 263] width 146 height 24
type input "**"
type input "***"
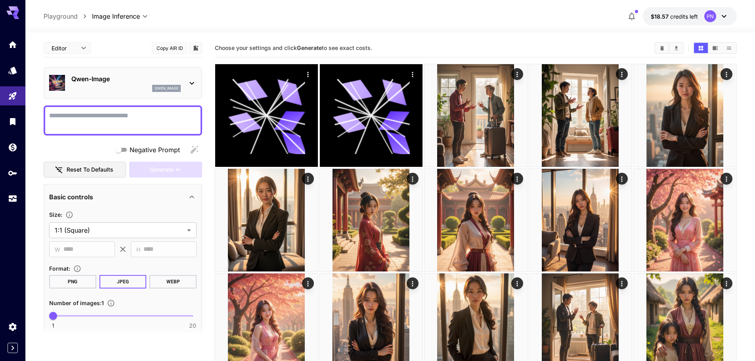
click at [129, 123] on textarea "Negative Prompt" at bounding box center [122, 120] width 147 height 19
click at [132, 121] on textarea "Negative Prompt" at bounding box center [122, 120] width 147 height 19
paste textarea "**********"
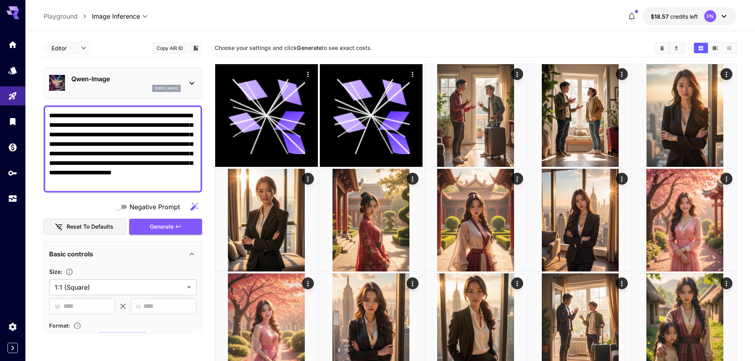
drag, startPoint x: 98, startPoint y: 115, endPoint x: 56, endPoint y: 107, distance: 42.1
click at [56, 107] on div "**********" at bounding box center [123, 148] width 159 height 87
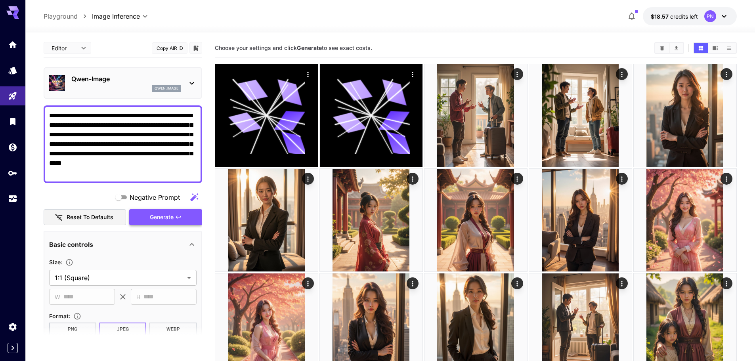
type textarea "**********"
click at [167, 220] on span "Generate" at bounding box center [162, 217] width 24 height 10
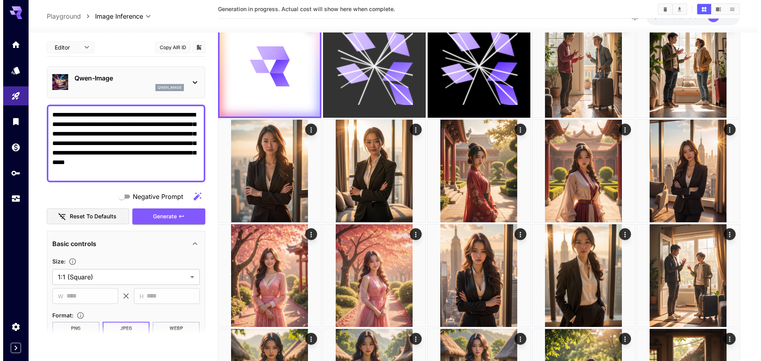
scroll to position [159, 0]
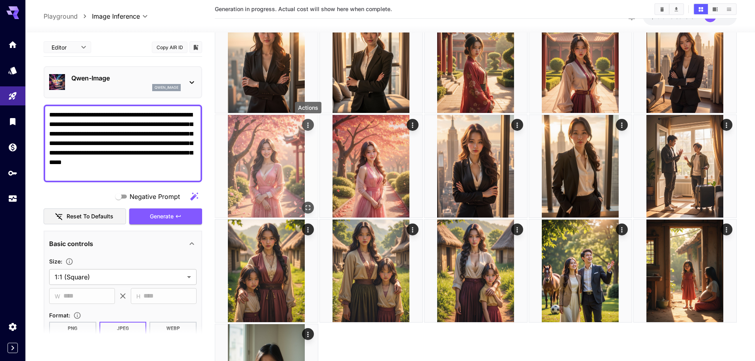
click at [310, 126] on icon "Actions" at bounding box center [308, 125] width 8 height 8
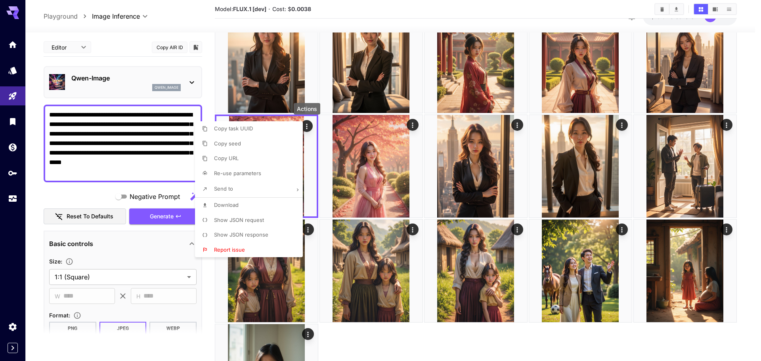
click at [256, 221] on span "Show JSON request" at bounding box center [239, 220] width 50 height 6
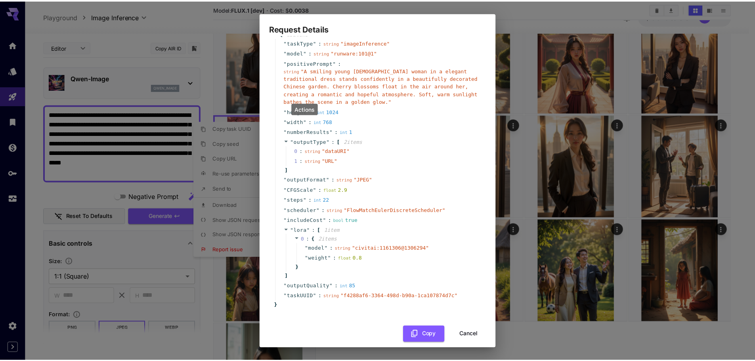
scroll to position [28, 0]
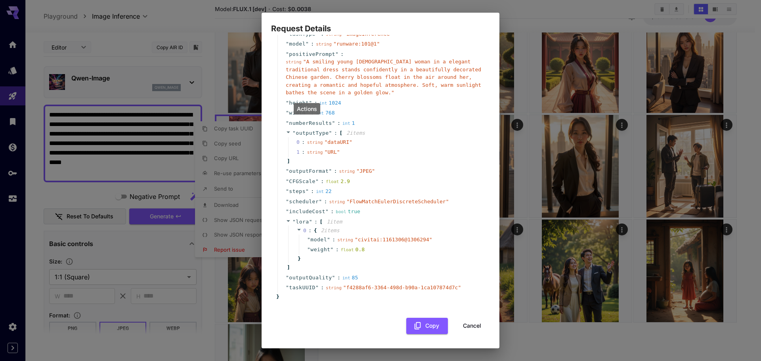
click at [469, 327] on button "Cancel" at bounding box center [472, 326] width 36 height 16
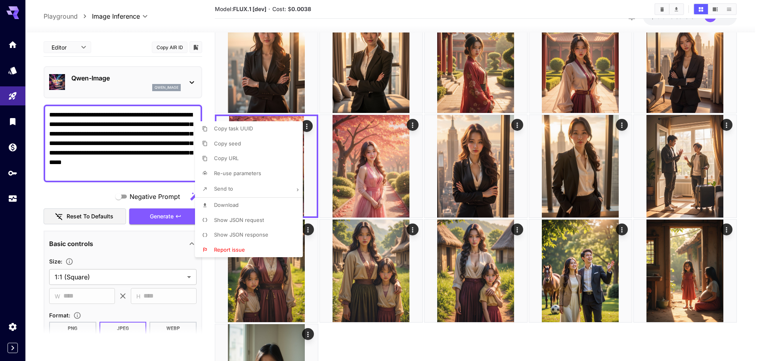
click at [748, 108] on div at bounding box center [380, 180] width 761 height 361
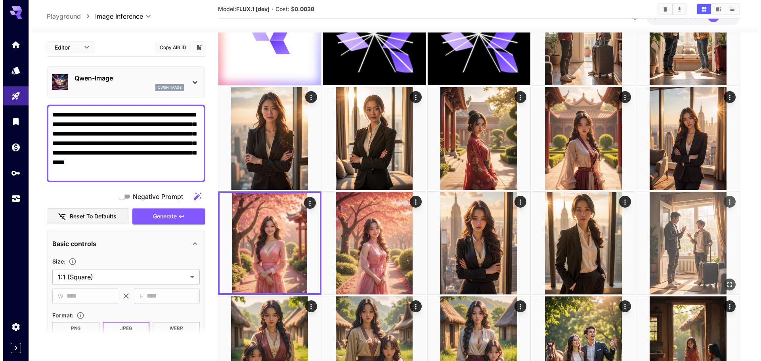
scroll to position [40, 0]
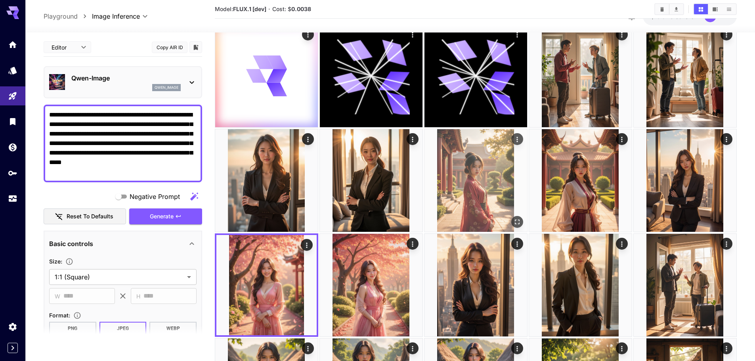
click at [518, 136] on icon "Actions" at bounding box center [517, 140] width 8 height 8
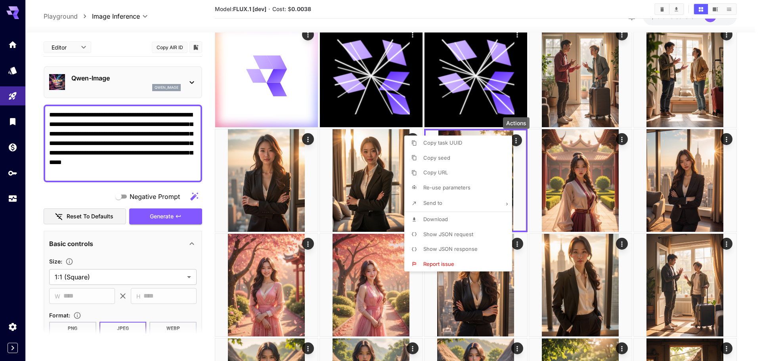
click at [465, 236] on span "Show JSON request" at bounding box center [448, 234] width 50 height 6
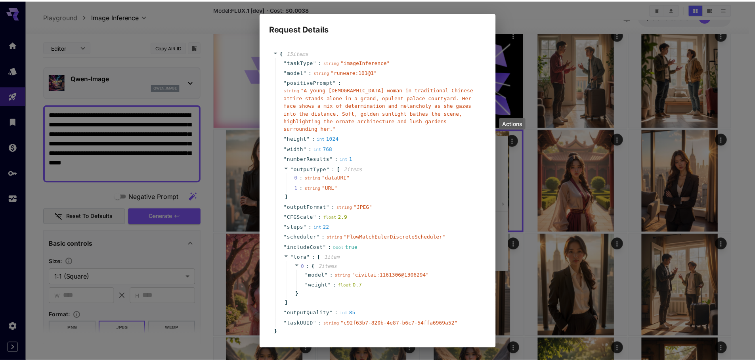
scroll to position [28, 0]
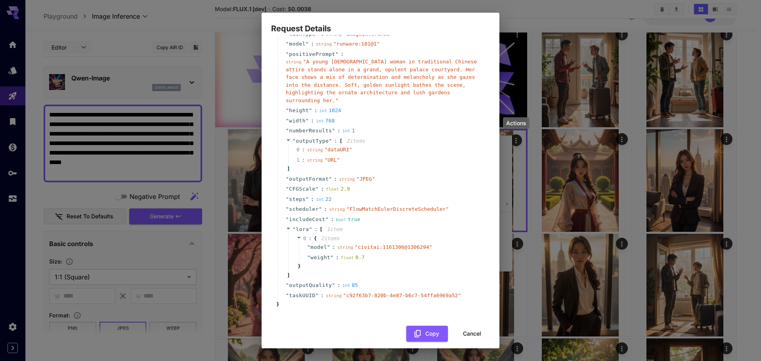
click at [470, 326] on button "Cancel" at bounding box center [472, 334] width 36 height 16
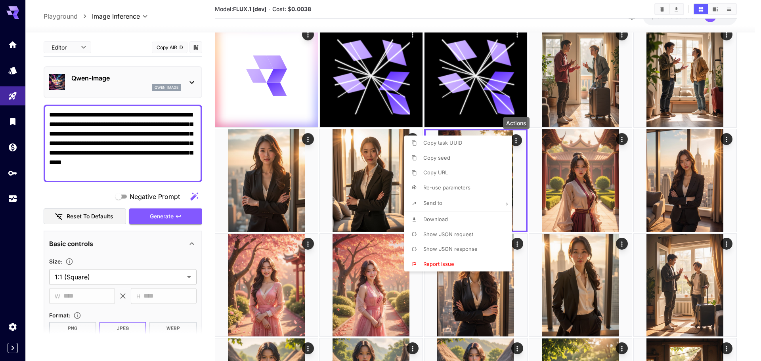
click at [740, 136] on div at bounding box center [380, 180] width 761 height 361
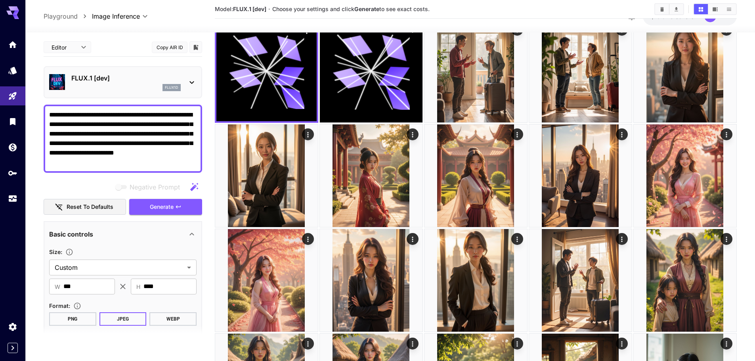
scroll to position [182, 0]
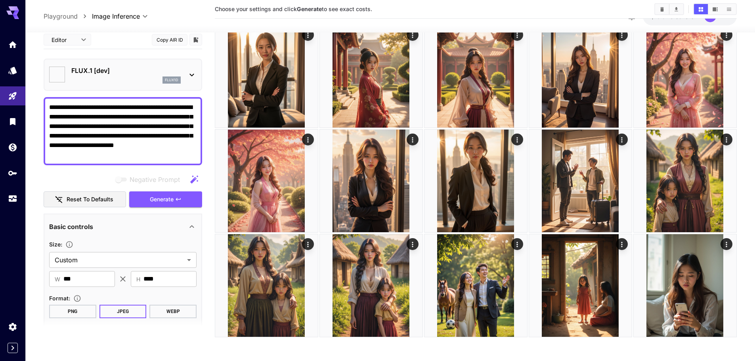
type input "**********"
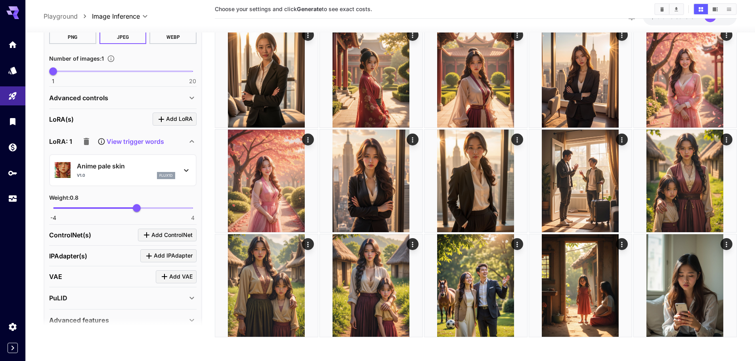
scroll to position [277, 0]
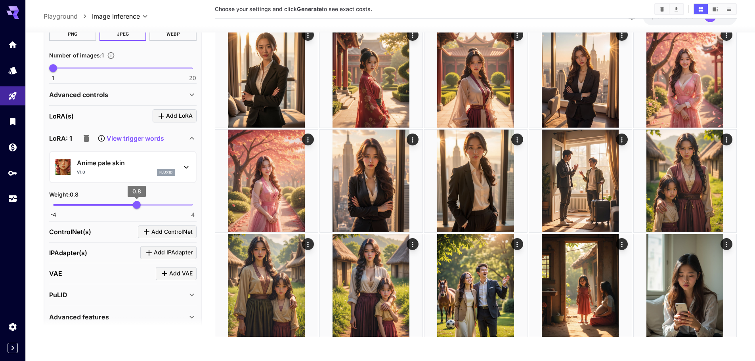
click at [139, 202] on span "0.8" at bounding box center [137, 205] width 8 height 8
type input "****"
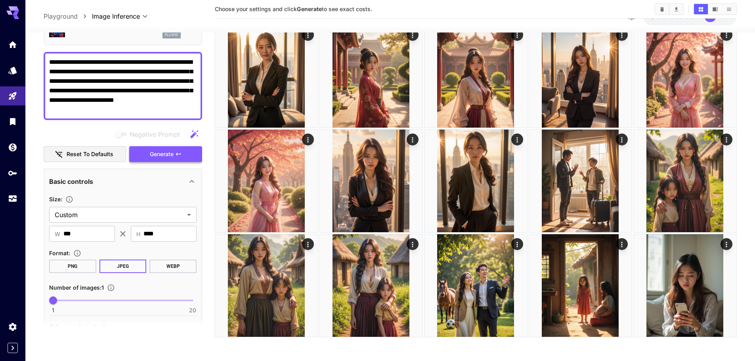
scroll to position [0, 0]
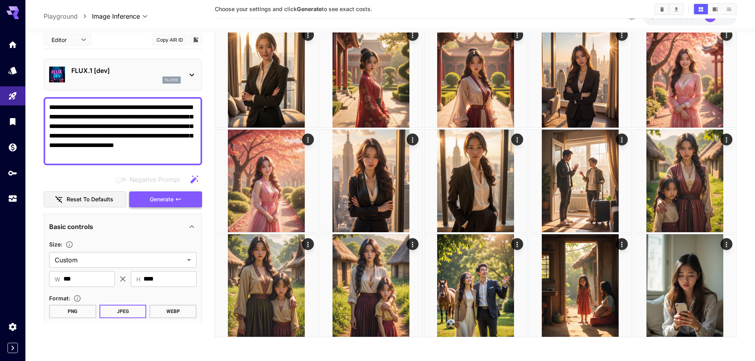
click at [171, 196] on div "Negative Prompt Reset to defaults Generate" at bounding box center [123, 189] width 159 height 36
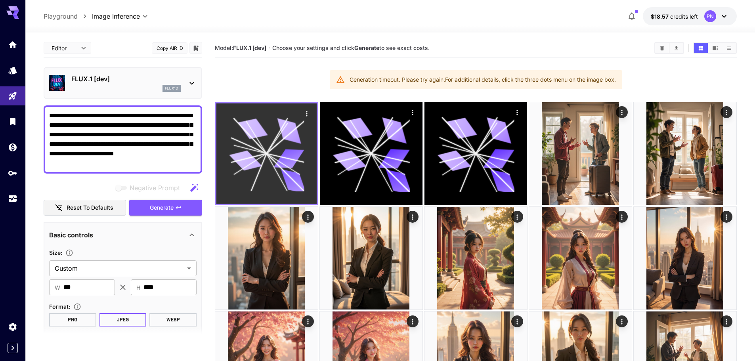
click at [306, 110] on icon "Actions" at bounding box center [307, 114] width 8 height 8
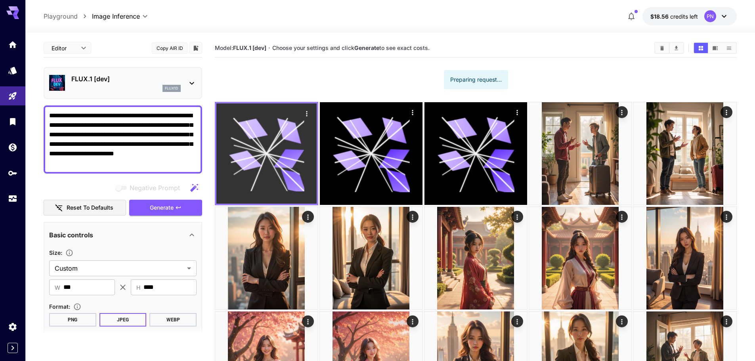
click at [305, 115] on icon "Actions" at bounding box center [307, 114] width 8 height 8
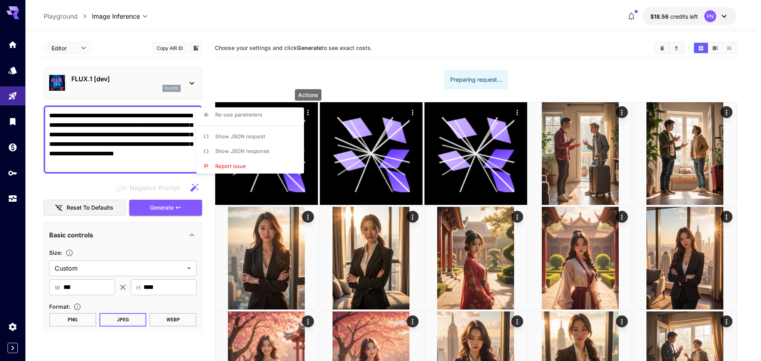
click at [273, 118] on li "Re-use parameters" at bounding box center [252, 114] width 113 height 15
type input "*********"
type input "*"
type input "*******"
type input "*"
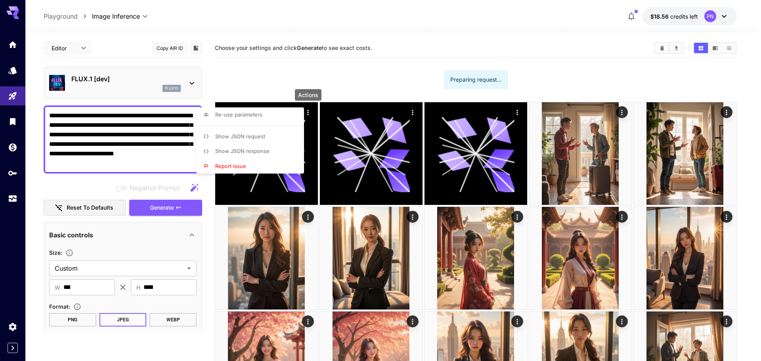
type input "*"
type input "*******"
type input "**"
type input "******"
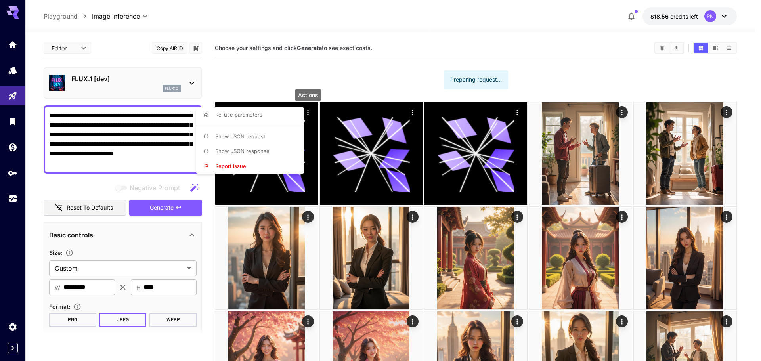
type input "***"
type input "**"
type input "****"
type input "***"
type input "**"
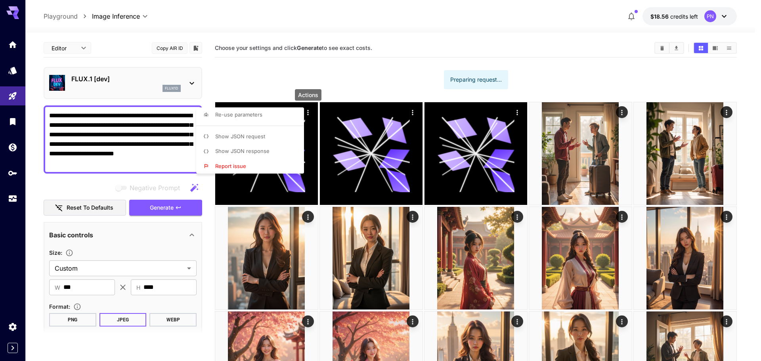
click at [204, 228] on div at bounding box center [380, 180] width 761 height 361
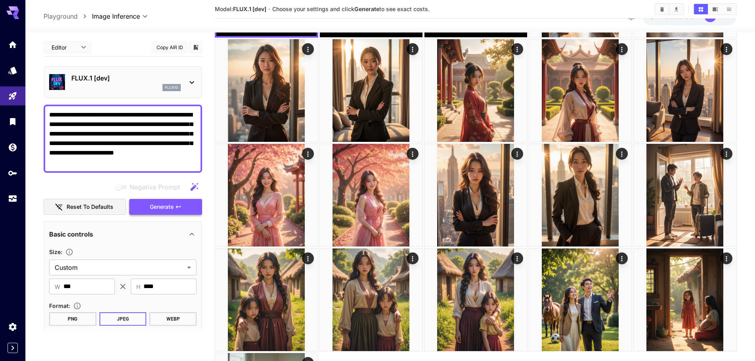
click at [170, 209] on span "Generate" at bounding box center [162, 207] width 24 height 10
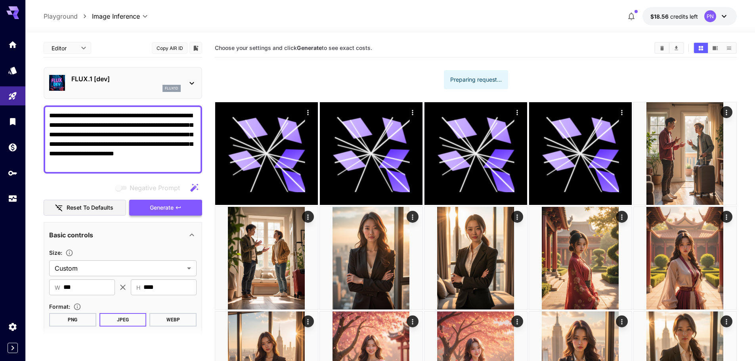
click at [187, 214] on button "Generate" at bounding box center [165, 208] width 73 height 16
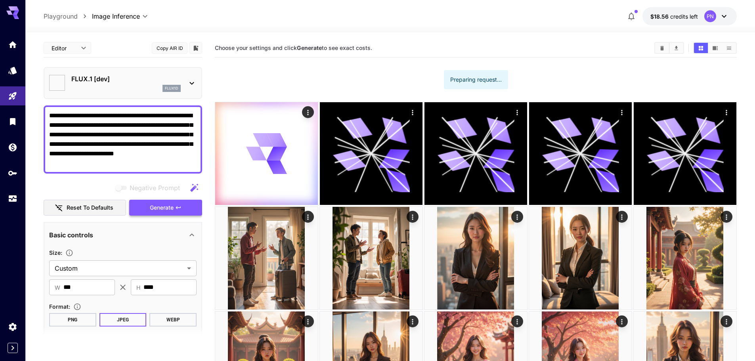
type input "**********"
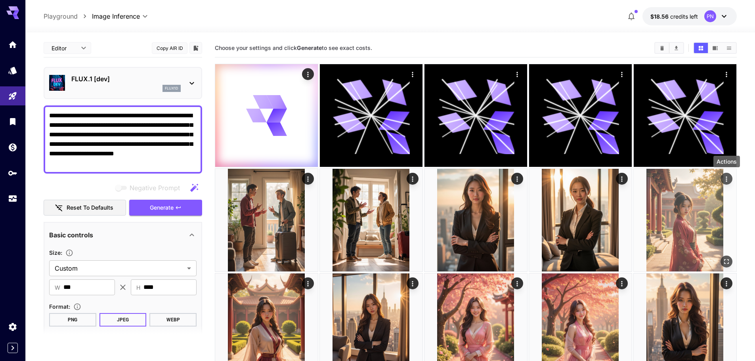
click at [727, 180] on icon "Actions" at bounding box center [726, 178] width 1 height 5
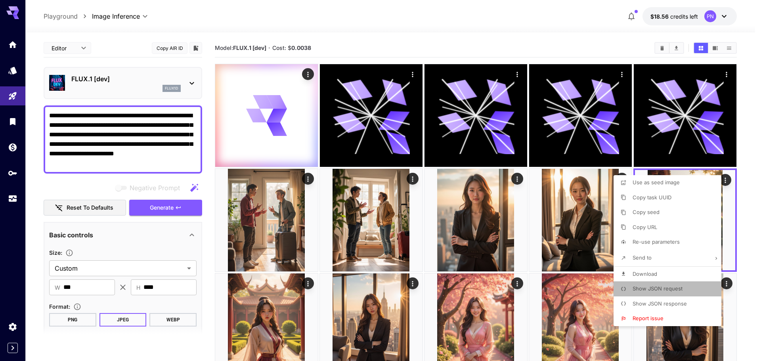
click at [666, 292] on p "Show JSON request" at bounding box center [658, 289] width 50 height 8
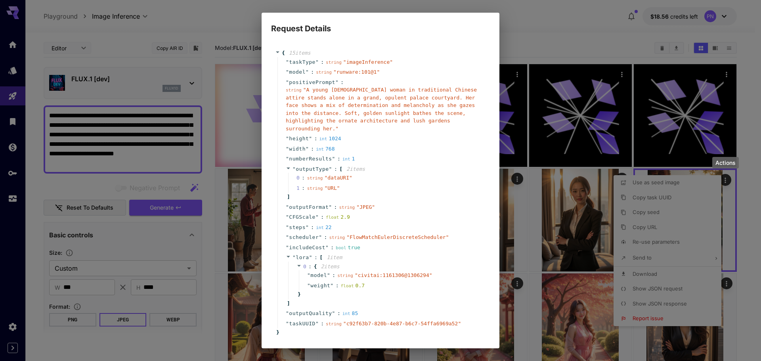
click at [745, 160] on div "Request Details { 15 item s " taskType " : string " imageInference " " model " …" at bounding box center [380, 180] width 761 height 361
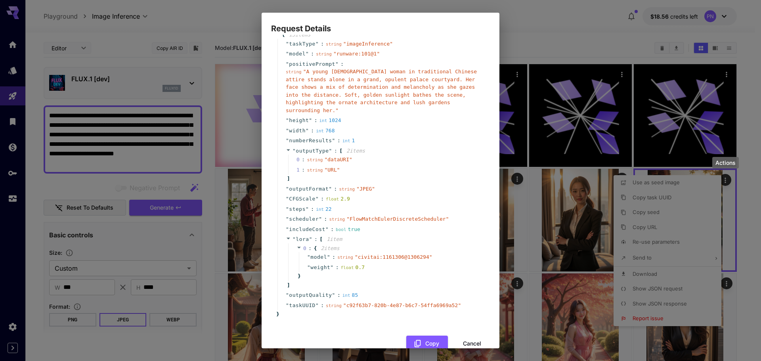
scroll to position [28, 0]
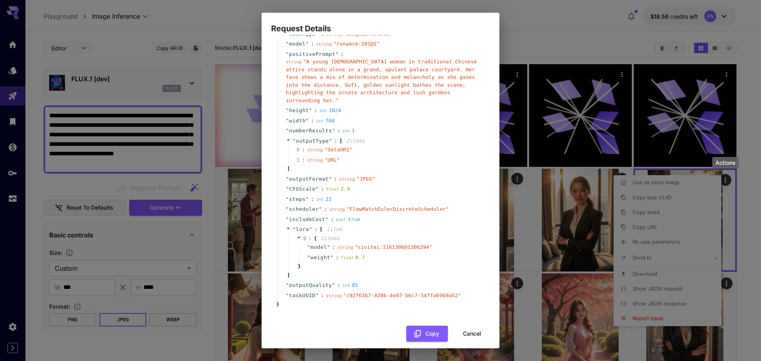
click at [474, 326] on button "Cancel" at bounding box center [472, 334] width 36 height 16
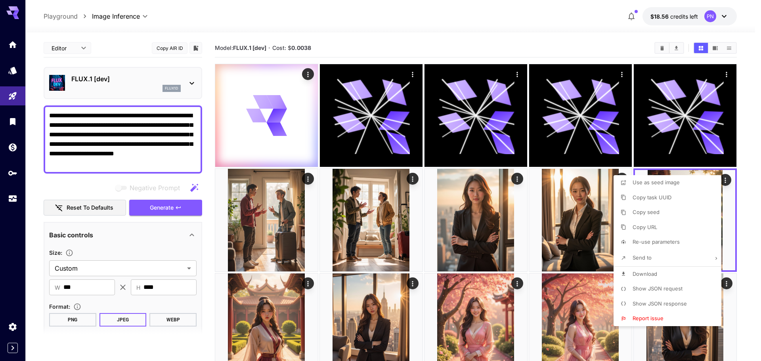
click at [308, 286] on div at bounding box center [380, 180] width 761 height 361
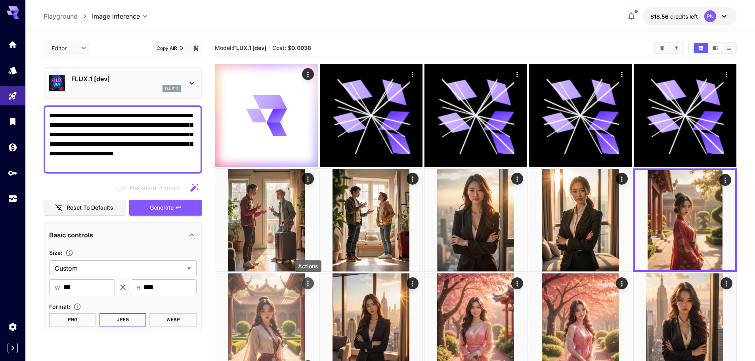
click at [309, 283] on icon "Actions" at bounding box center [308, 284] width 8 height 8
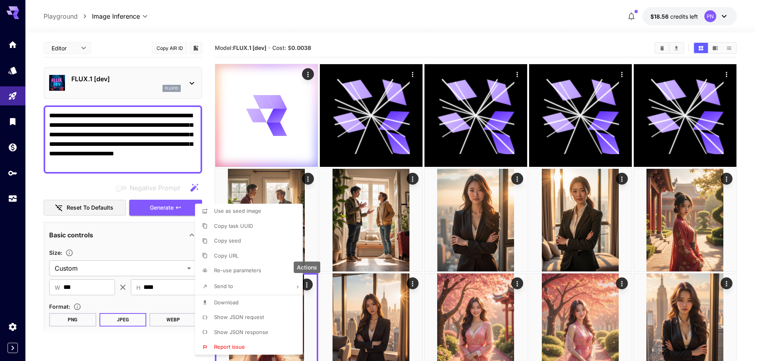
click at [261, 314] on p "Show JSON request" at bounding box center [239, 318] width 50 height 8
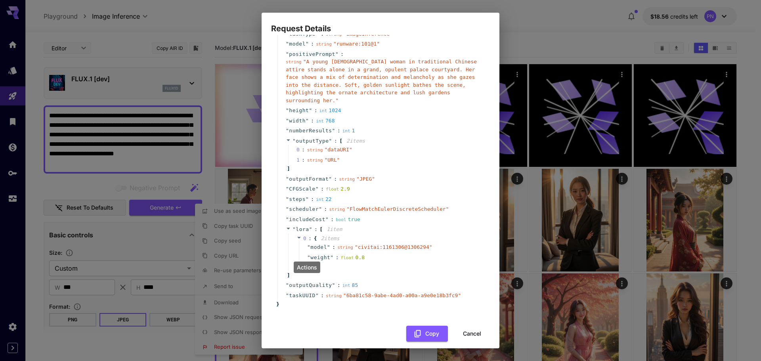
click at [459, 327] on button "Cancel" at bounding box center [472, 334] width 36 height 16
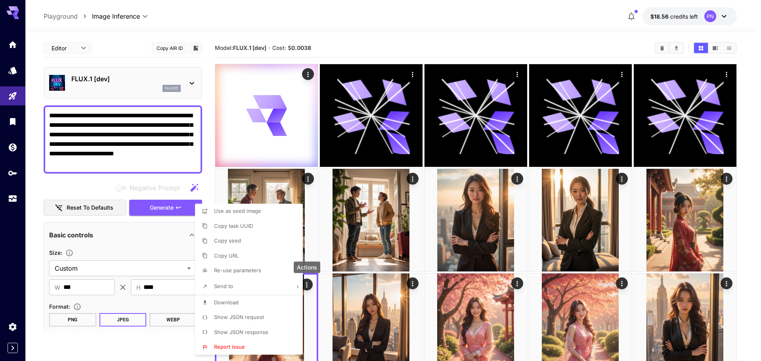
click at [36, 235] on div at bounding box center [380, 180] width 761 height 361
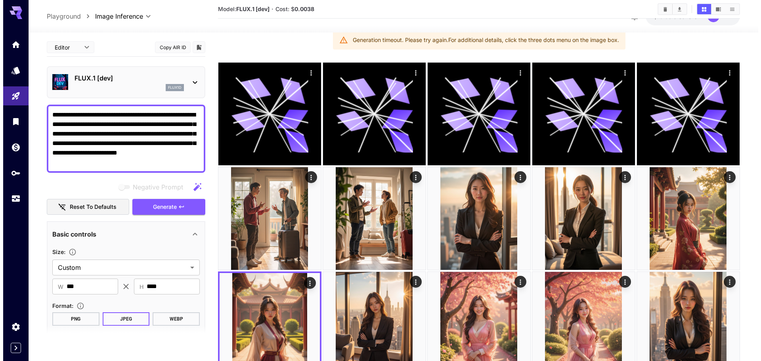
scroll to position [0, 0]
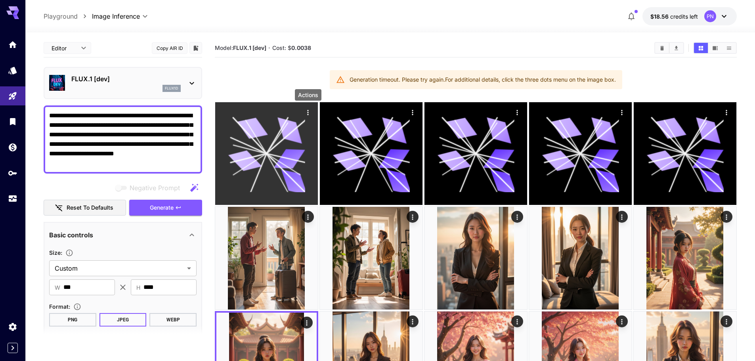
click at [309, 112] on icon "Actions" at bounding box center [308, 113] width 8 height 8
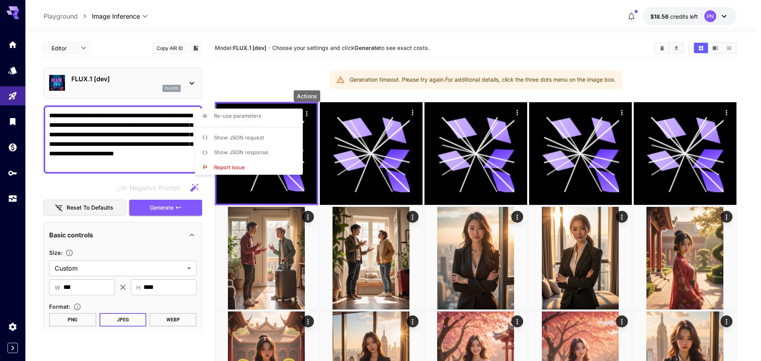
click at [270, 165] on li "Report issue" at bounding box center [251, 167] width 113 height 15
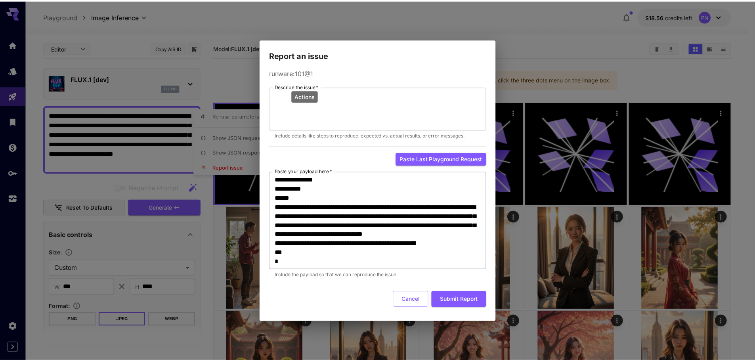
scroll to position [128, 0]
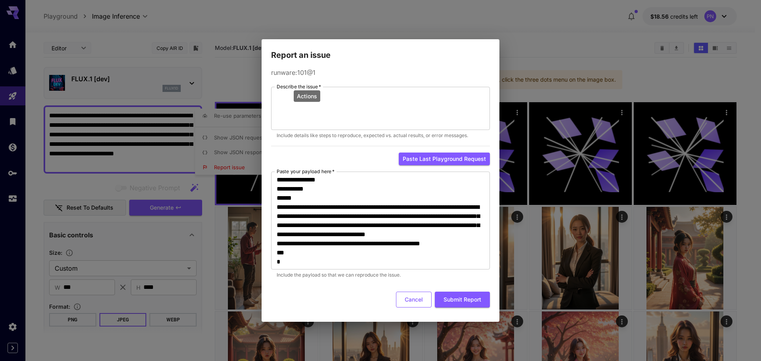
click at [412, 298] on button "Cancel" at bounding box center [414, 300] width 36 height 16
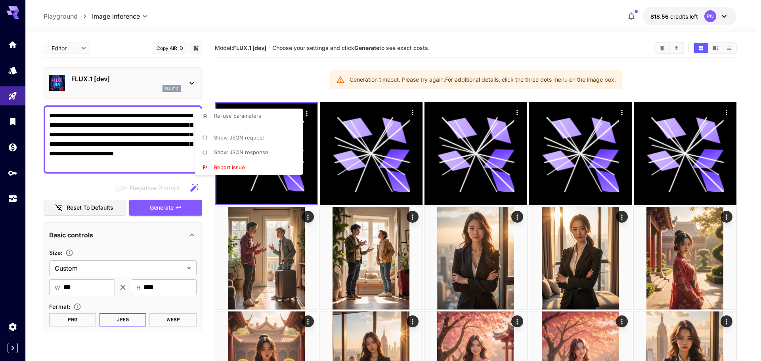
click at [285, 82] on div at bounding box center [380, 180] width 761 height 361
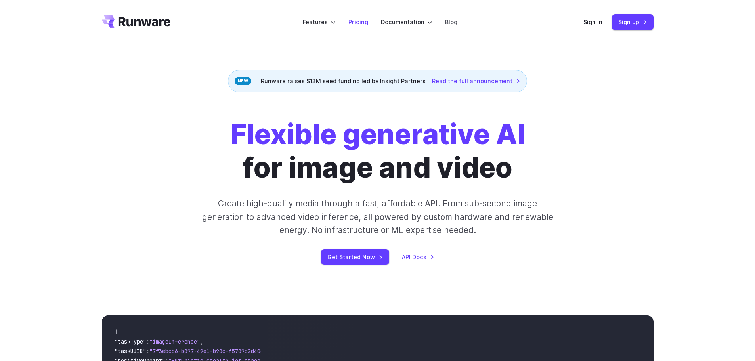
click at [359, 19] on link "Pricing" at bounding box center [358, 21] width 20 height 9
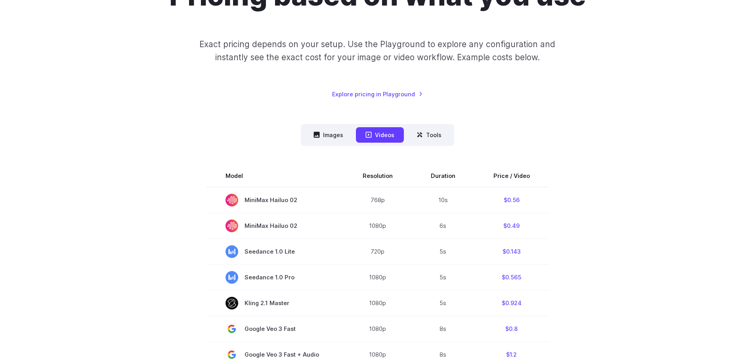
scroll to position [159, 0]
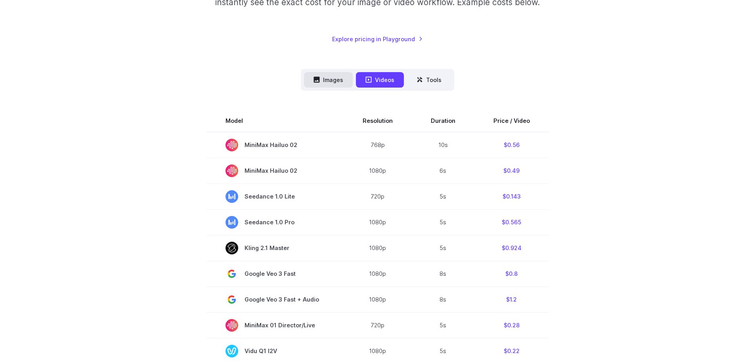
click at [341, 85] on button "Images" at bounding box center [328, 79] width 49 height 15
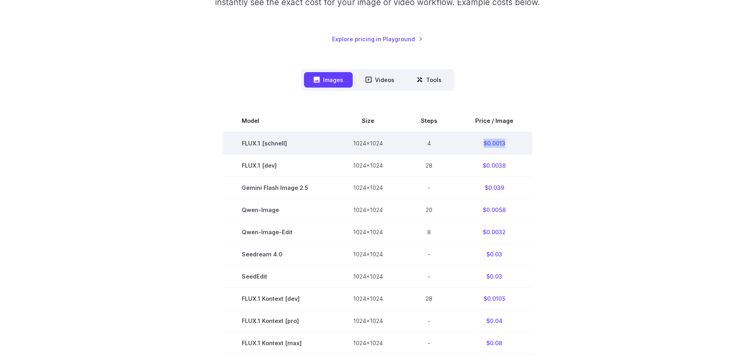
drag, startPoint x: 500, startPoint y: 141, endPoint x: 464, endPoint y: 142, distance: 35.7
click at [480, 138] on td "$0.0013" at bounding box center [494, 143] width 76 height 23
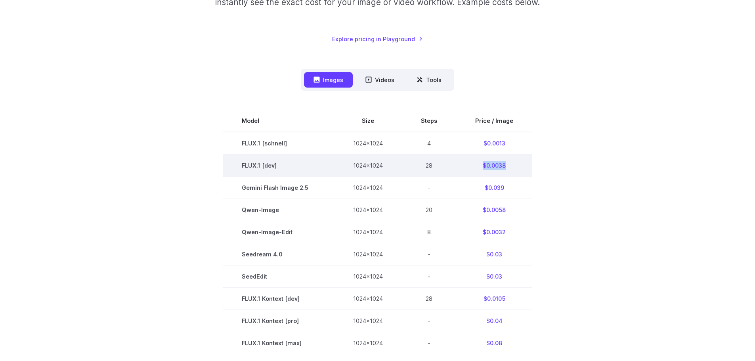
drag, startPoint x: 510, startPoint y: 164, endPoint x: 472, endPoint y: 174, distance: 39.5
click at [482, 165] on td "$0.0038" at bounding box center [494, 165] width 76 height 22
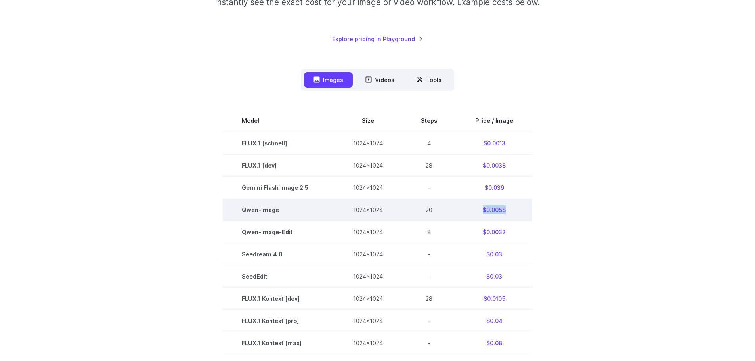
drag, startPoint x: 506, startPoint y: 213, endPoint x: 470, endPoint y: 216, distance: 36.6
click at [470, 216] on td "$0.0058" at bounding box center [494, 210] width 76 height 22
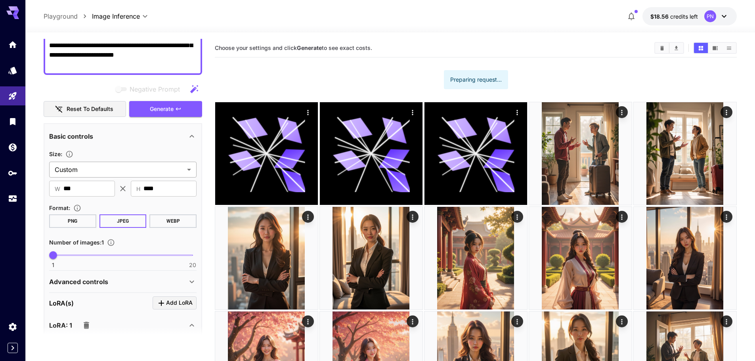
scroll to position [84, 0]
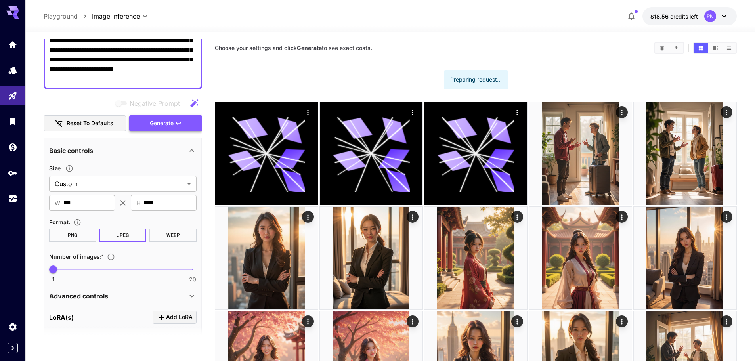
click at [166, 128] on span "Generate" at bounding box center [162, 124] width 24 height 10
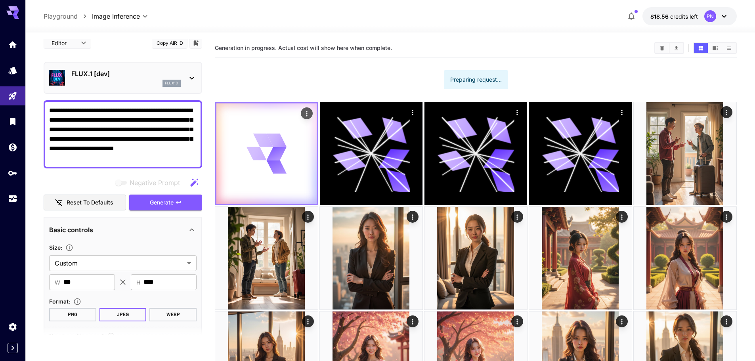
scroll to position [0, 0]
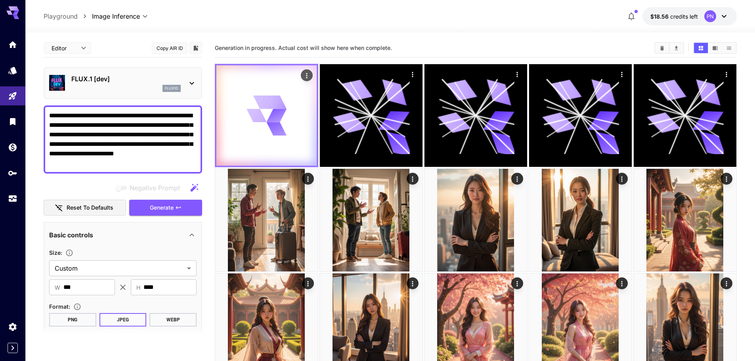
drag, startPoint x: 155, startPoint y: 202, endPoint x: 215, endPoint y: 162, distance: 72.2
click at [215, 162] on main "**********" at bounding box center [390, 315] width 693 height 553
